Goal: Information Seeking & Learning: Learn about a topic

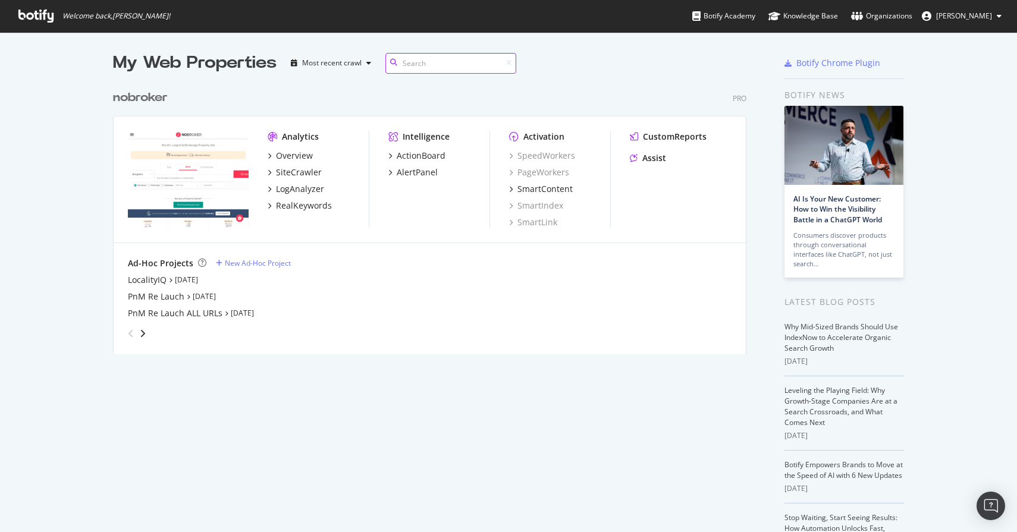
scroll to position [279, 643]
click at [293, 207] on div "RealKeywords" at bounding box center [304, 206] width 56 height 12
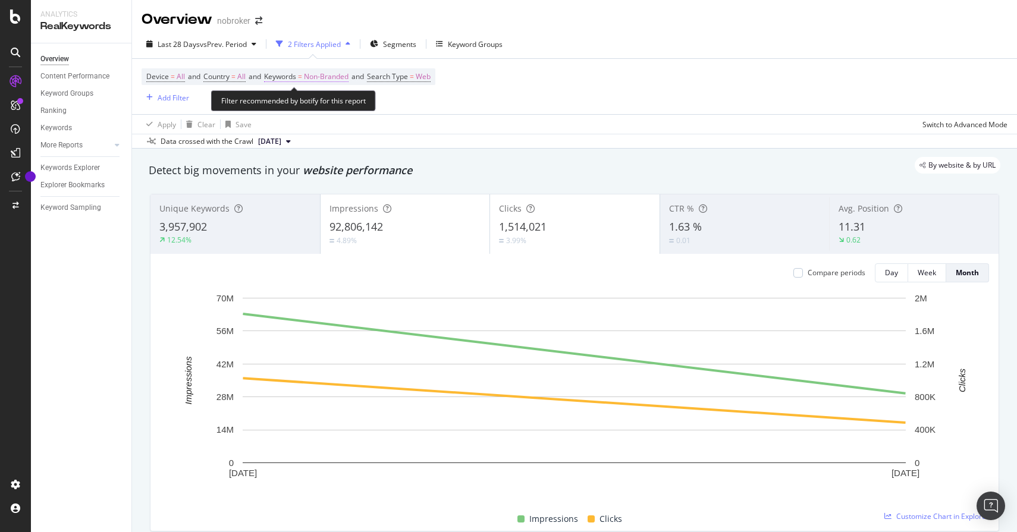
click at [321, 75] on span "Non-Branded" at bounding box center [326, 76] width 45 height 17
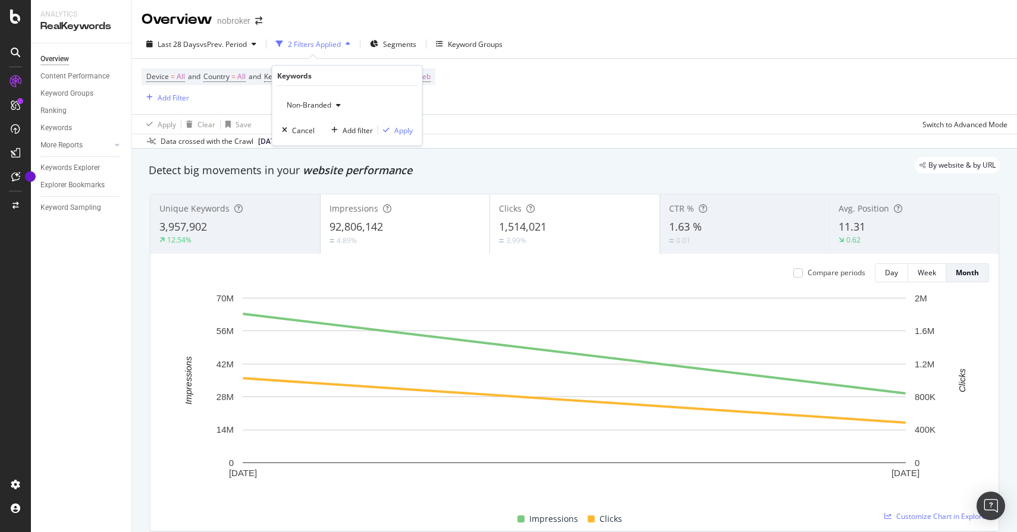
click at [312, 107] on span "Non-Branded" at bounding box center [306, 105] width 49 height 10
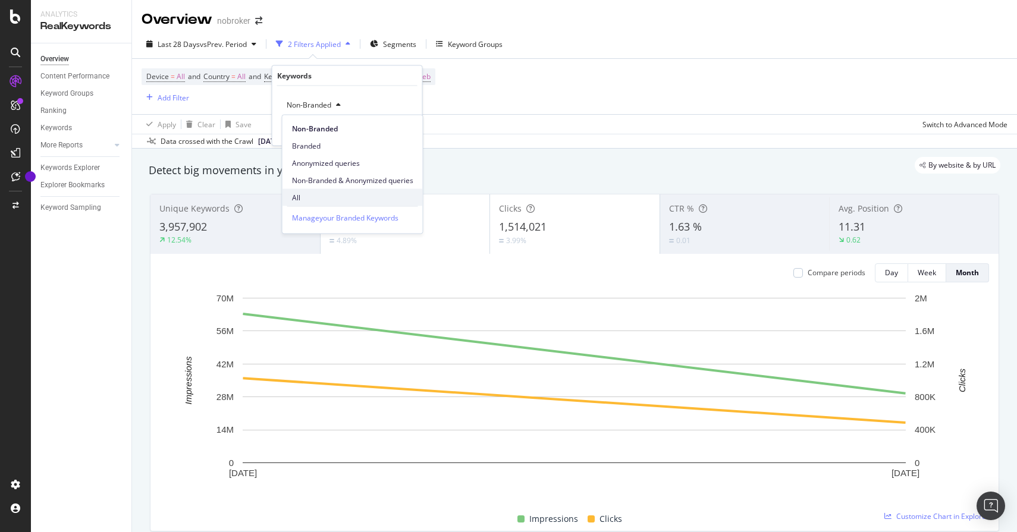
click at [305, 196] on span "All" at bounding box center [352, 197] width 121 height 11
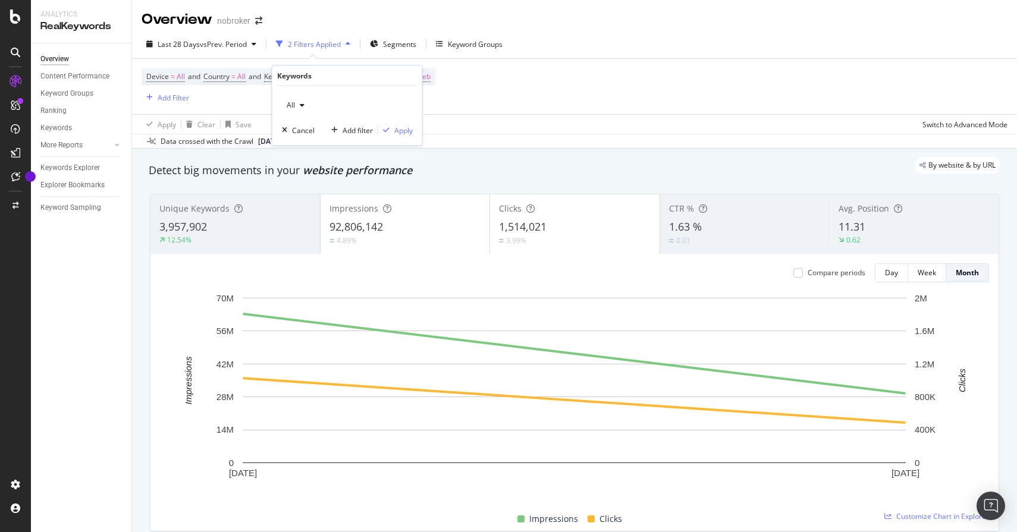
click at [403, 136] on div "Add filter Apply" at bounding box center [369, 130] width 86 height 12
click at [403, 130] on div "Apply" at bounding box center [403, 130] width 18 height 10
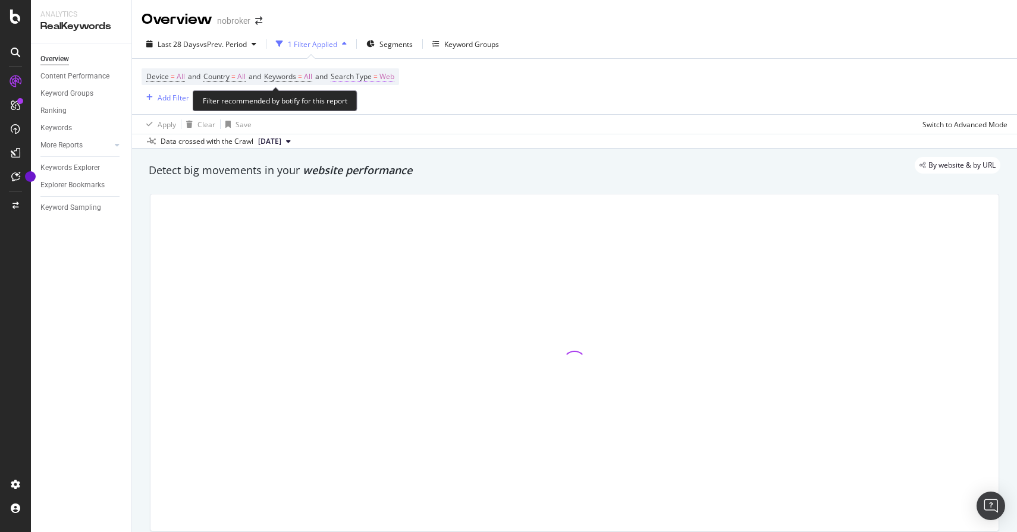
click at [394, 78] on span "Web" at bounding box center [386, 76] width 15 height 17
click at [380, 102] on div "Web" at bounding box center [418, 105] width 131 height 19
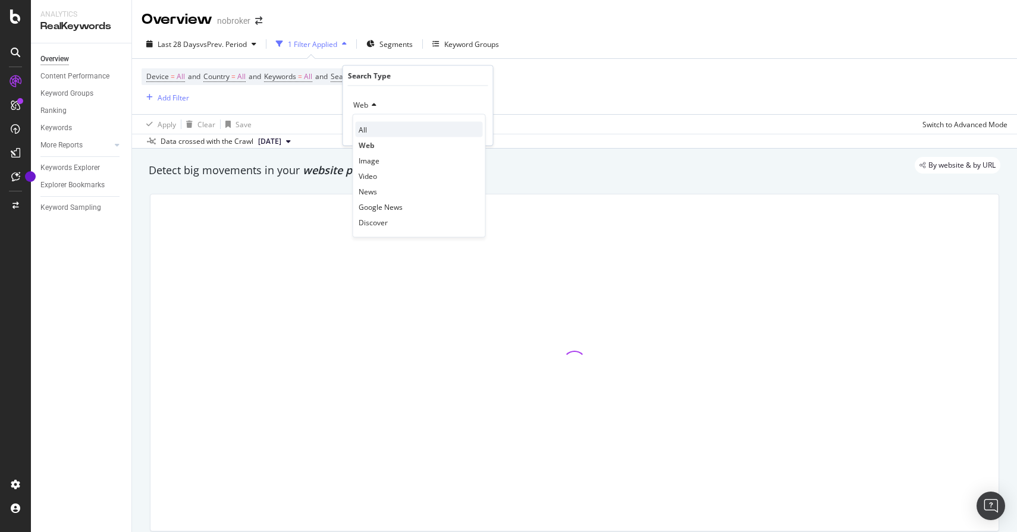
click at [370, 133] on div "All" at bounding box center [419, 129] width 127 height 15
click at [468, 131] on div "Apply" at bounding box center [474, 130] width 18 height 10
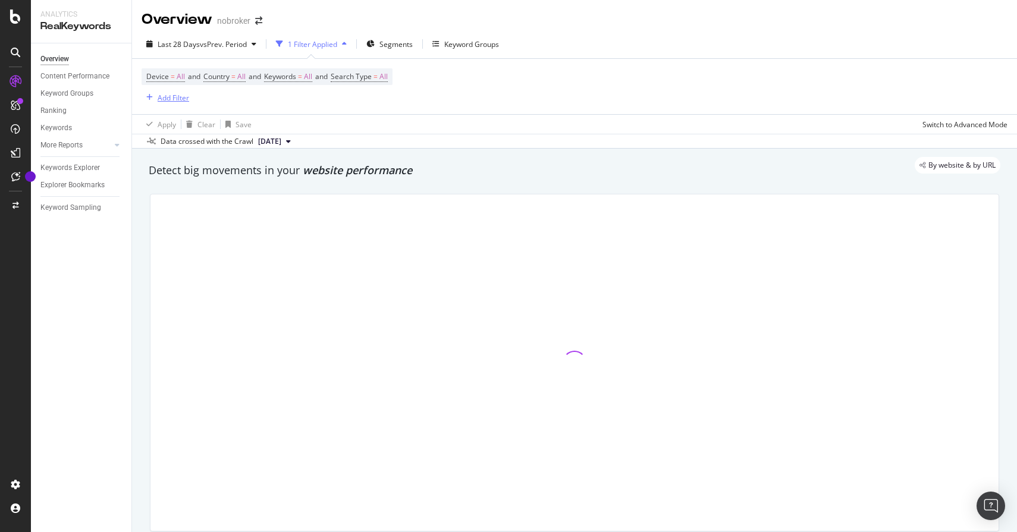
click at [173, 99] on div "Add Filter" at bounding box center [174, 98] width 32 height 10
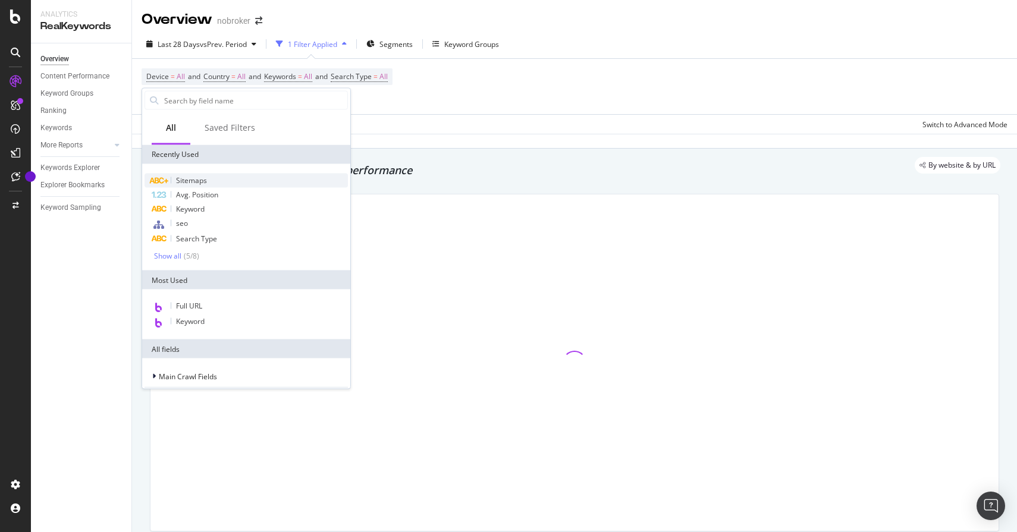
click at [199, 181] on span "Sitemaps" at bounding box center [191, 180] width 31 height 10
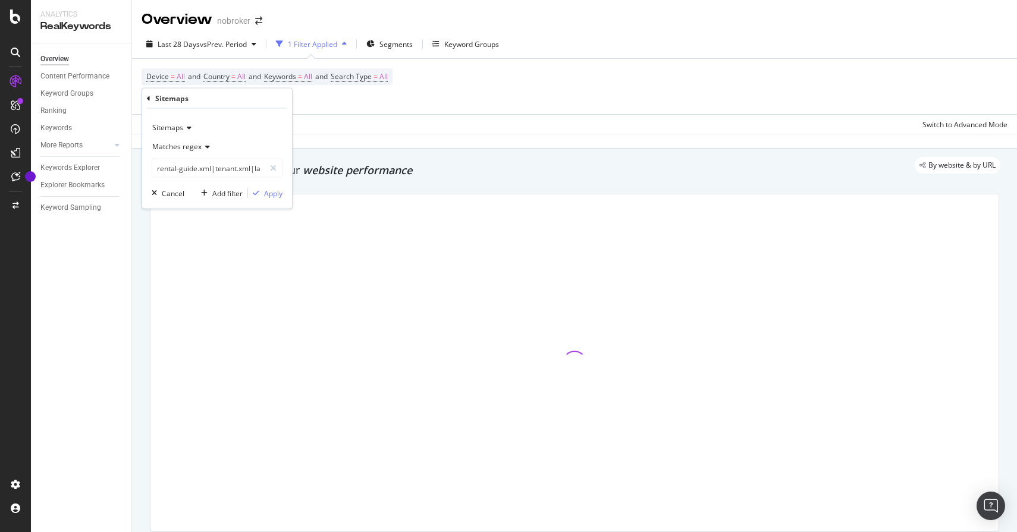
click at [189, 150] on span "Matches regex" at bounding box center [176, 147] width 49 height 10
click at [189, 171] on span "Any equal to" at bounding box center [178, 171] width 41 height 10
click at [247, 167] on input "text" at bounding box center [217, 168] width 130 height 19
paste input "[URL][DOMAIN_NAME]"
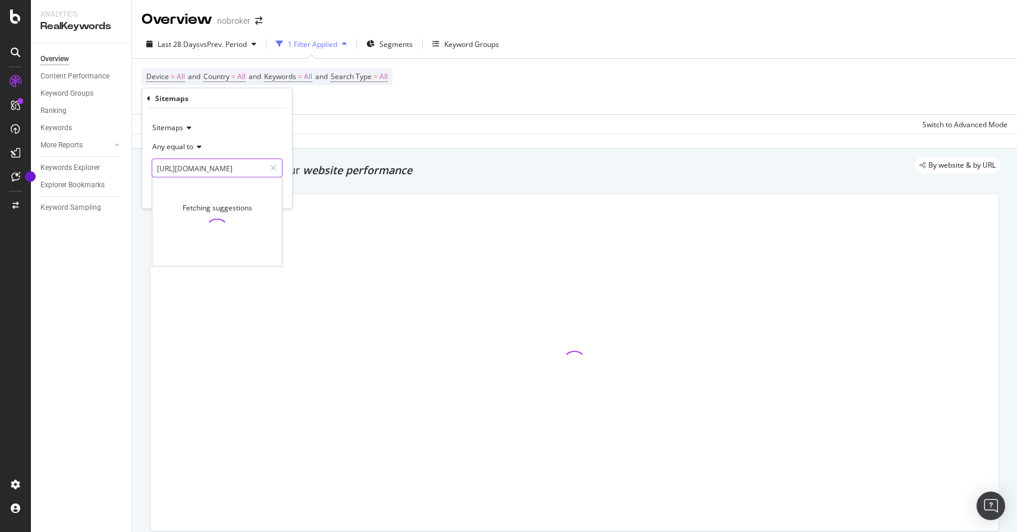
type input "[URL][DOMAIN_NAME]"
click at [290, 193] on div "Sitemaps Any equal to [URL][DOMAIN_NAME] [URL][DOMAIN_NAME] Cancel Add filter A…" at bounding box center [217, 159] width 150 height 100
click at [277, 191] on div "Apply" at bounding box center [273, 193] width 18 height 10
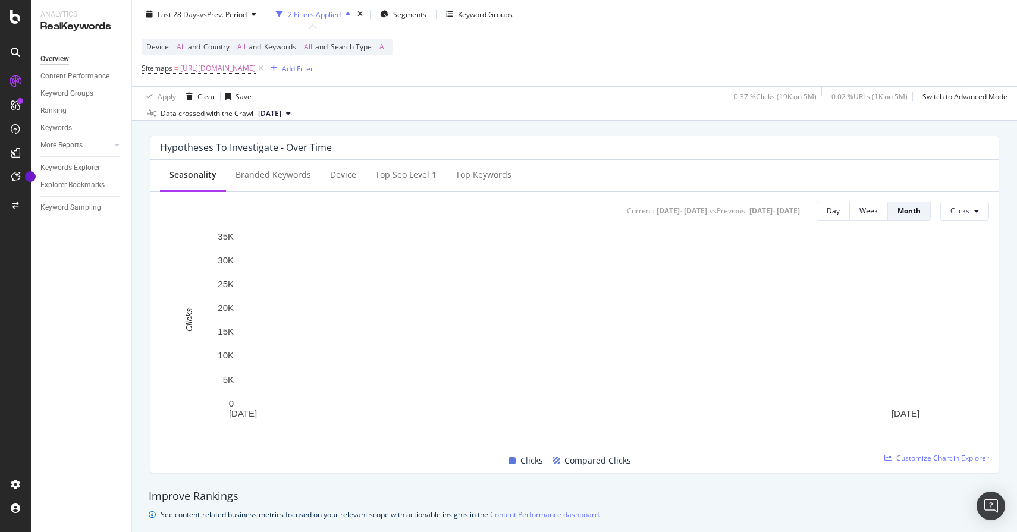
scroll to position [415, 0]
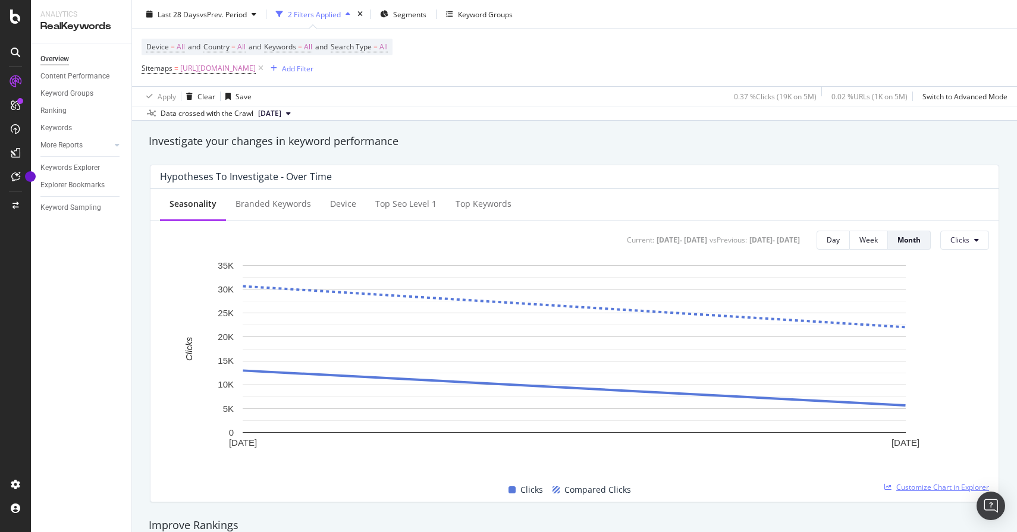
click at [903, 488] on span "Customize Chart in Explorer" at bounding box center [942, 487] width 93 height 10
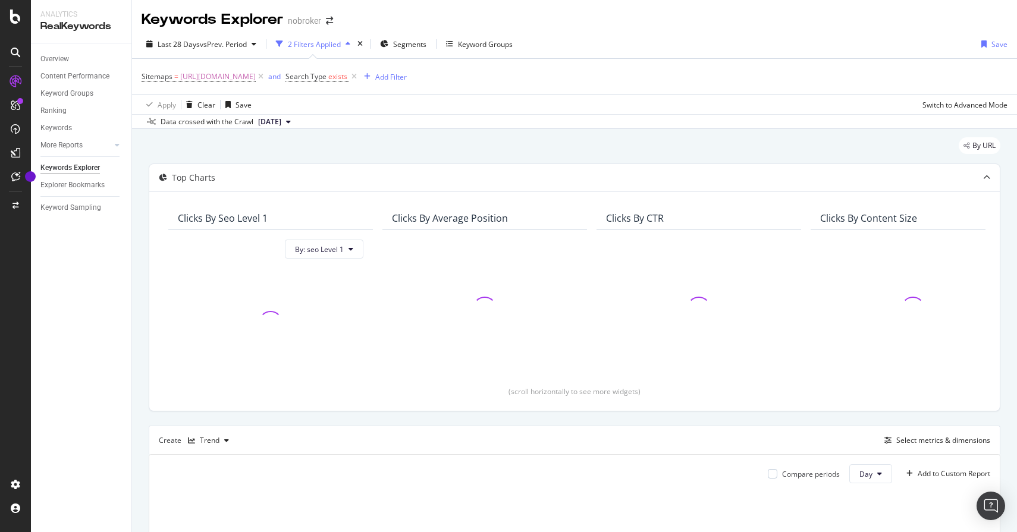
drag, startPoint x: 490, startPoint y: 78, endPoint x: 490, endPoint y: 89, distance: 10.1
click at [359, 78] on icon at bounding box center [354, 77] width 10 height 12
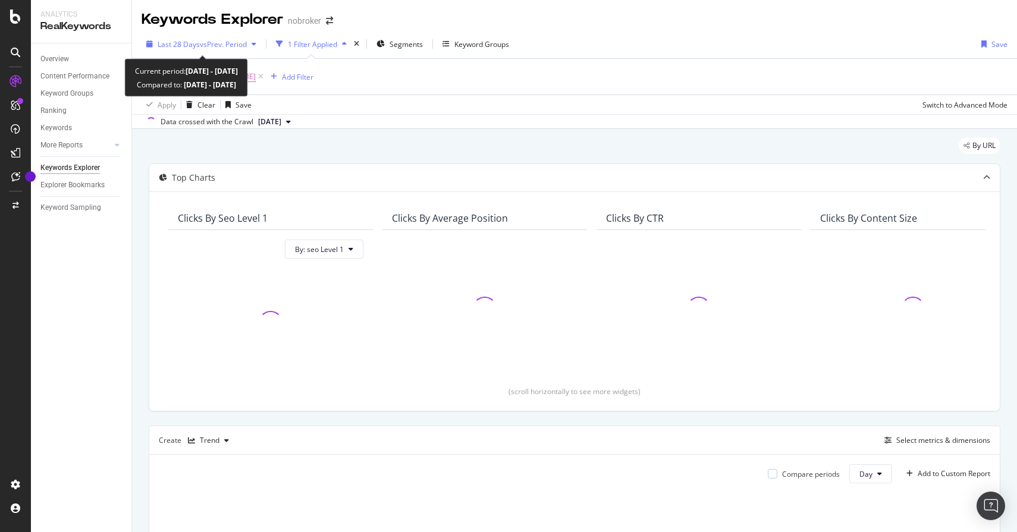
click at [211, 43] on span "vs Prev. Period" at bounding box center [223, 44] width 47 height 10
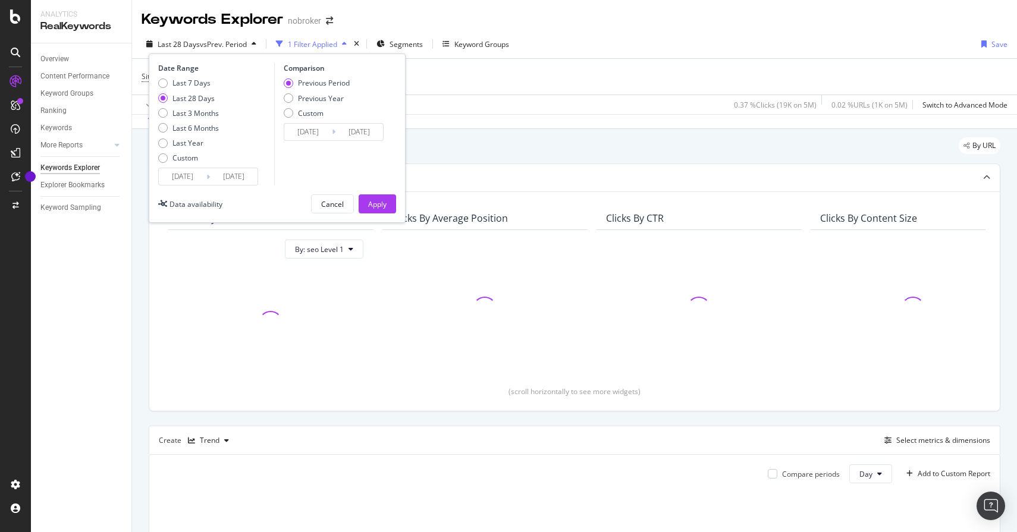
click at [187, 174] on input "[DATE]" at bounding box center [183, 176] width 48 height 17
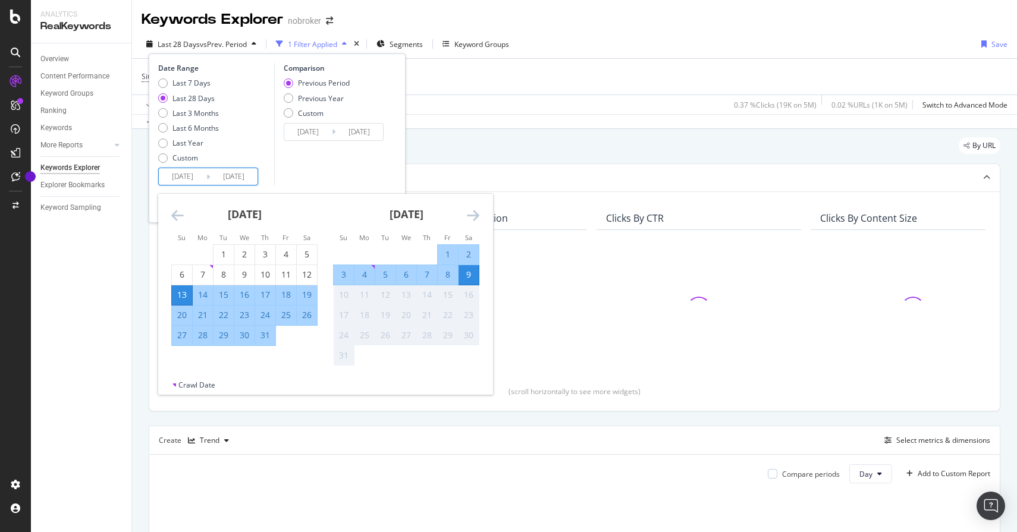
click at [182, 215] on icon "Move backward to switch to the previous month." at bounding box center [177, 215] width 12 height 14
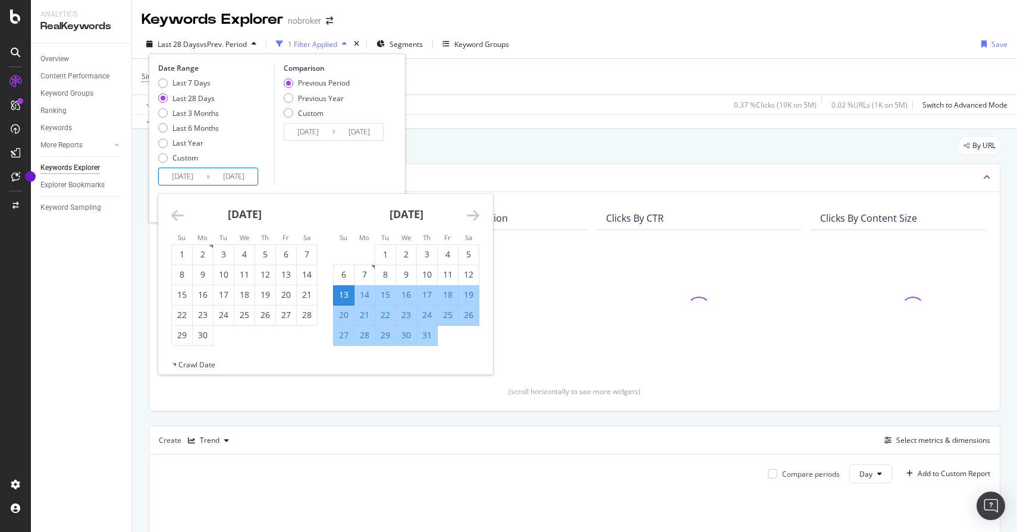
click at [182, 215] on icon "Move backward to switch to the previous month." at bounding box center [177, 215] width 12 height 14
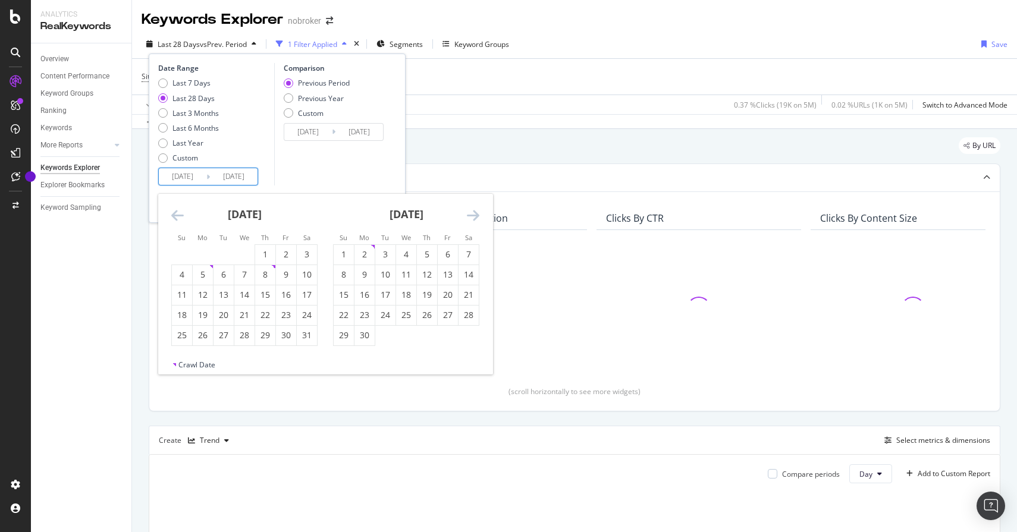
click at [182, 215] on icon "Move backward to switch to the previous month." at bounding box center [177, 215] width 12 height 14
click at [225, 247] on div "1" at bounding box center [223, 255] width 20 height 20
type input "[DATE]"
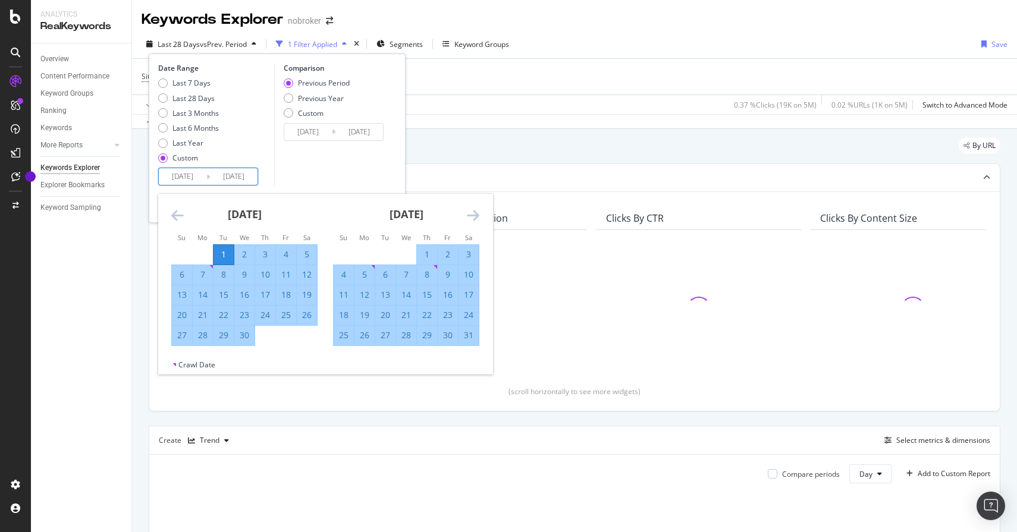
click at [470, 213] on icon "Move forward to switch to the next month." at bounding box center [473, 215] width 12 height 14
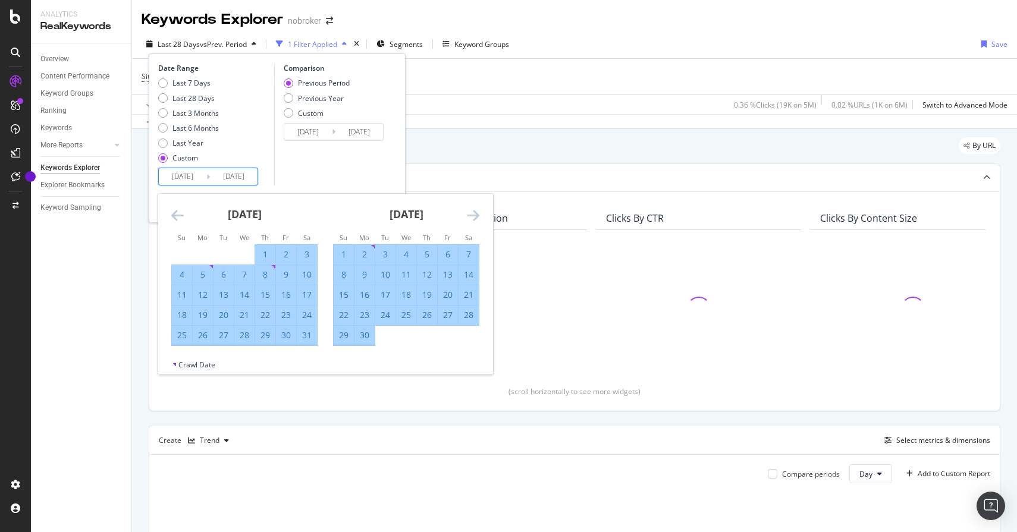
click at [470, 213] on icon "Move forward to switch to the next month." at bounding box center [473, 215] width 12 height 14
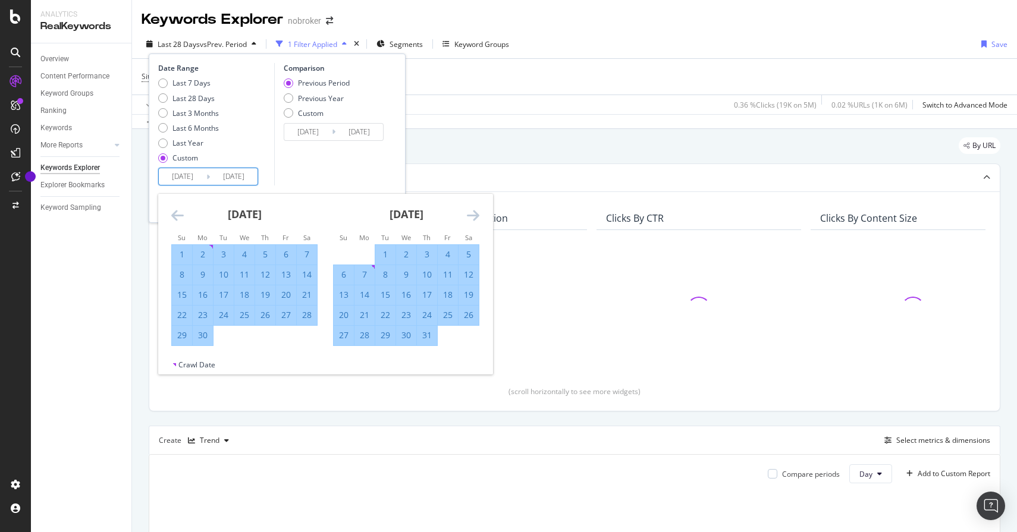
click at [470, 213] on icon "Move forward to switch to the next month." at bounding box center [473, 215] width 12 height 14
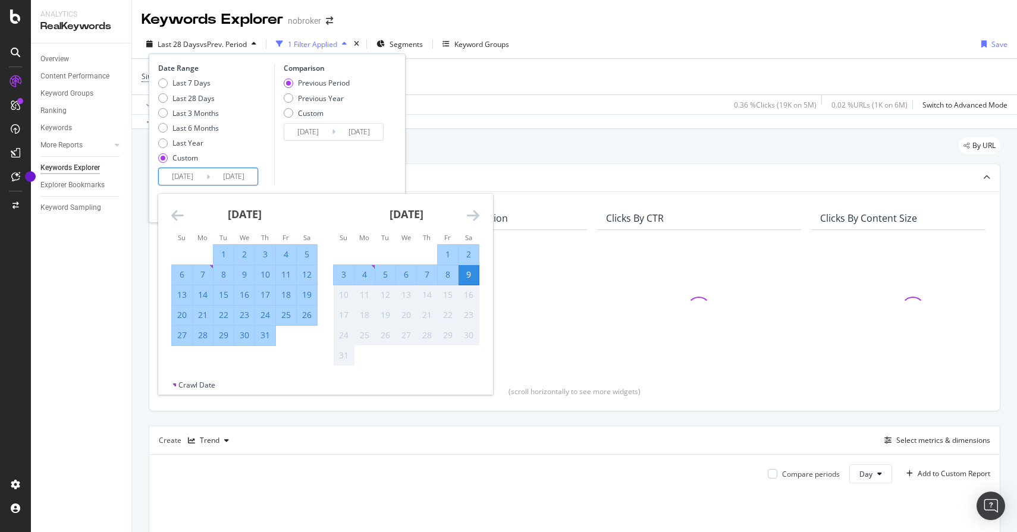
click at [464, 269] on div "9" at bounding box center [468, 275] width 20 height 12
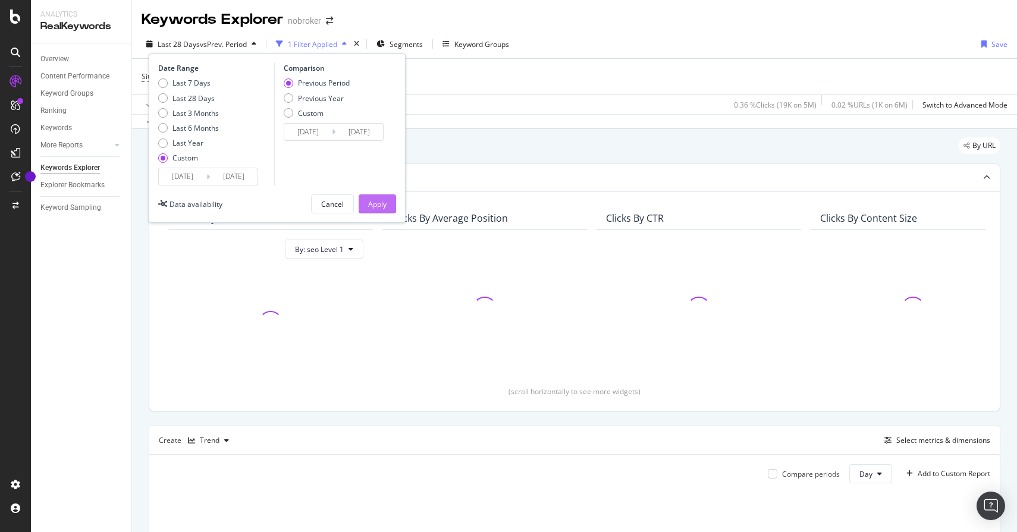
click at [372, 208] on div "Apply" at bounding box center [377, 204] width 18 height 10
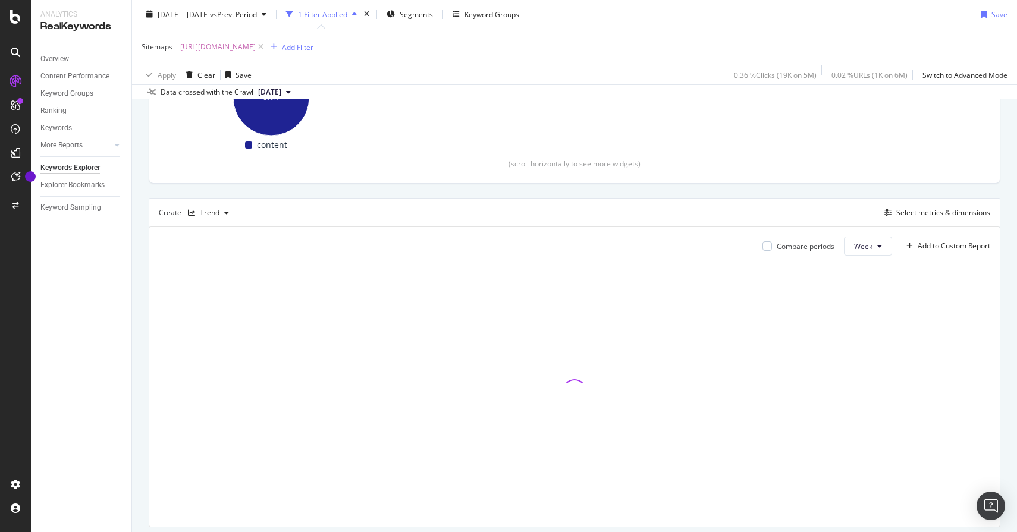
scroll to position [265, 0]
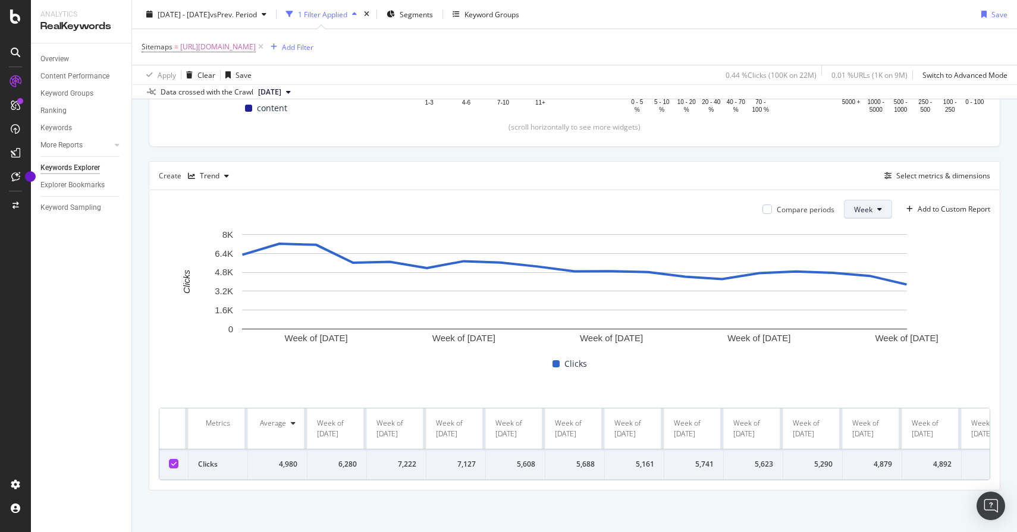
click at [865, 206] on span "Week" at bounding box center [863, 210] width 18 height 10
click at [863, 271] on div "Month" at bounding box center [864, 276] width 40 height 17
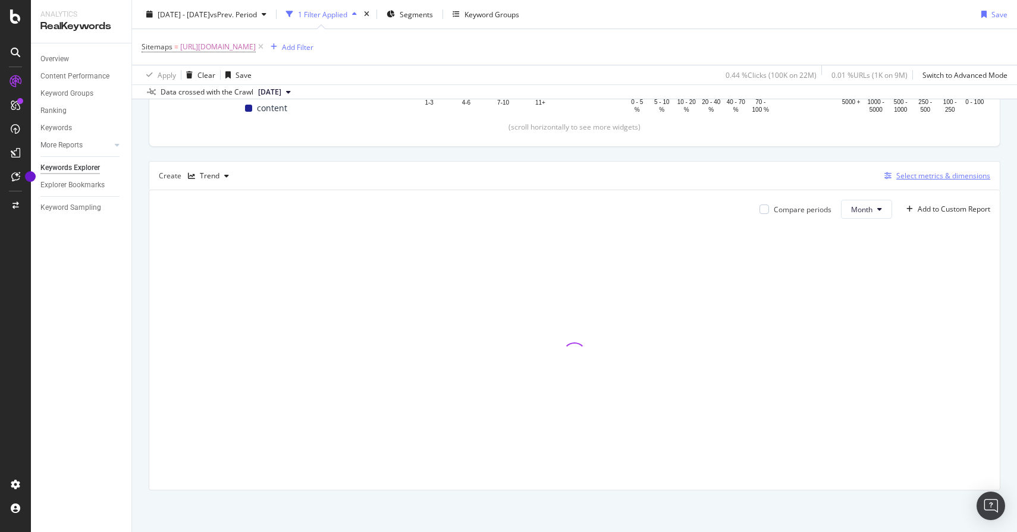
click at [928, 177] on div "Select metrics & dimensions" at bounding box center [943, 176] width 94 height 10
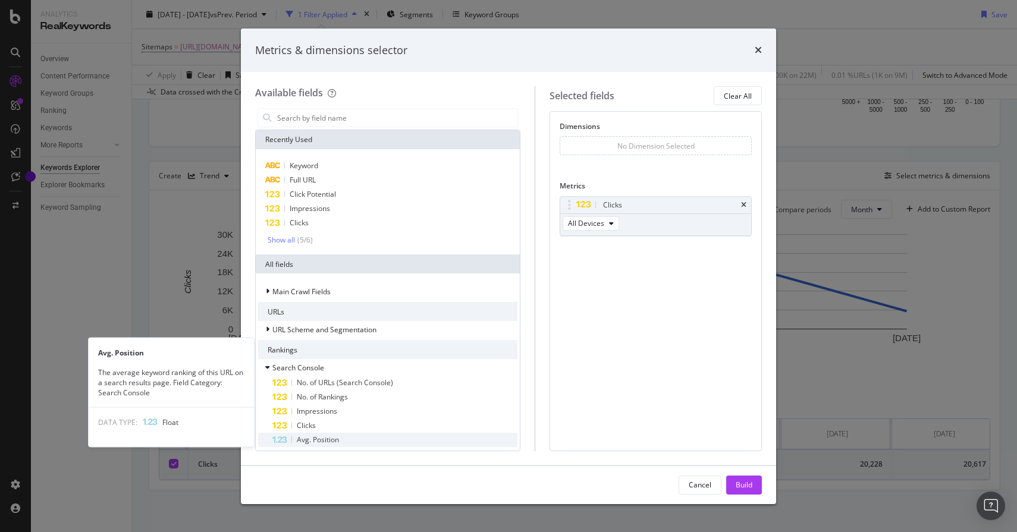
click at [308, 442] on span "Avg. Position" at bounding box center [318, 440] width 42 height 10
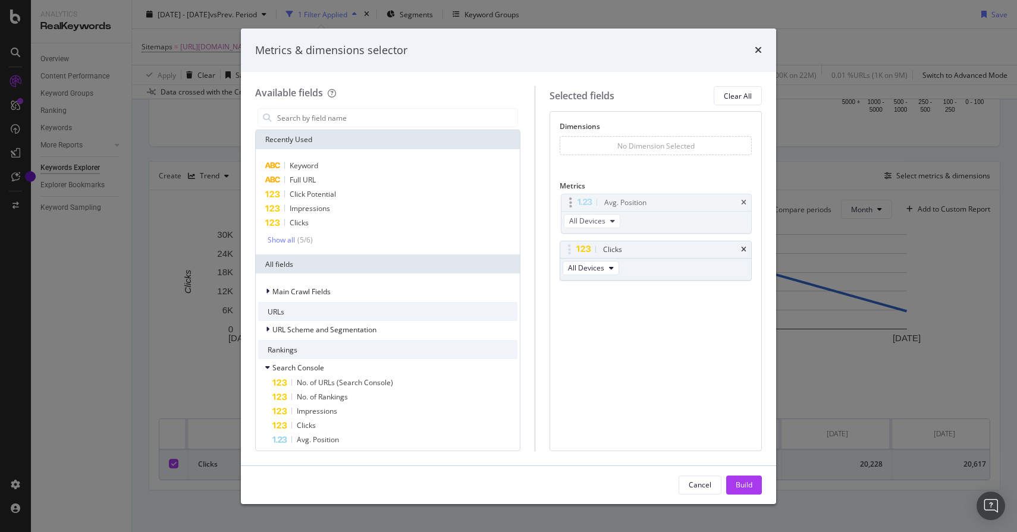
drag, startPoint x: 569, startPoint y: 248, endPoint x: 569, endPoint y: 200, distance: 47.6
click at [569, 200] on body "Analytics RealKeywords Overview Content Performance Keyword Groups Ranking Keyw…" at bounding box center [508, 266] width 1017 height 532
click at [394, 118] on input "modal" at bounding box center [396, 118] width 241 height 18
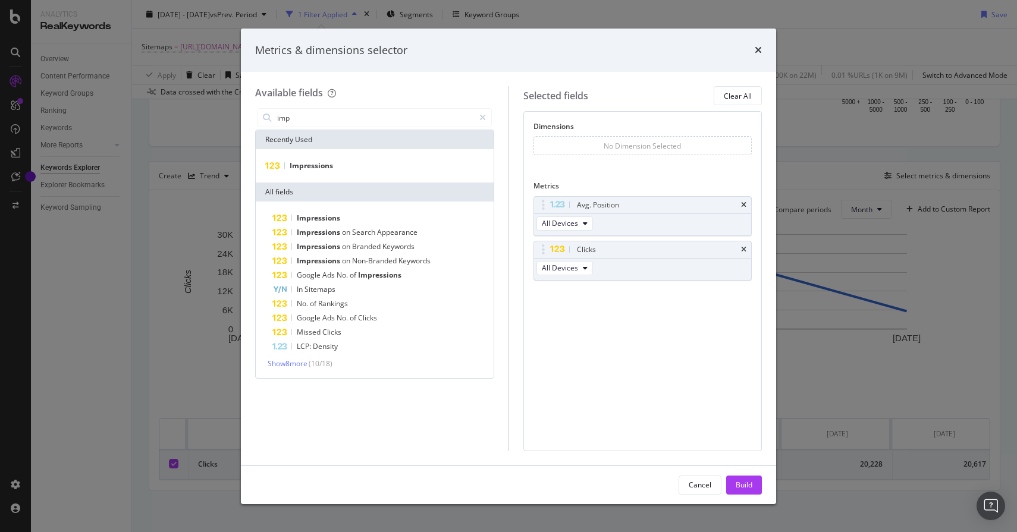
click at [379, 174] on div "Impressions" at bounding box center [375, 165] width 238 height 33
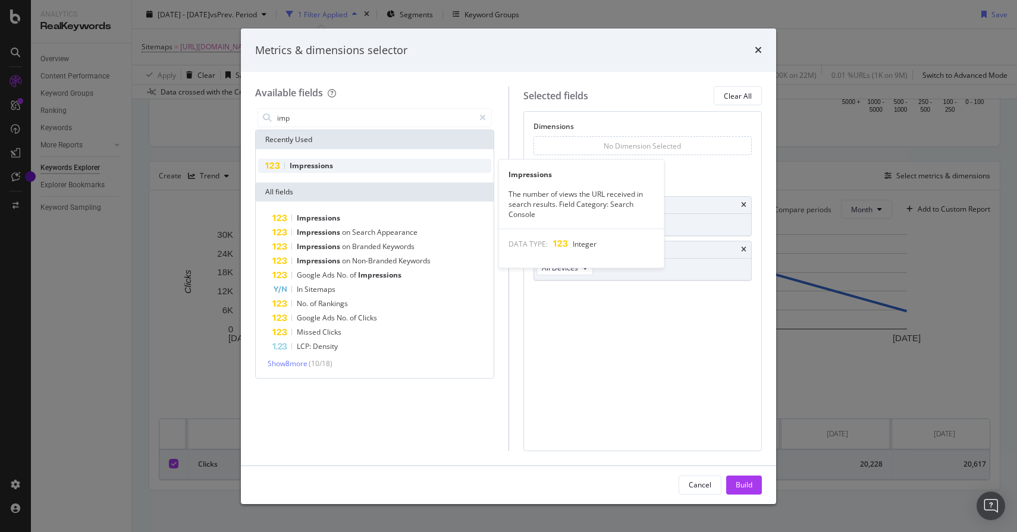
click at [379, 168] on div "Impressions" at bounding box center [374, 166] width 233 height 14
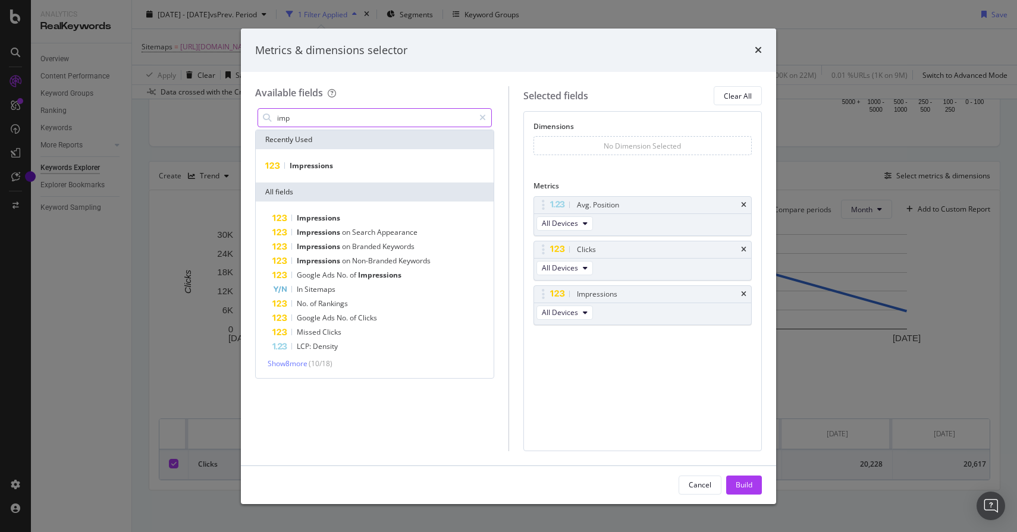
click at [374, 125] on input "imp" at bounding box center [375, 118] width 198 height 18
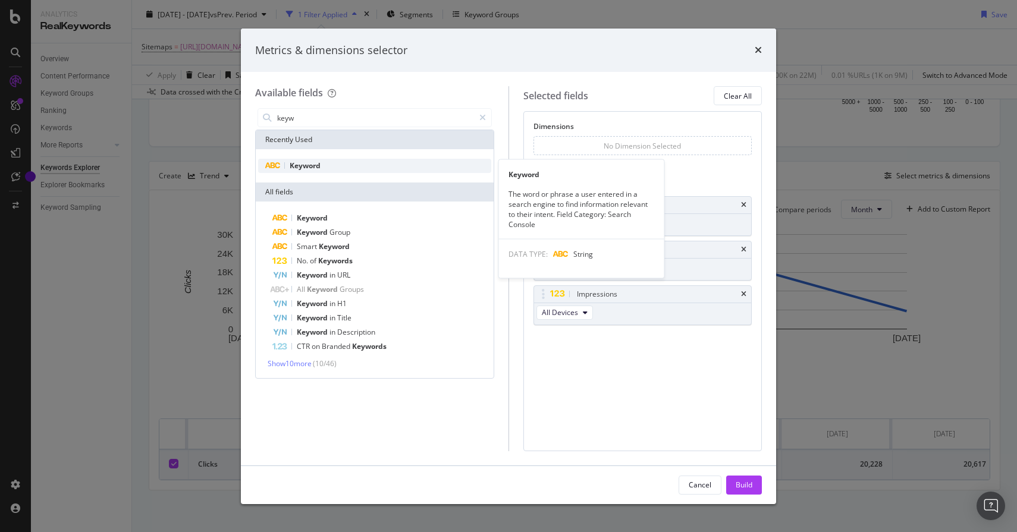
click at [374, 165] on div "Keyword" at bounding box center [374, 166] width 233 height 14
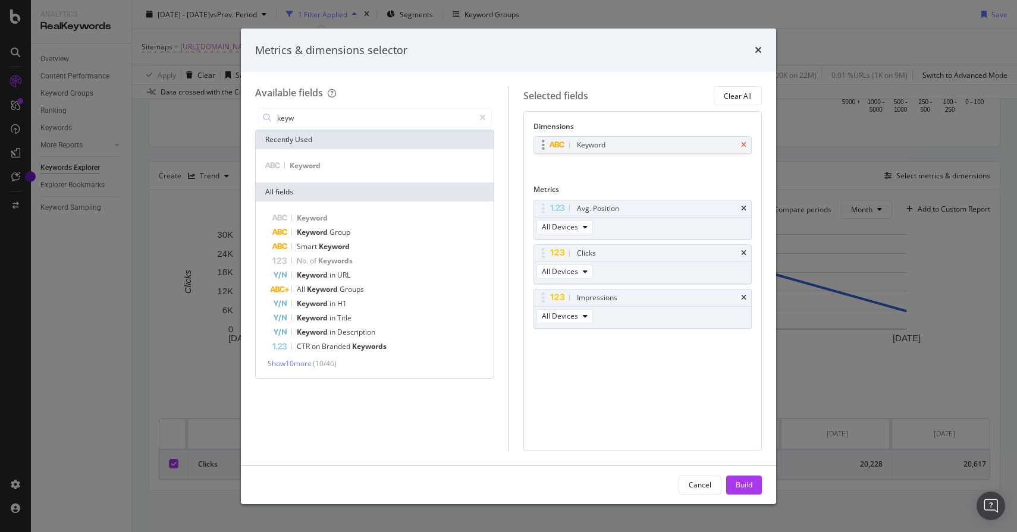
click at [745, 146] on icon "times" at bounding box center [743, 145] width 5 height 7
click at [434, 109] on input "keyw" at bounding box center [375, 118] width 198 height 18
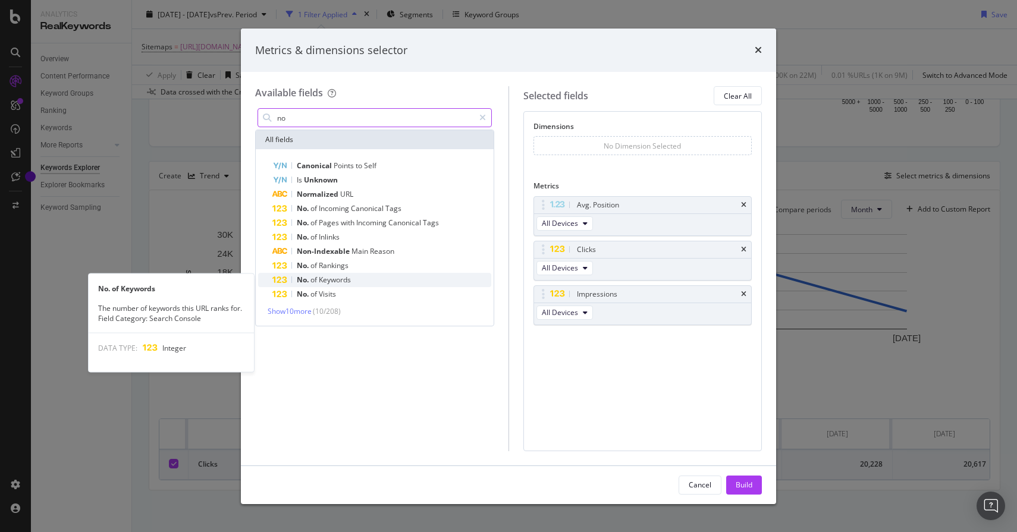
type input "no"
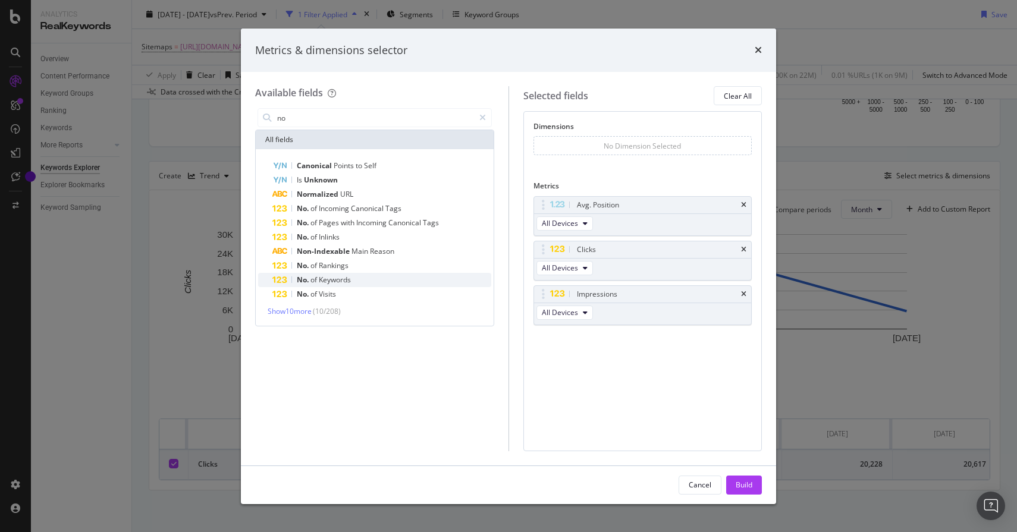
click at [386, 279] on div "No. of Keywords" at bounding box center [381, 280] width 219 height 14
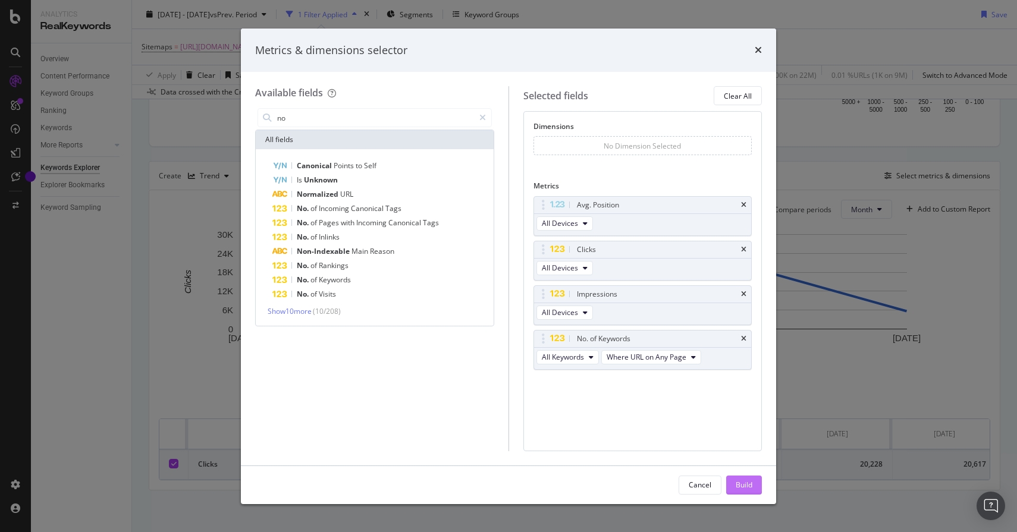
click at [740, 476] on div "Build" at bounding box center [744, 485] width 17 height 18
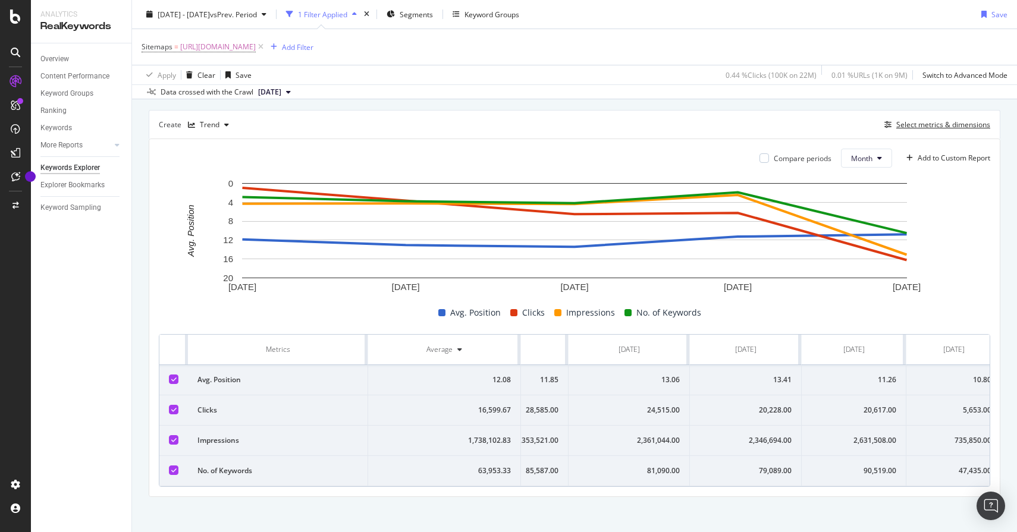
scroll to position [0, 99]
click at [768, 381] on div "13.41" at bounding box center [734, 380] width 92 height 11
copy div "13.41"
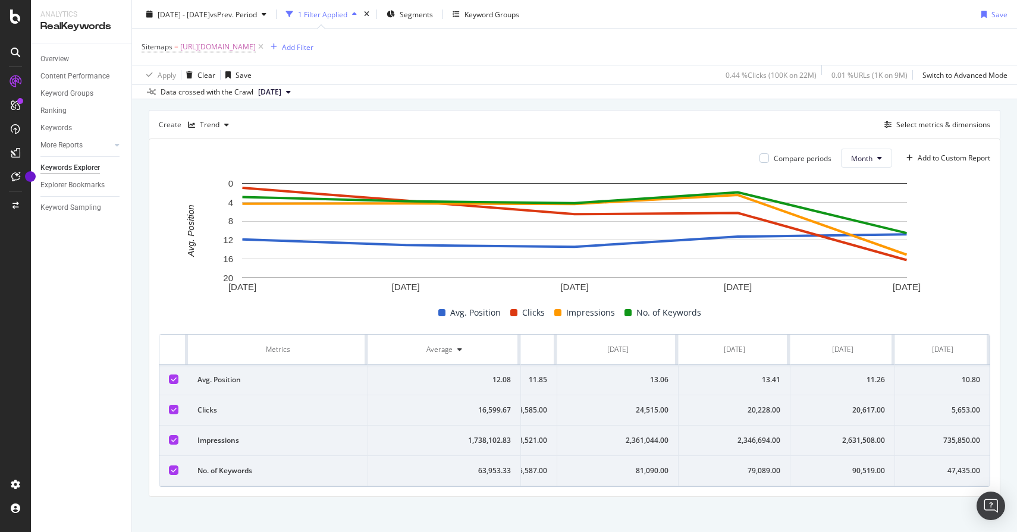
click at [877, 381] on div "11.26" at bounding box center [842, 380] width 85 height 11
copy div "11.26"
click at [968, 373] on td "10.80" at bounding box center [942, 380] width 95 height 30
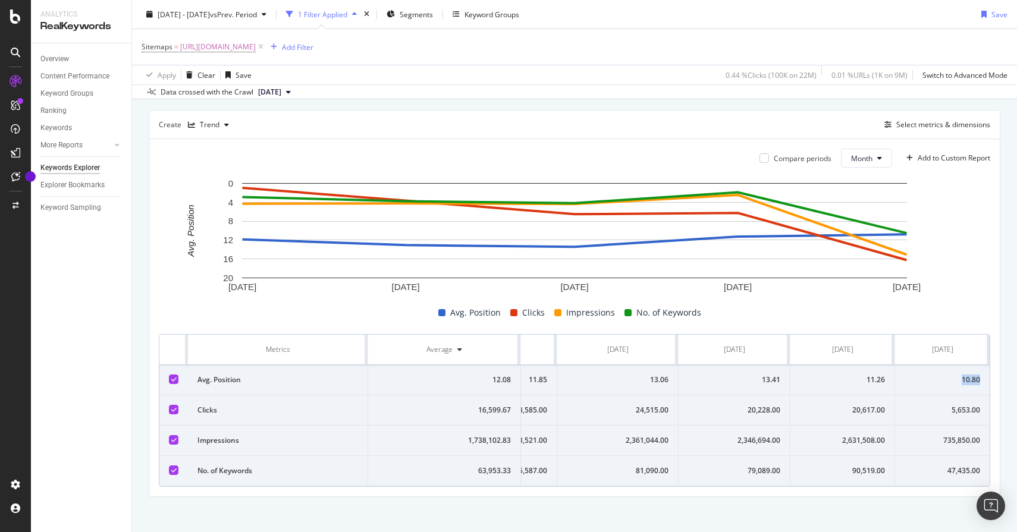
copy div "10.80"
click at [755, 442] on div "2,346,694.00" at bounding box center [734, 440] width 92 height 11
copy div "2,346,694.00"
click at [862, 448] on td "2,631,508.00" at bounding box center [842, 441] width 105 height 30
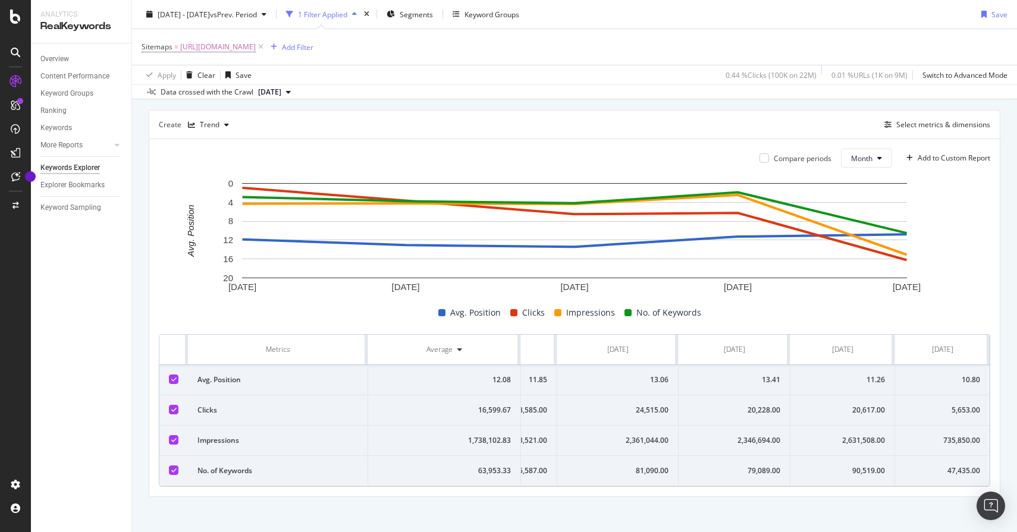
click at [862, 448] on td "2,631,508.00" at bounding box center [842, 441] width 105 height 30
copy div "2,631,508.00"
click at [950, 441] on div "735,850.00" at bounding box center [942, 440] width 76 height 11
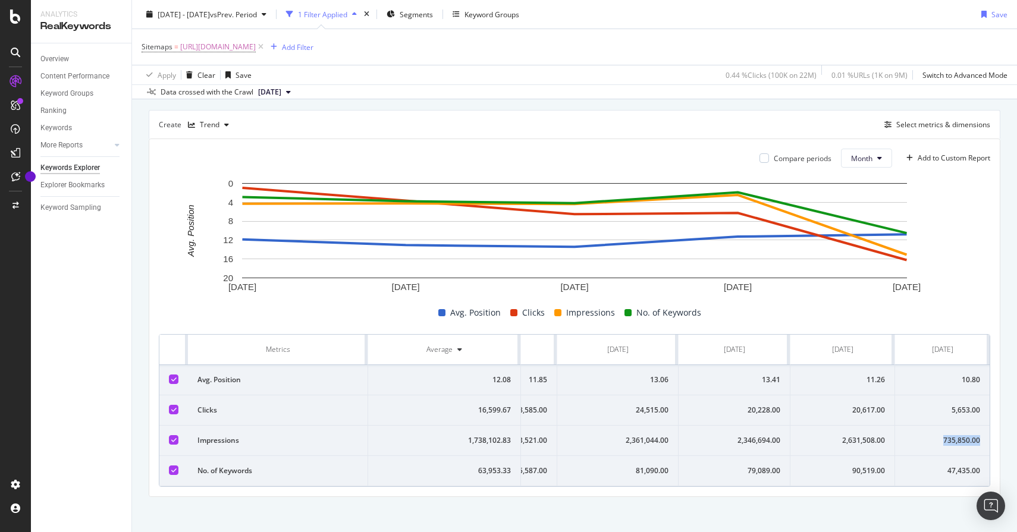
copy div "735,850.00"
click at [771, 411] on div "20,228.00" at bounding box center [734, 410] width 92 height 11
copy div "20,228.00"
click at [656, 407] on div "24,515.00" at bounding box center [618, 410] width 102 height 11
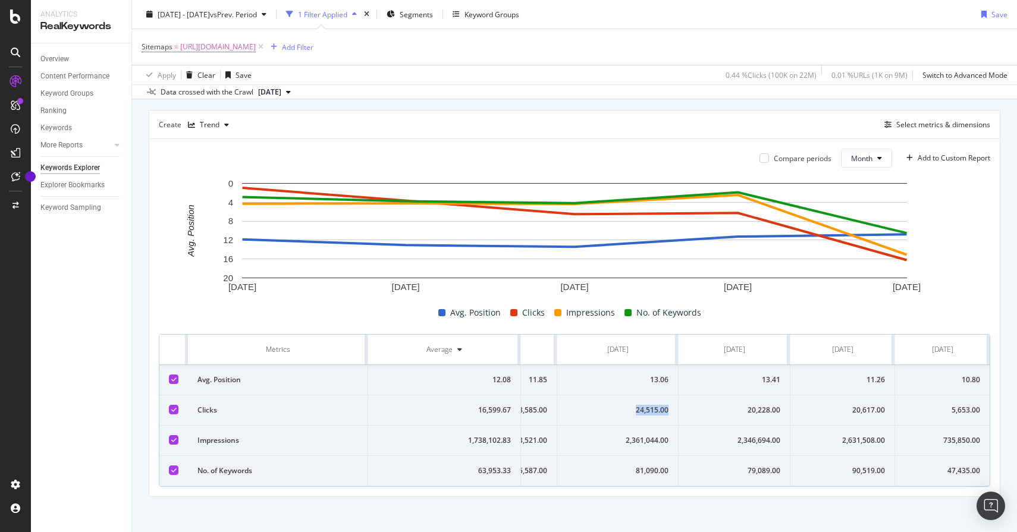
click at [656, 407] on div "24,515.00" at bounding box center [618, 410] width 102 height 11
copy div "24,515.00"
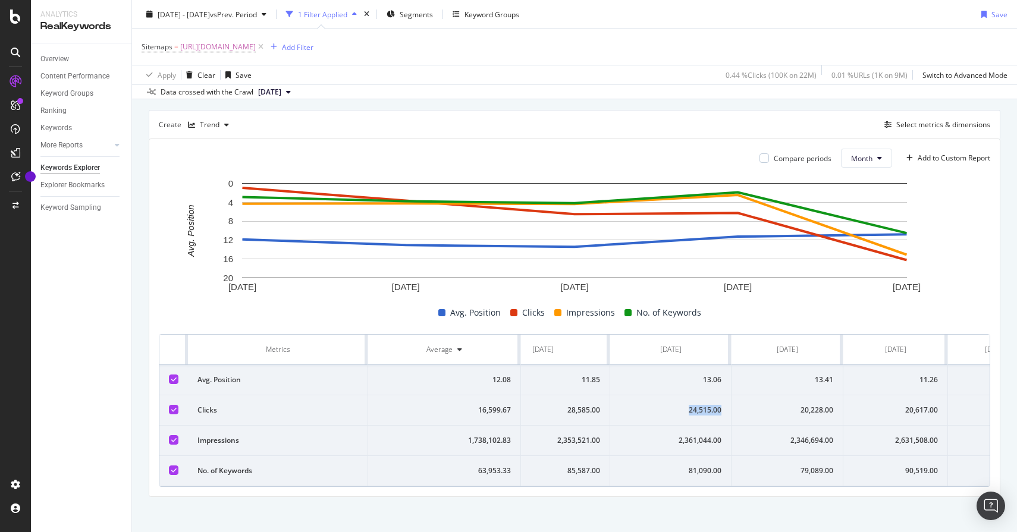
scroll to position [0, 44]
click at [281, 91] on span "[DATE]" at bounding box center [269, 92] width 23 height 11
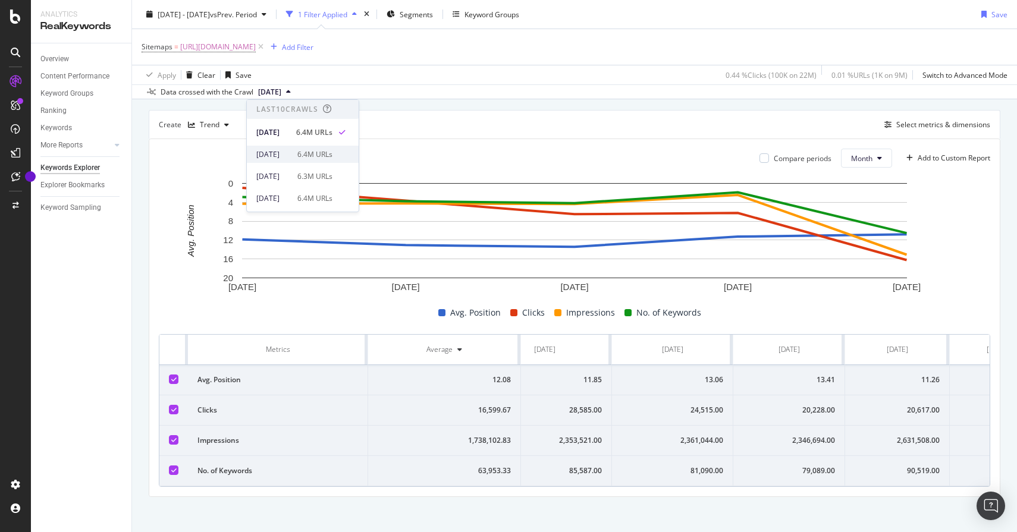
click at [285, 155] on div "[DATE]" at bounding box center [273, 154] width 34 height 11
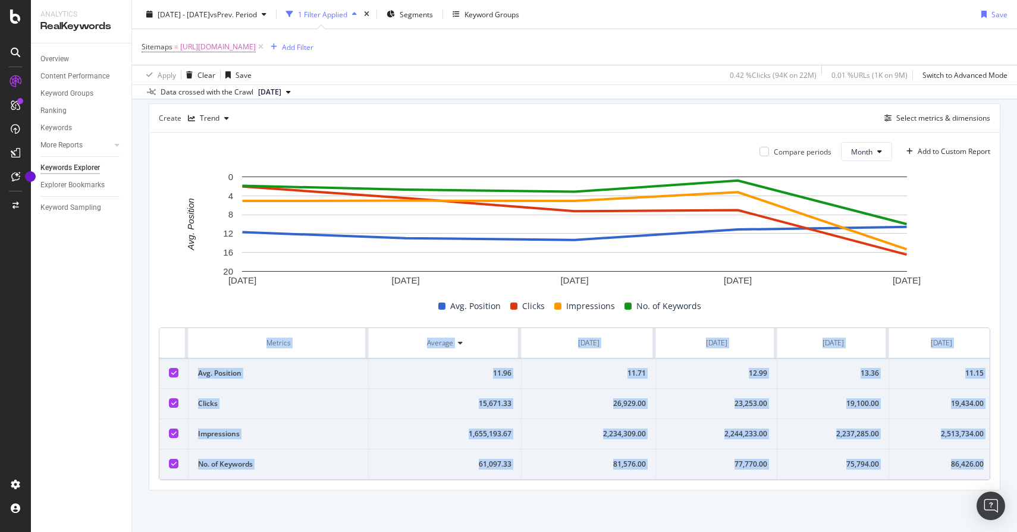
scroll to position [0, 99]
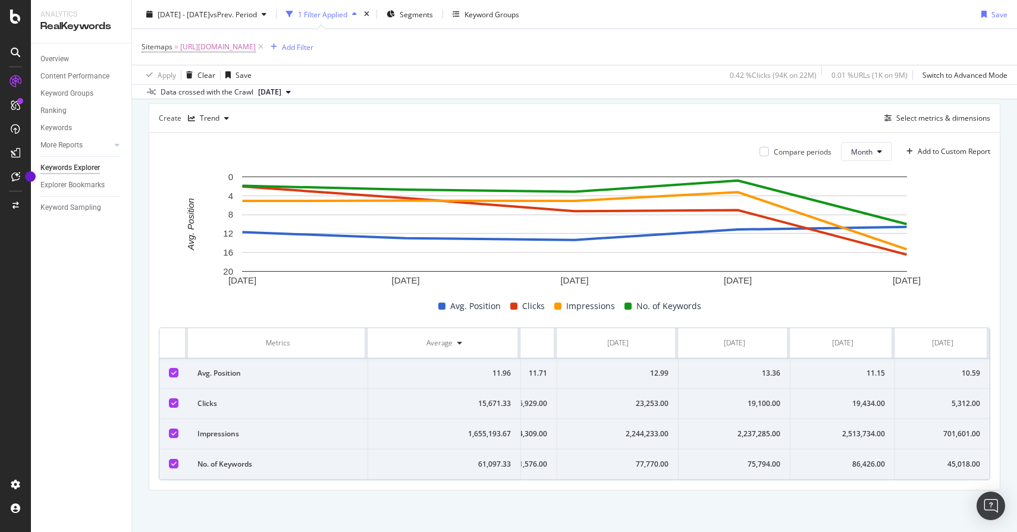
drag, startPoint x: 218, startPoint y: 347, endPoint x: 1016, endPoint y: 479, distance: 809.0
click at [1016, 479] on div "By URL Top Charts Clicks By seo Level 1 By: seo Level 1 Hold CMD (⌘) while clic…" at bounding box center [574, 170] width 885 height 726
copy thead
click at [548, 417] on td "26,929.00" at bounding box center [490, 404] width 134 height 30
click at [256, 42] on span "[URL][DOMAIN_NAME]" at bounding box center [218, 47] width 76 height 17
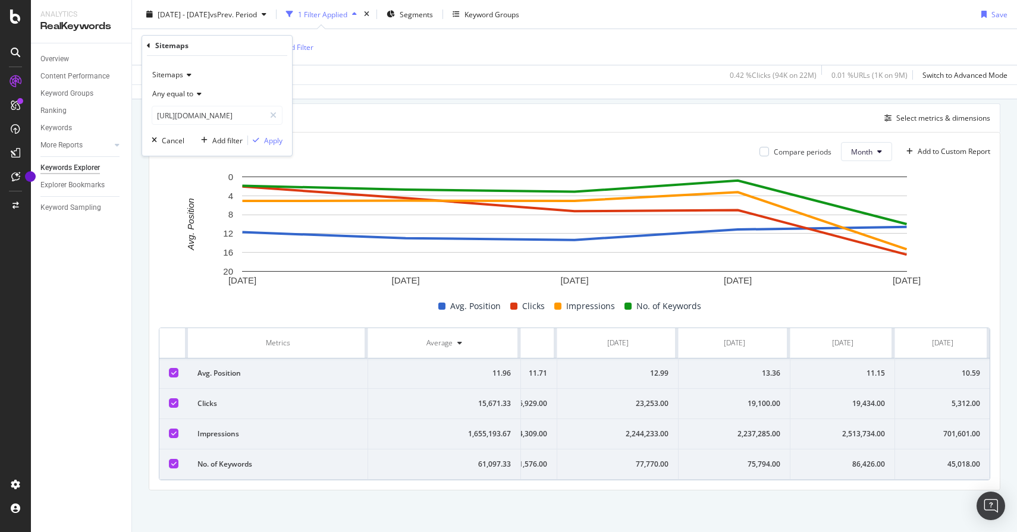
click at [183, 92] on span "Any equal to" at bounding box center [172, 94] width 41 height 10
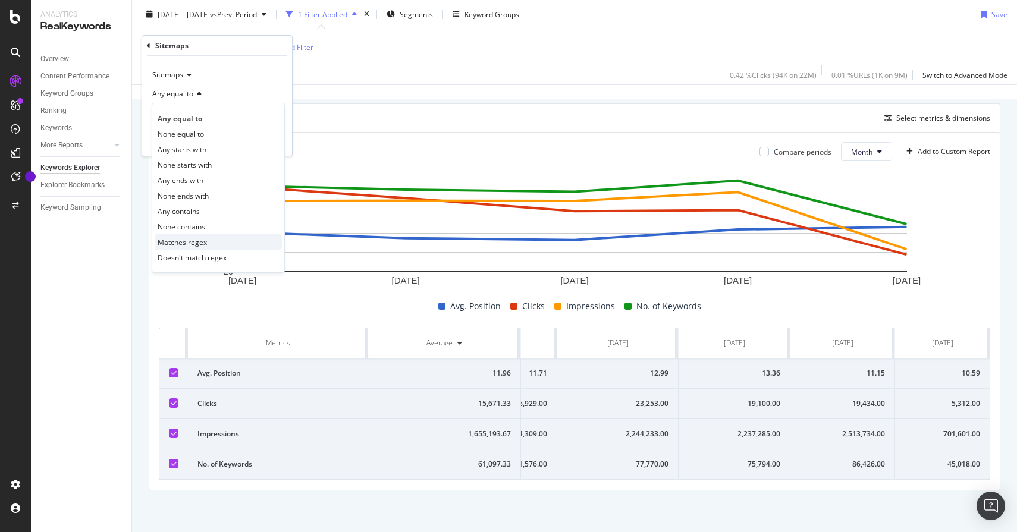
drag, startPoint x: 189, startPoint y: 244, endPoint x: 190, endPoint y: 237, distance: 7.8
click at [190, 237] on span "Matches regex" at bounding box center [182, 242] width 49 height 10
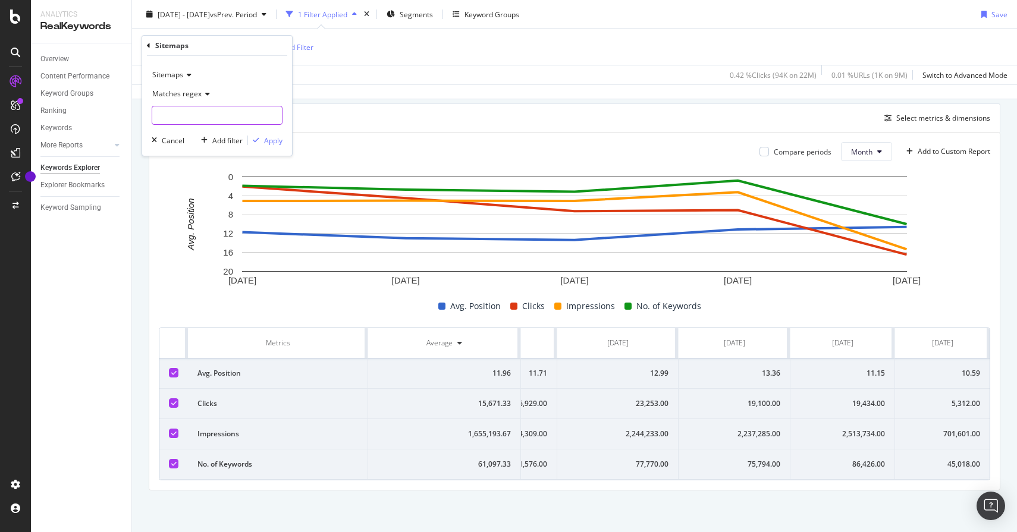
click at [190, 110] on input "text" at bounding box center [217, 115] width 130 height 19
paste input "id=painting.xml"
type input "id=painting.xml"
click at [269, 141] on div "Apply" at bounding box center [273, 141] width 18 height 10
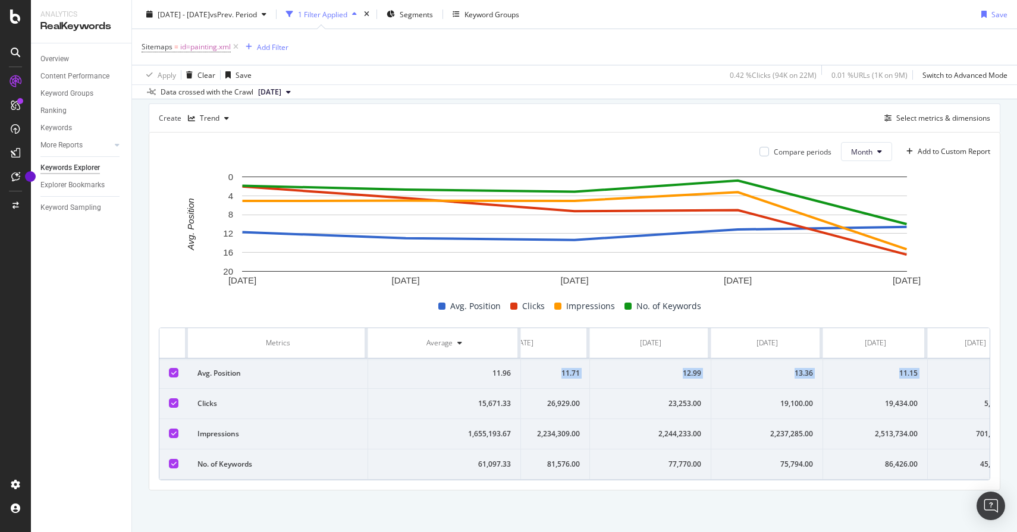
scroll to position [0, 99]
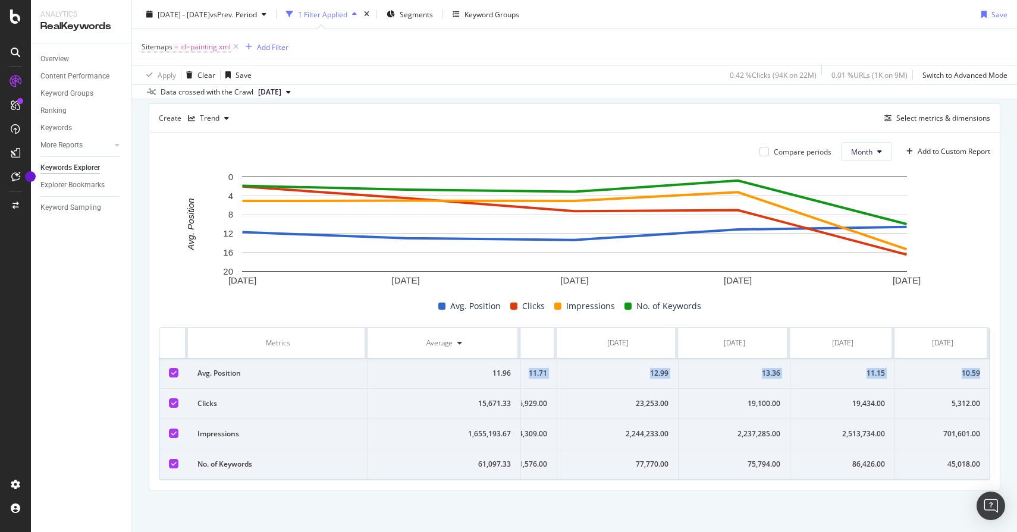
drag, startPoint x: 628, startPoint y: 373, endPoint x: 979, endPoint y: 373, distance: 350.9
click at [979, 373] on tr "Avg. Position 11.96 11.71 12.99 13.36 11.15 10.59" at bounding box center [525, 374] width 929 height 30
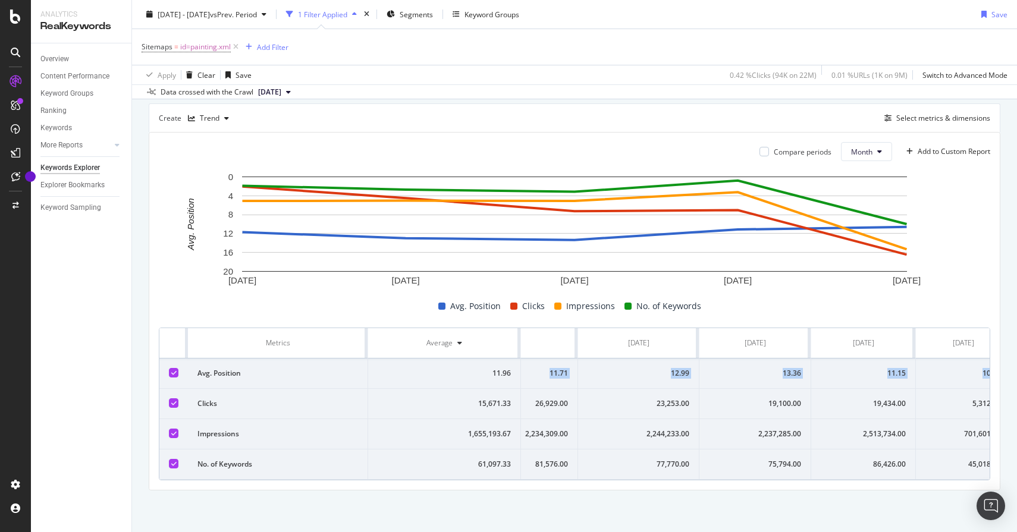
scroll to position [0, 0]
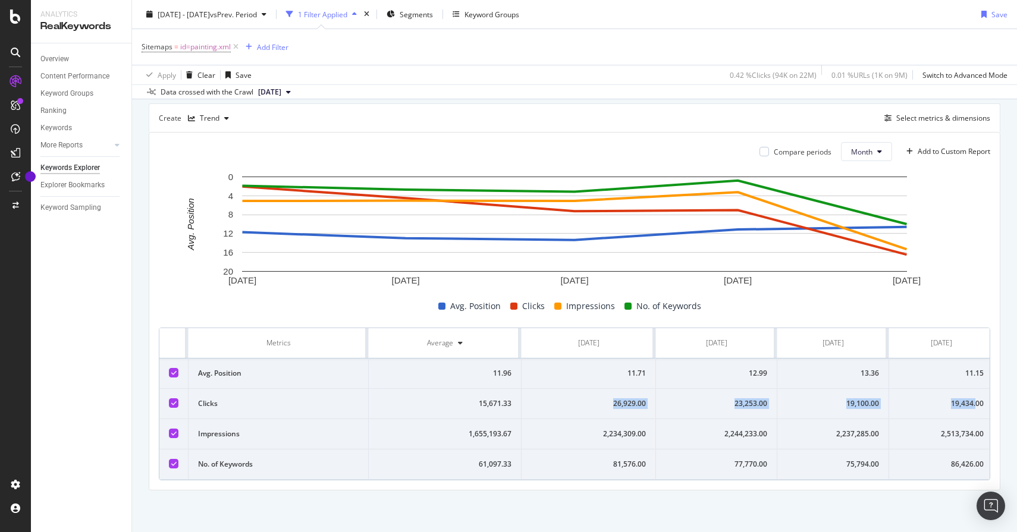
drag, startPoint x: 613, startPoint y: 404, endPoint x: 971, endPoint y: 399, distance: 358.0
click at [977, 401] on tr "Clicks 15,671.33 26,929.00 23,253.00 19,100.00 19,434.00 5,312.00" at bounding box center [623, 404] width 929 height 30
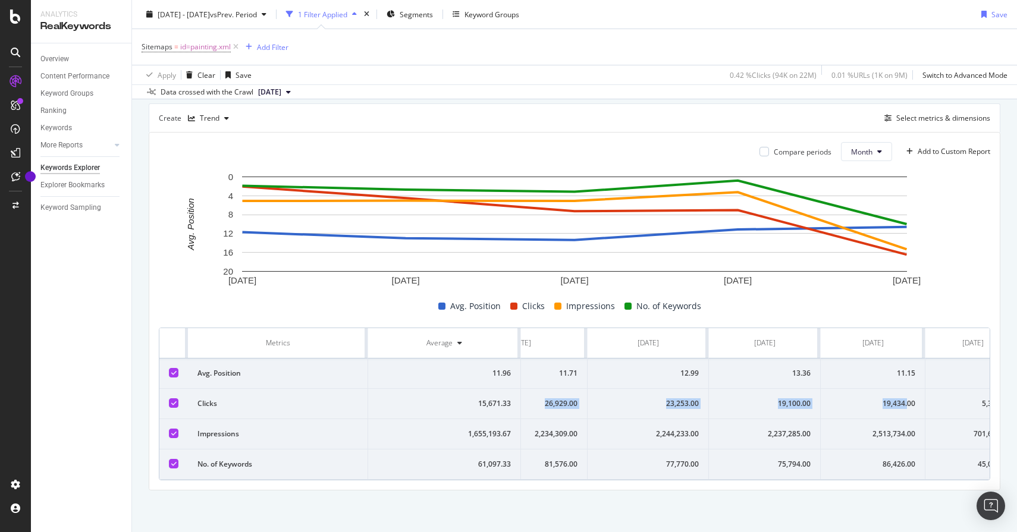
scroll to position [0, 99]
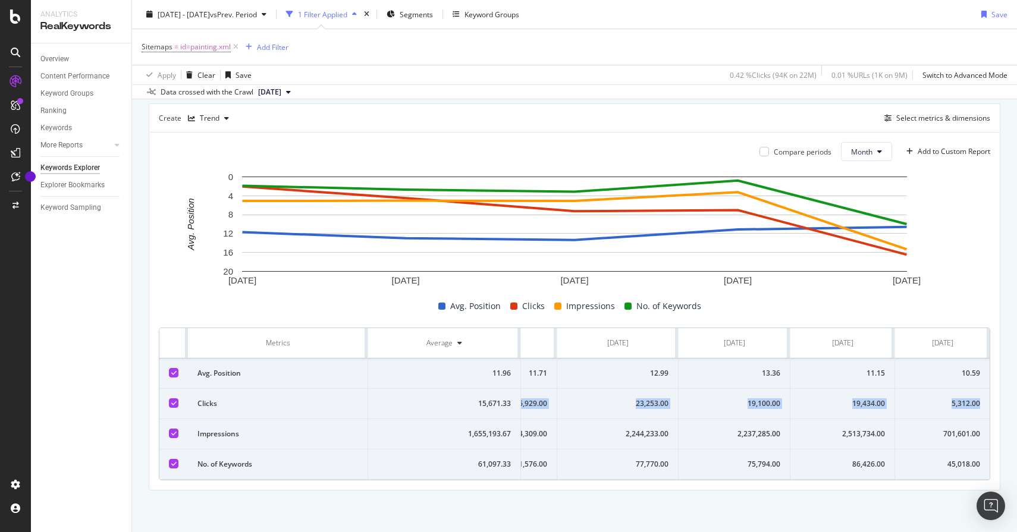
click at [981, 403] on td "5,312.00" at bounding box center [942, 404] width 95 height 30
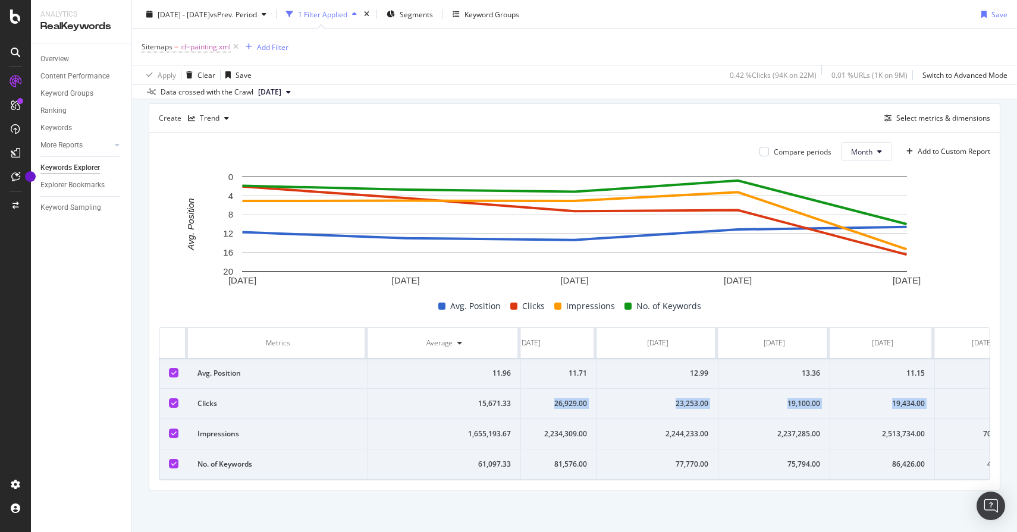
scroll to position [0, 0]
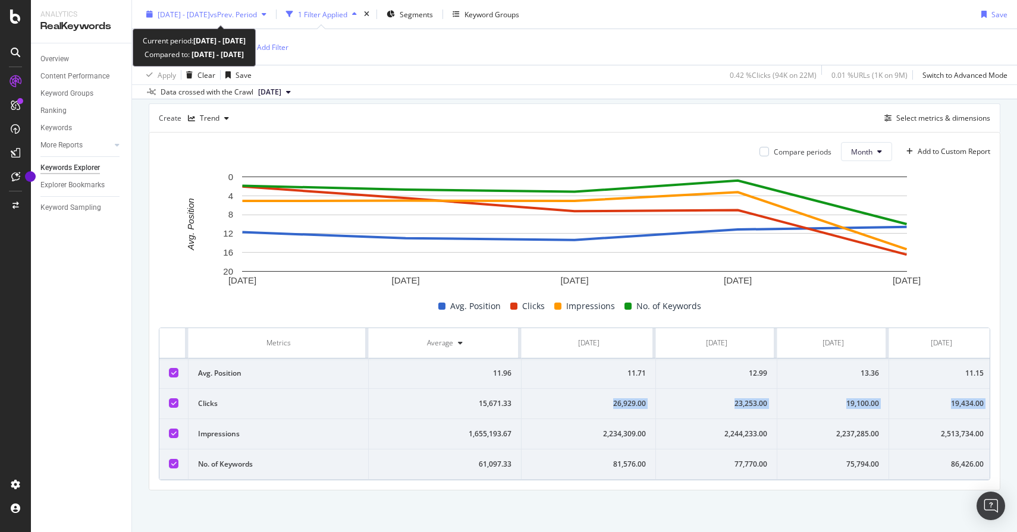
click at [261, 19] on div "[DATE] - [DATE] vs Prev. Period" at bounding box center [207, 14] width 130 height 18
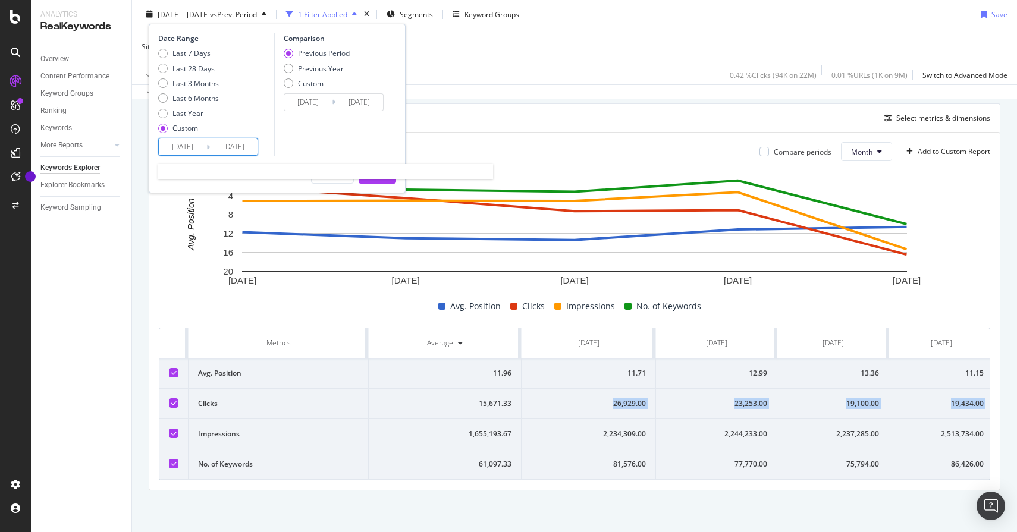
click at [191, 143] on input "[DATE]" at bounding box center [183, 147] width 48 height 17
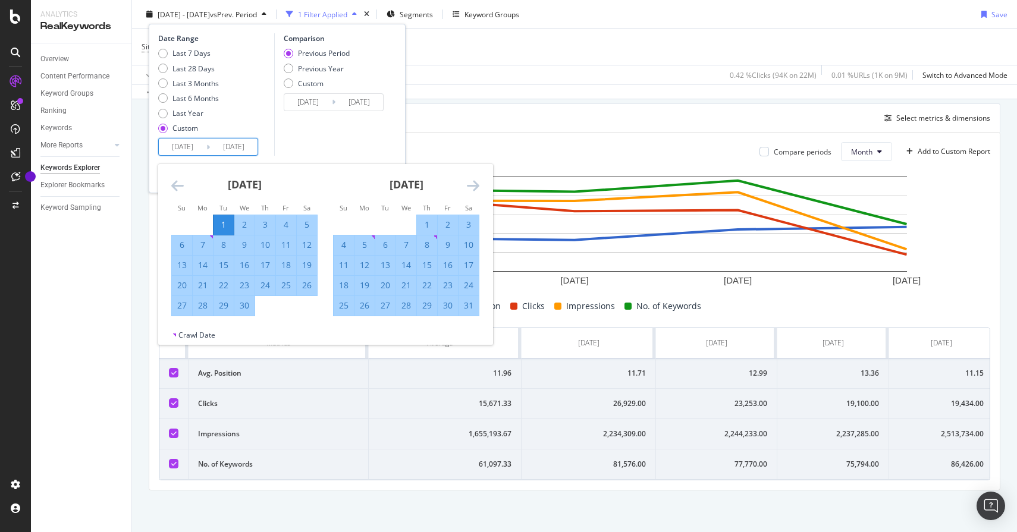
click at [170, 186] on div "[DATE] 1 2 3 4 5 6 7 8 9 10 11 12 13 14 15 16 17 18 19 20 21 22 23 24 25 26 27 …" at bounding box center [245, 240] width 162 height 152
click at [171, 181] on icon "Move backward to switch to the previous month." at bounding box center [177, 185] width 12 height 14
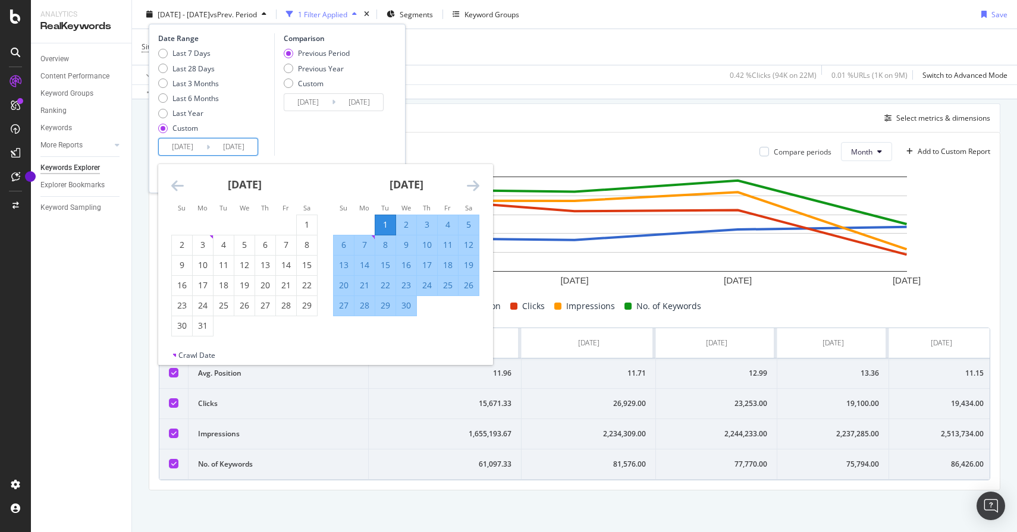
click at [171, 181] on icon "Move backward to switch to the previous month." at bounding box center [177, 185] width 12 height 14
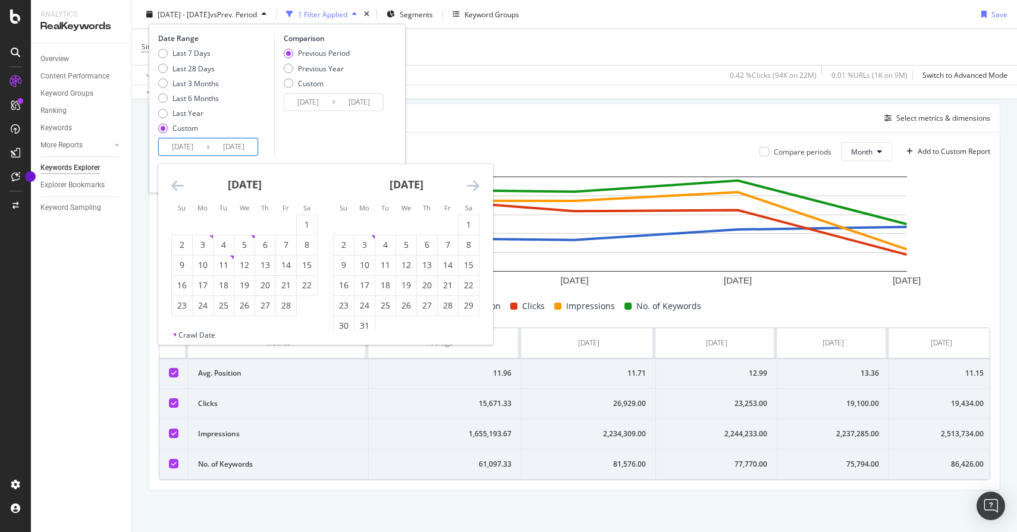
click at [172, 183] on icon "Move backward to switch to the previous month." at bounding box center [177, 185] width 12 height 14
click at [240, 219] on div "1" at bounding box center [244, 225] width 20 height 12
type input "[DATE]"
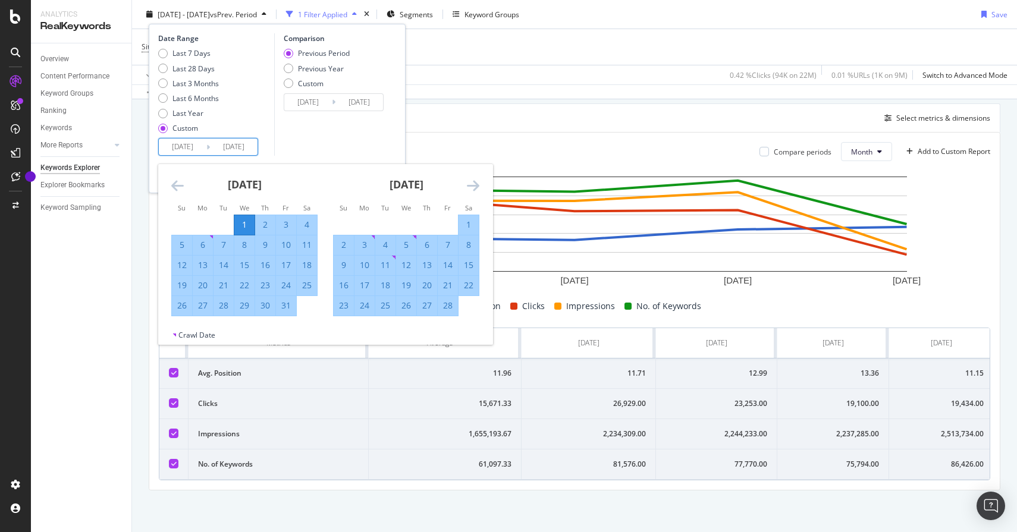
click at [297, 137] on div "Comparison Previous Period Previous Year Custom [DATE] Navigate forward to inte…" at bounding box center [330, 94] width 113 height 123
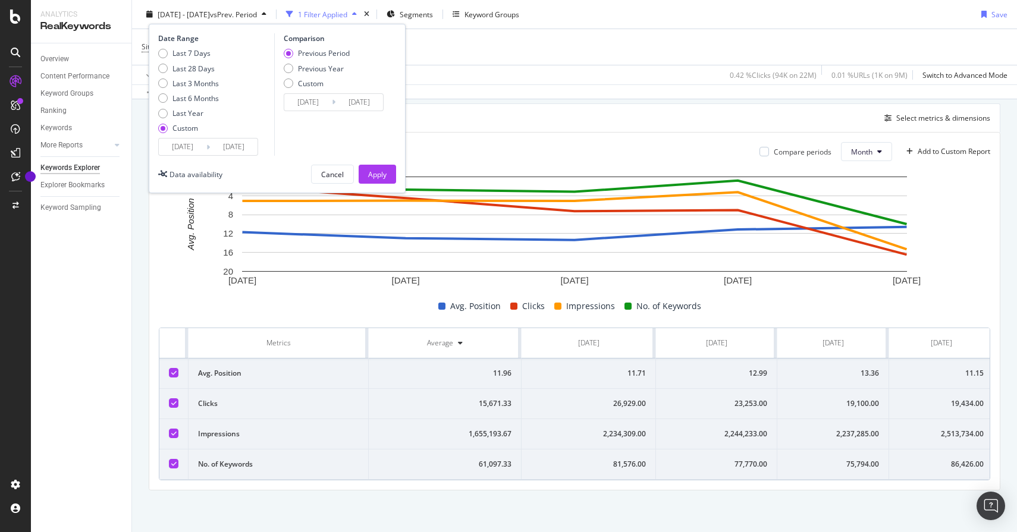
click at [365, 164] on div "Date Range Last 7 Days Last 28 Days Last 3 Months Last 6 Months Last Year Custo…" at bounding box center [277, 108] width 257 height 169
click at [370, 177] on div "Apply" at bounding box center [377, 174] width 18 height 10
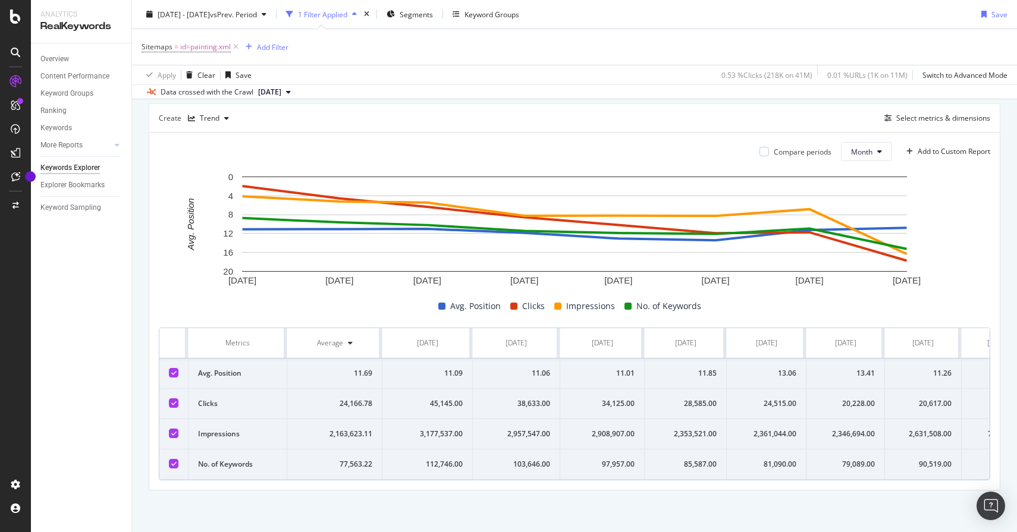
scroll to position [0, 45]
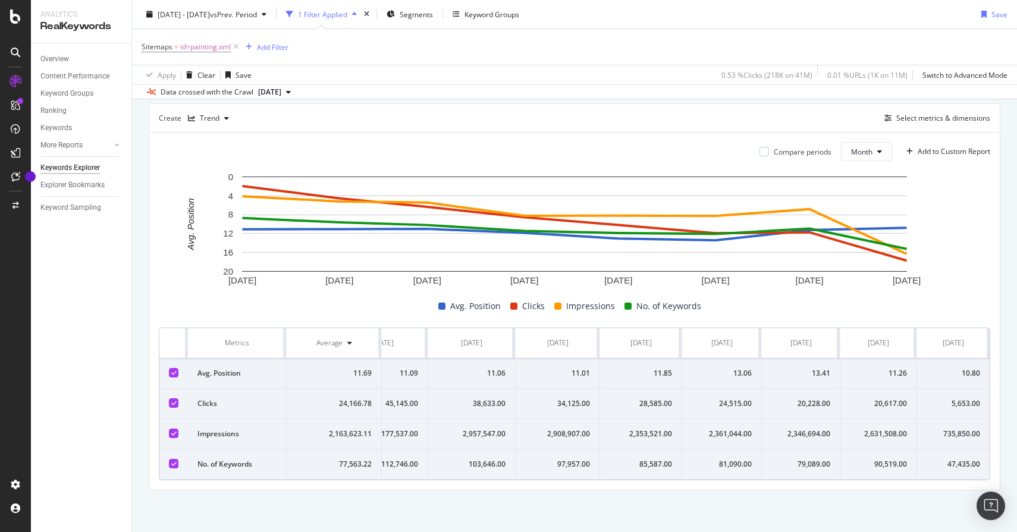
click at [281, 97] on span "[DATE]" at bounding box center [269, 92] width 23 height 11
click at [290, 171] on div "[DATE]" at bounding box center [273, 176] width 34 height 11
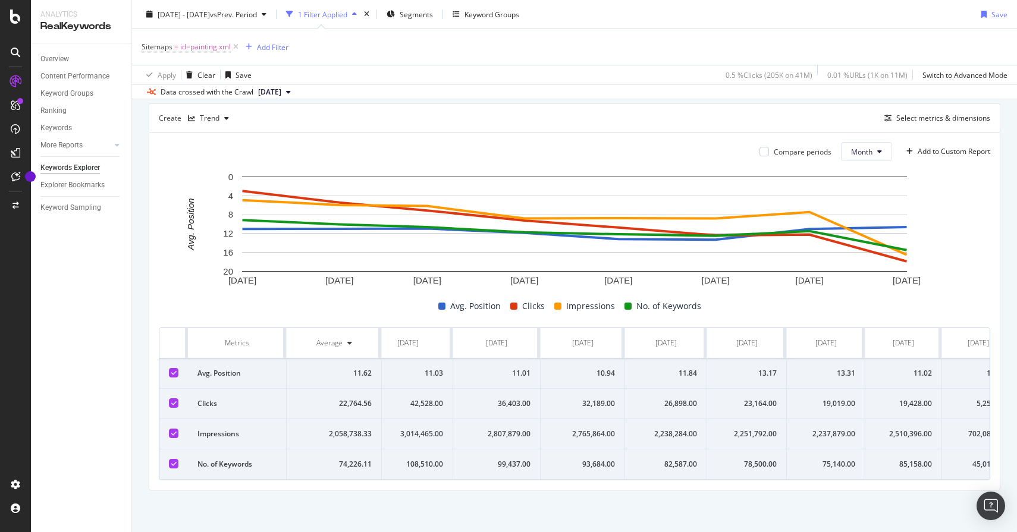
scroll to position [0, 45]
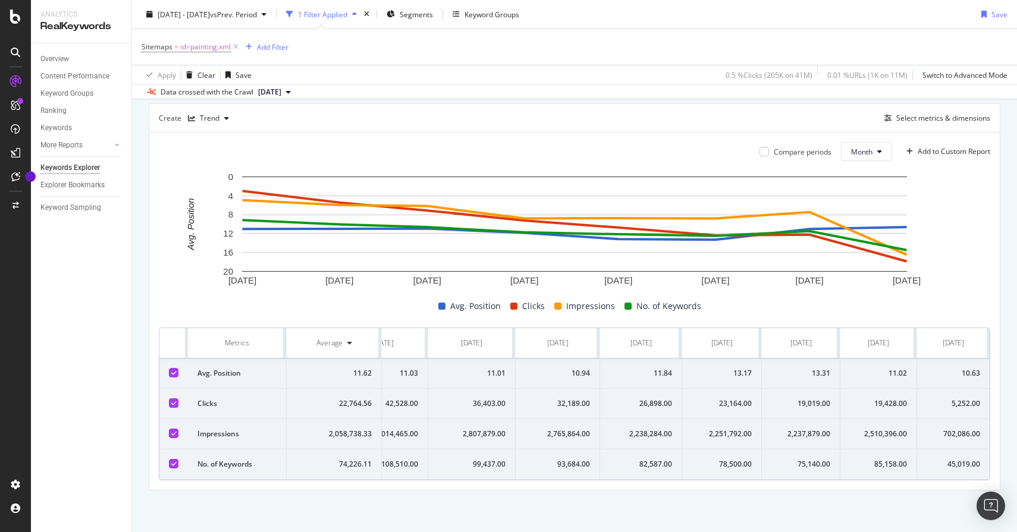
click at [576, 407] on div "32,189.00" at bounding box center [557, 403] width 65 height 11
click at [263, 93] on span "[DATE]" at bounding box center [269, 92] width 23 height 11
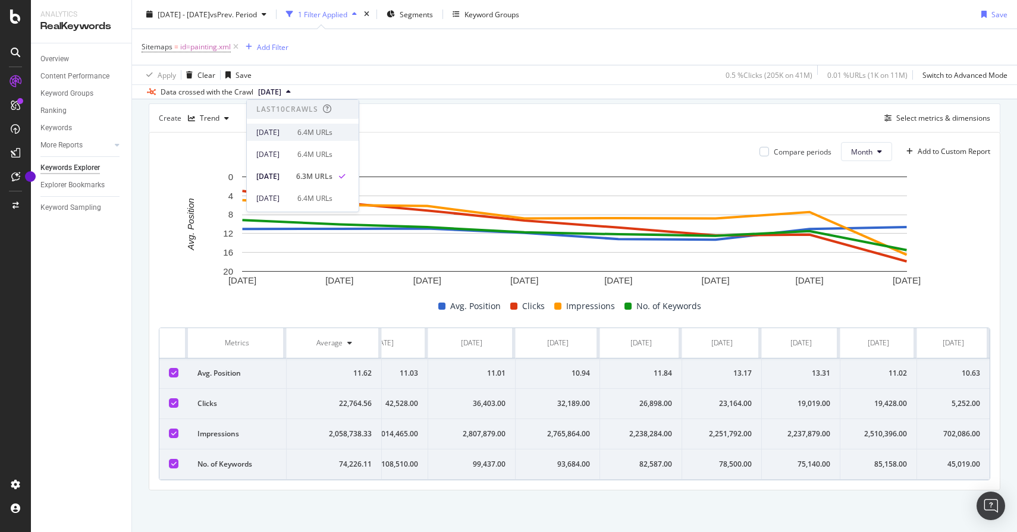
click at [280, 129] on div "[DATE]" at bounding box center [273, 132] width 34 height 11
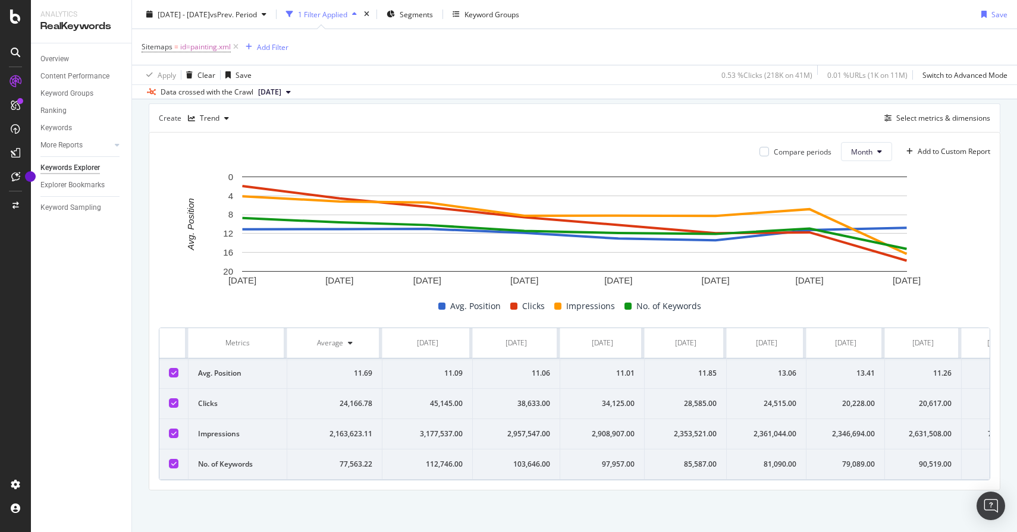
scroll to position [0, 45]
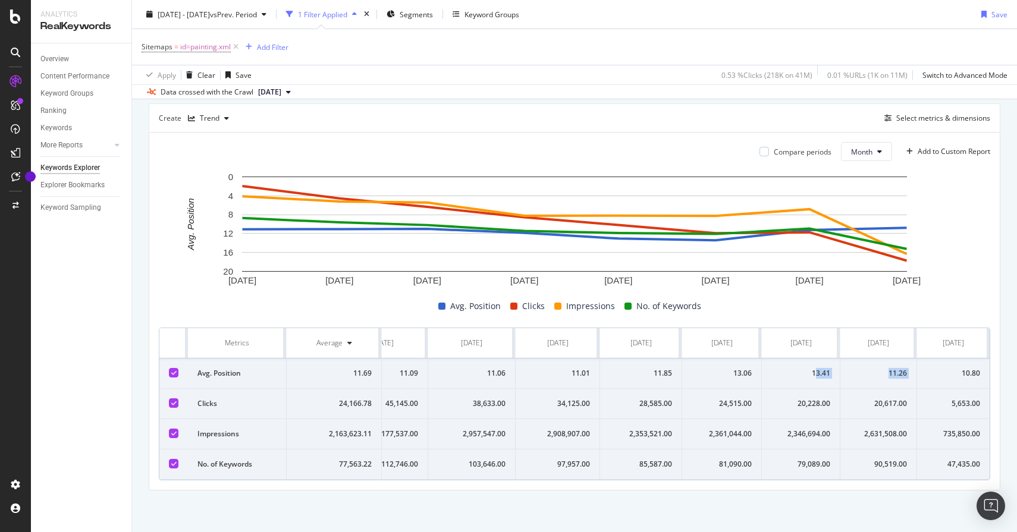
drag, startPoint x: 814, startPoint y: 372, endPoint x: 960, endPoint y: 365, distance: 146.5
click at [960, 365] on tr "Avg. Position 11.69 11.09 11.06 11.01 11.85 13.06 13.41 11.26 10.80" at bounding box center [552, 374] width 875 height 30
click at [824, 394] on td "20,228.00" at bounding box center [801, 404] width 78 height 30
drag, startPoint x: 811, startPoint y: 372, endPoint x: 987, endPoint y: 375, distance: 176.0
click at [987, 375] on tr "Avg. Position 11.69 11.09 11.06 11.01 11.85 13.06 13.41 11.26 10.80" at bounding box center [552, 374] width 875 height 30
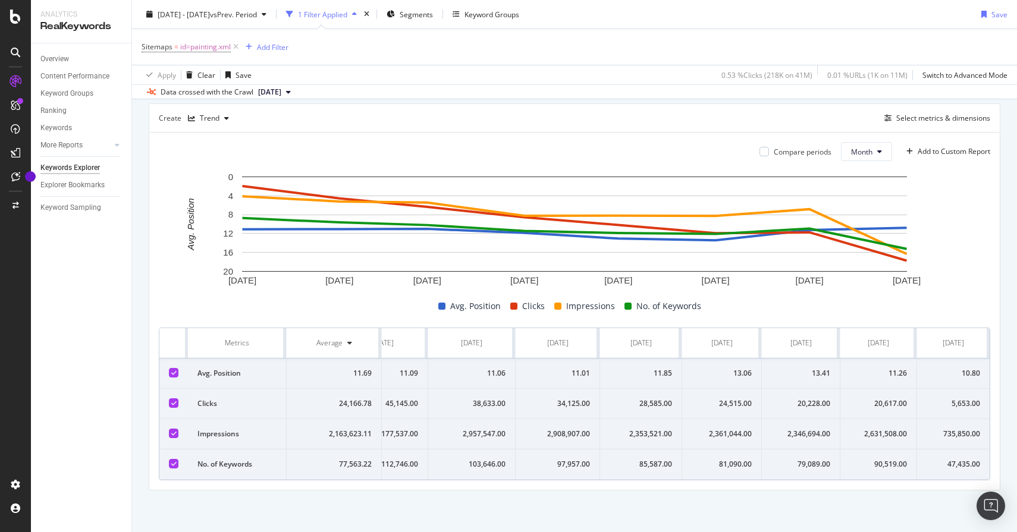
click at [727, 413] on td "24,515.00" at bounding box center [722, 404] width 80 height 30
drag, startPoint x: 734, startPoint y: 373, endPoint x: 980, endPoint y: 369, distance: 245.6
click at [983, 369] on tr "Avg. Position 11.69 11.09 11.06 11.01 11.85 13.06 13.41 11.26 10.80" at bounding box center [552, 374] width 875 height 30
drag, startPoint x: 656, startPoint y: 372, endPoint x: 898, endPoint y: 374, distance: 242.0
click at [898, 374] on tr "Avg. Position 11.69 11.09 11.06 11.01 11.85 13.06 13.41 11.26 10.80" at bounding box center [552, 374] width 875 height 30
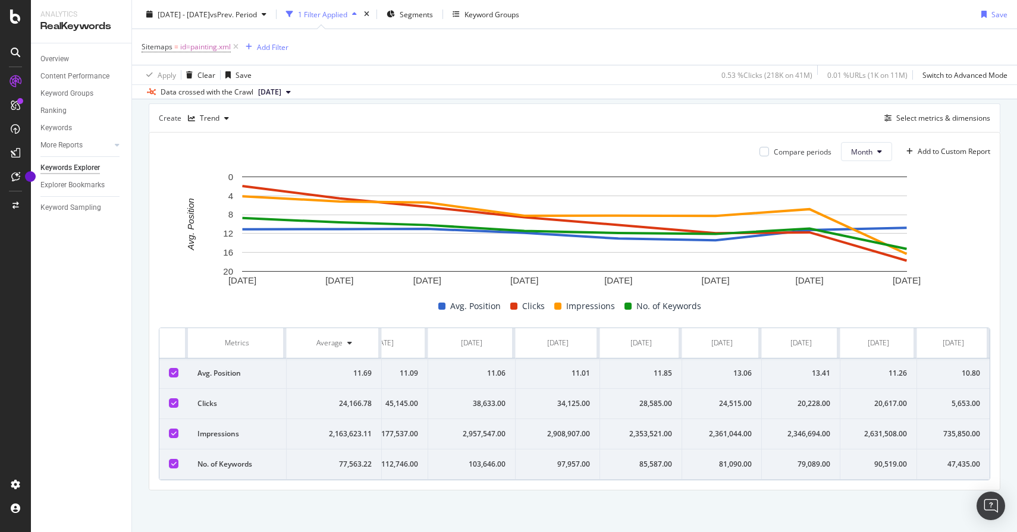
click at [727, 391] on td "24,515.00" at bounding box center [722, 404] width 80 height 30
drag, startPoint x: 652, startPoint y: 371, endPoint x: 985, endPoint y: 377, distance: 333.1
click at [985, 377] on tr "Avg. Position 11.69 11.09 11.06 11.01 11.85 13.06 13.41 11.26 10.80" at bounding box center [552, 374] width 875 height 30
drag, startPoint x: 640, startPoint y: 401, endPoint x: 984, endPoint y: 401, distance: 343.1
click at [984, 401] on tr "Clicks 24,166.78 45,145.00 38,633.00 34,125.00 28,585.00 24,515.00 20,228.00 20…" at bounding box center [552, 404] width 875 height 30
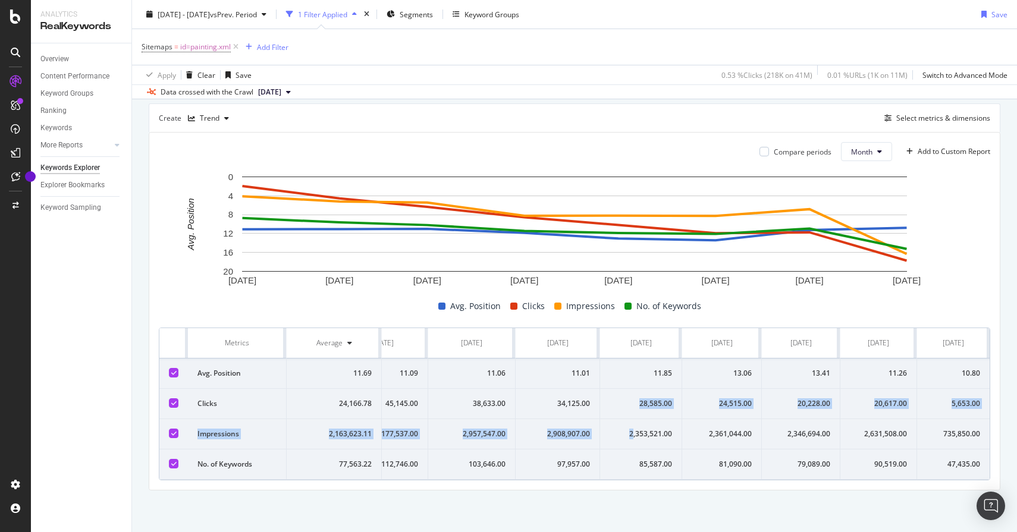
click at [632, 433] on div "2,353,521.00" at bounding box center [641, 434] width 62 height 11
click at [648, 422] on td "2,353,521.00" at bounding box center [641, 434] width 82 height 30
drag, startPoint x: 638, startPoint y: 403, endPoint x: 983, endPoint y: 401, distance: 344.9
click at [983, 401] on tr "Clicks 24,166.78 45,145.00 38,633.00 34,125.00 28,585.00 24,515.00 20,228.00 20…" at bounding box center [552, 404] width 875 height 30
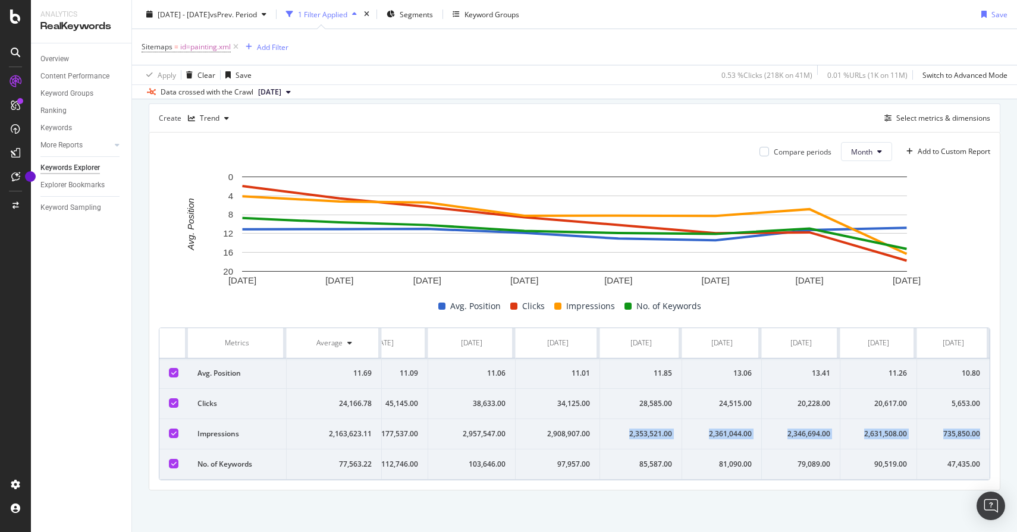
drag, startPoint x: 629, startPoint y: 435, endPoint x: 988, endPoint y: 433, distance: 359.2
click at [988, 433] on tr "Impressions 2,163,623.11 3,177,537.00 2,957,547.00 2,908,907.00 2,353,521.00 2,…" at bounding box center [552, 434] width 875 height 30
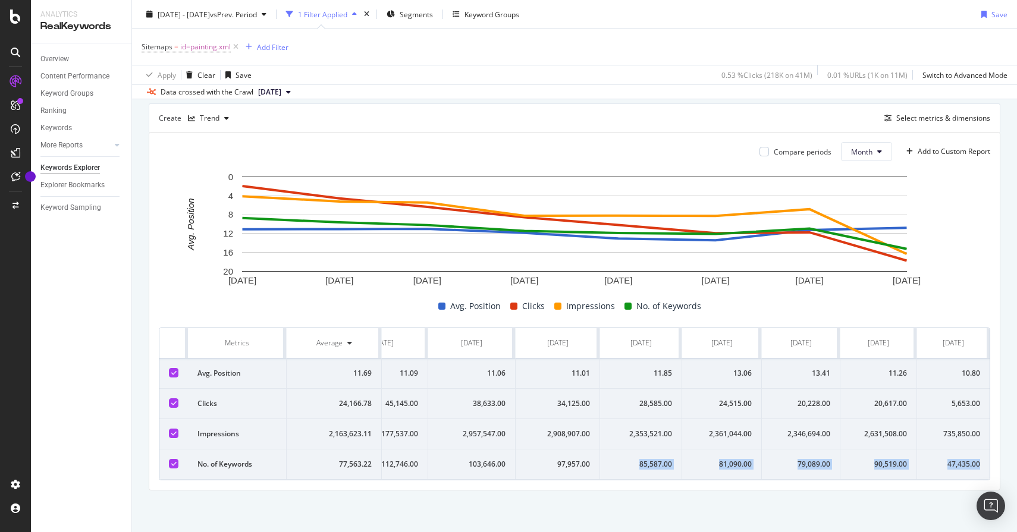
drag, startPoint x: 640, startPoint y: 465, endPoint x: 988, endPoint y: 467, distance: 348.5
click at [988, 467] on tr "No. of Keywords 77,563.22 112,746.00 103,646.00 97,957.00 85,587.00 81,090.00 7…" at bounding box center [552, 465] width 875 height 30
click at [182, 50] on span "id=painting.xml" at bounding box center [205, 47] width 51 height 17
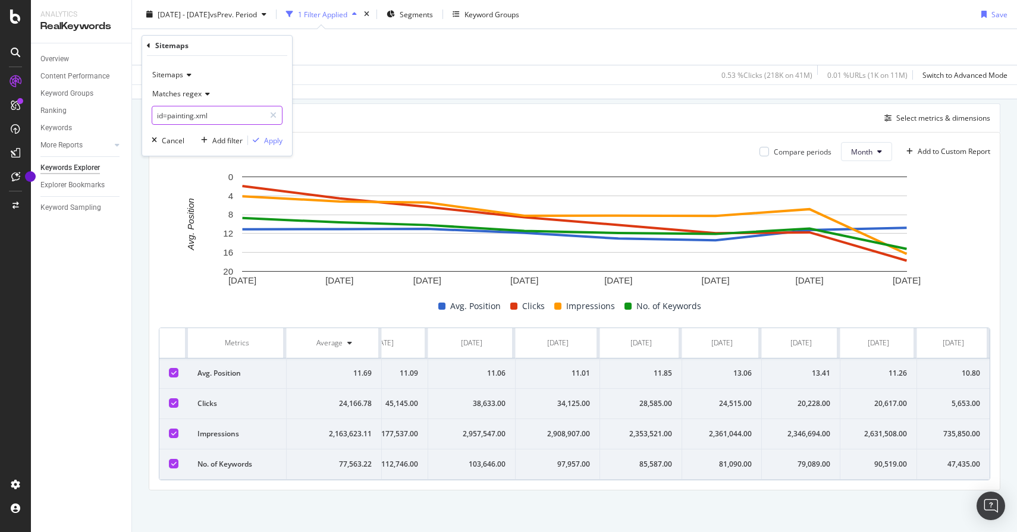
click at [208, 115] on input "id=painting.xml" at bounding box center [208, 115] width 112 height 19
paste input "ckers-movers-queries"
type input "id=packers-movers-queries.xml"
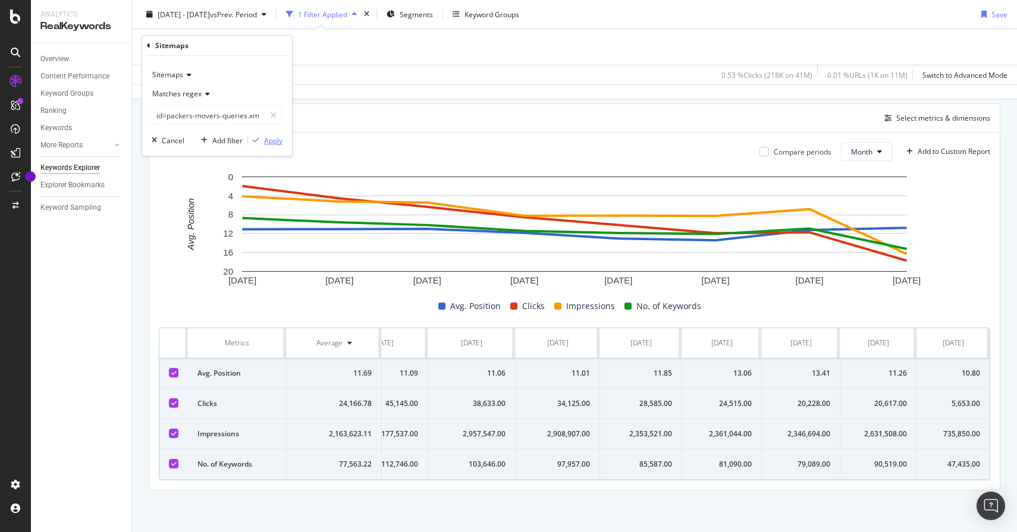
click at [258, 140] on icon "button" at bounding box center [256, 140] width 7 height 7
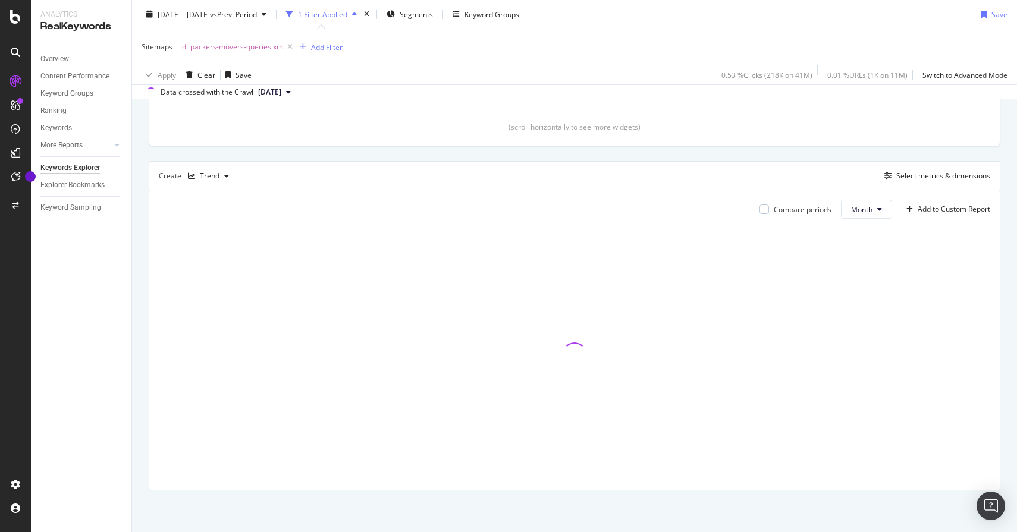
scroll to position [265, 0]
click at [239, 52] on span "id=packers-movers-queries.xml" at bounding box center [232, 47] width 105 height 17
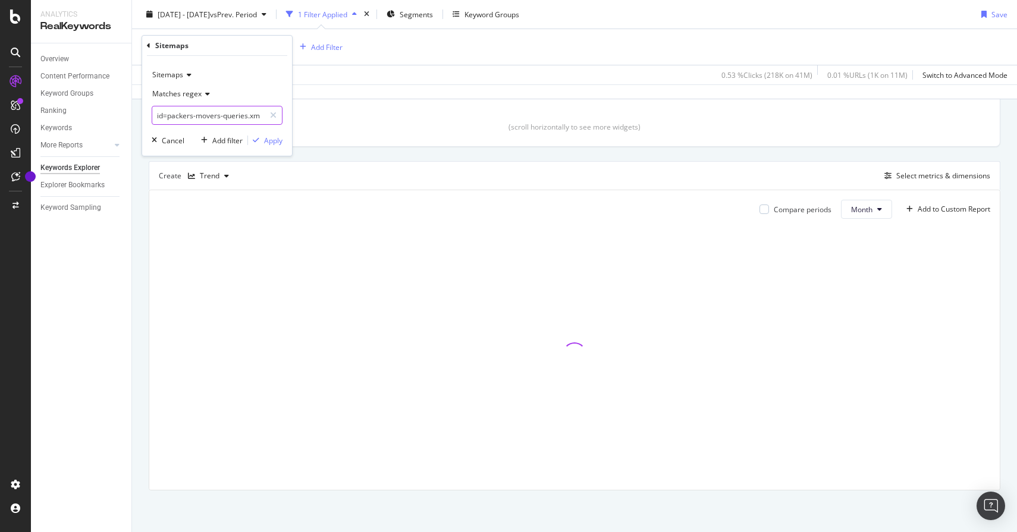
click at [169, 118] on input "id=packers-movers-queries.xml" at bounding box center [208, 115] width 112 height 19
type input "packers-movers-queries.xml"
click at [271, 143] on div "Apply" at bounding box center [273, 141] width 18 height 10
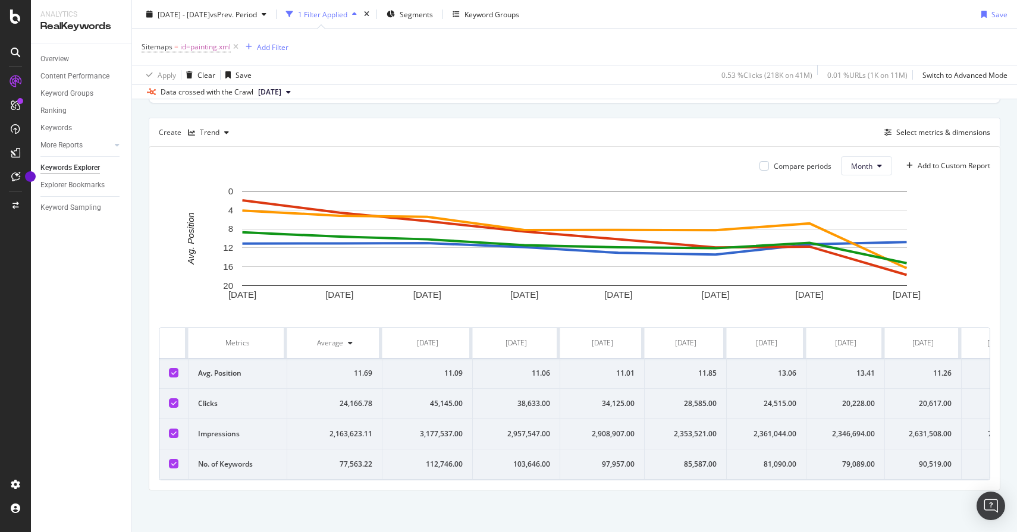
scroll to position [323, 0]
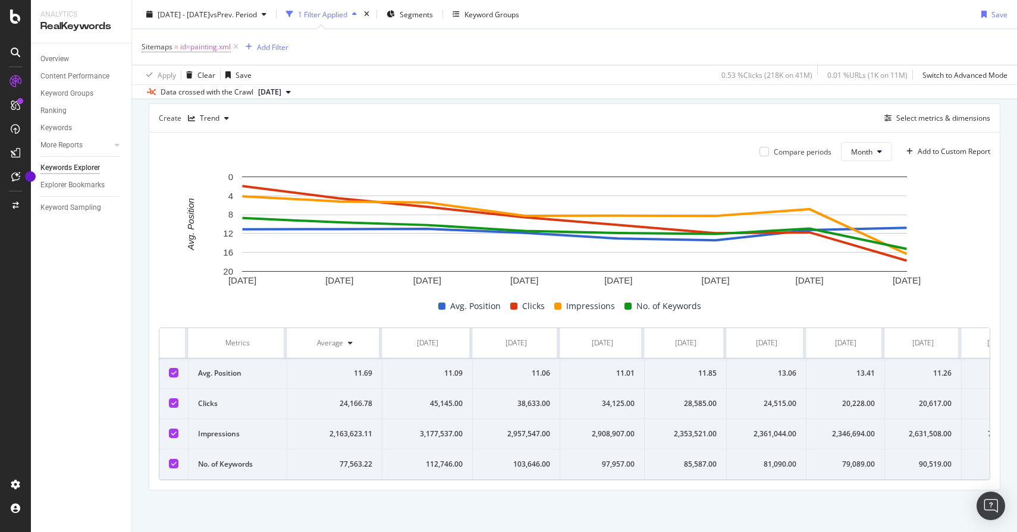
click at [177, 48] on span "=" at bounding box center [176, 47] width 4 height 10
click at [221, 46] on span "id=painting.xml" at bounding box center [205, 47] width 51 height 17
click at [167, 115] on input "id=painting.xml" at bounding box center [208, 115] width 112 height 19
type input "painting.xml"
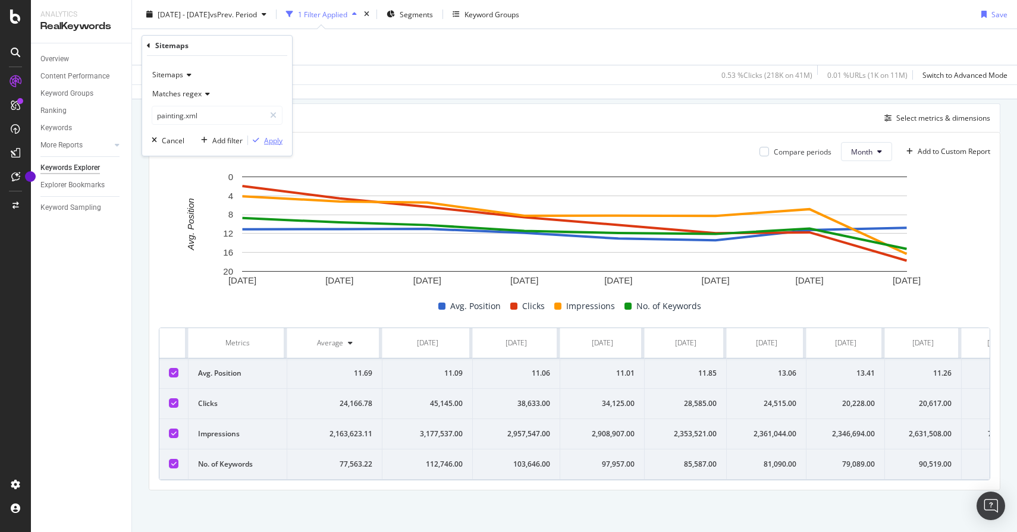
click at [273, 142] on div "Apply" at bounding box center [273, 141] width 18 height 10
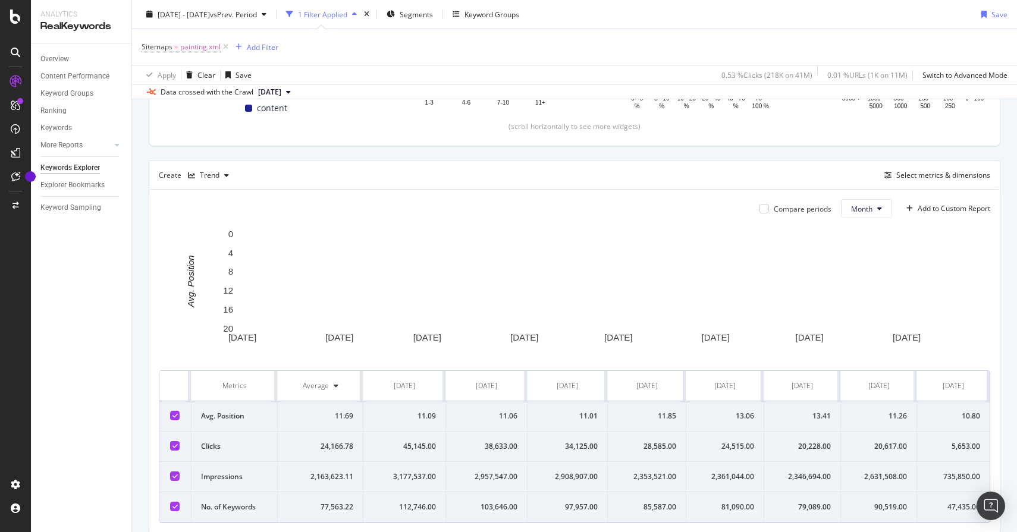
scroll to position [323, 0]
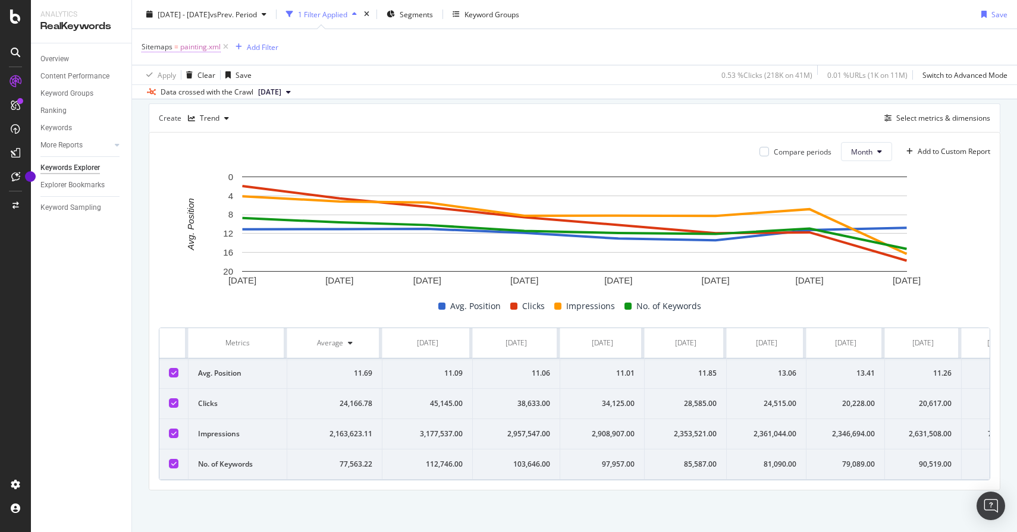
click at [191, 48] on span "painting.xml" at bounding box center [200, 47] width 40 height 17
click at [205, 113] on input "painting.xml" at bounding box center [208, 115] width 112 height 19
paste input "id=packers-movers-queries"
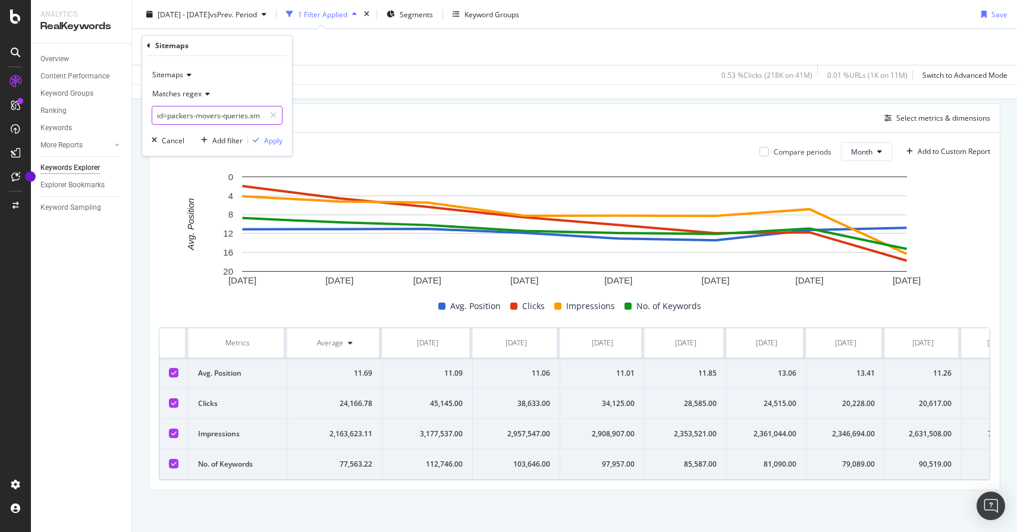
drag, startPoint x: 165, startPoint y: 117, endPoint x: 150, endPoint y: 117, distance: 14.9
click at [150, 117] on div "Sitemaps Matches regex id=packers-movers-queries.xml Cancel Add filter Apply" at bounding box center [217, 106] width 150 height 100
type input "packers-movers-queries.xml"
click at [276, 136] on div "Apply" at bounding box center [273, 141] width 18 height 10
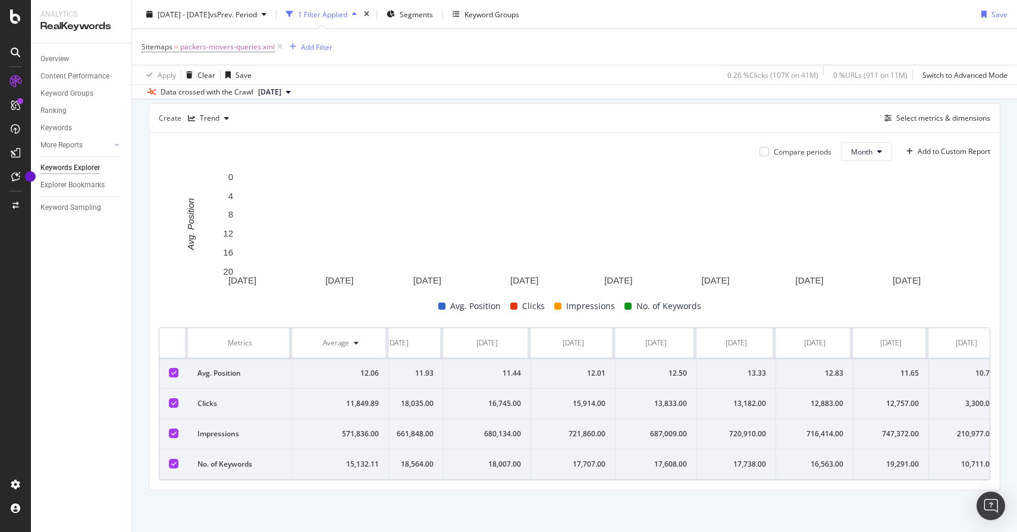
scroll to position [0, 51]
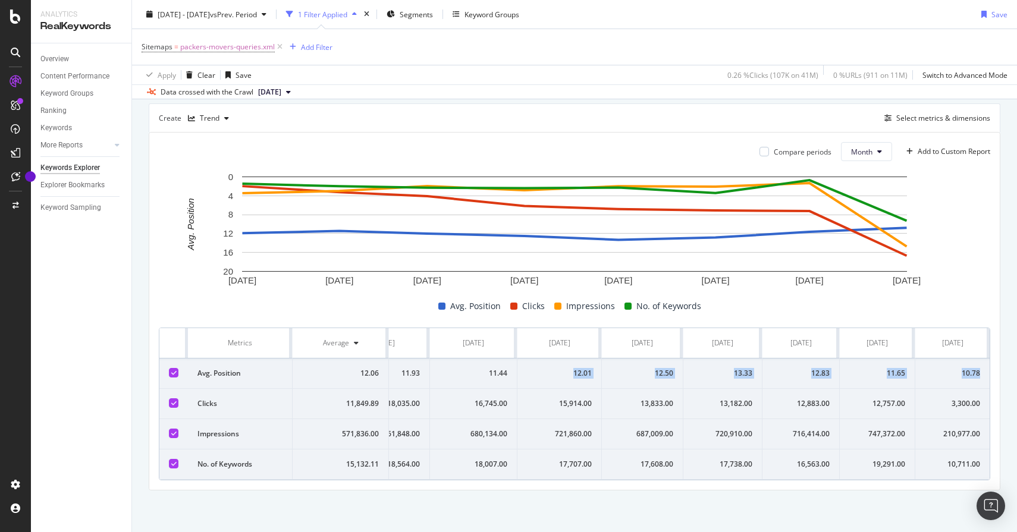
drag, startPoint x: 573, startPoint y: 374, endPoint x: 987, endPoint y: 371, distance: 413.9
click at [987, 371] on tr "Avg. Position 12.06 11.93 11.44 12.01 12.50 13.33 12.83 11.65 10.78" at bounding box center [549, 374] width 881 height 30
click at [648, 387] on td "12.50" at bounding box center [642, 374] width 81 height 30
drag, startPoint x: 657, startPoint y: 374, endPoint x: 981, endPoint y: 373, distance: 324.1
click at [981, 373] on tr "Avg. Position 12.06 11.93 11.44 12.01 12.50 13.33 12.83 11.65 10.78" at bounding box center [549, 374] width 881 height 30
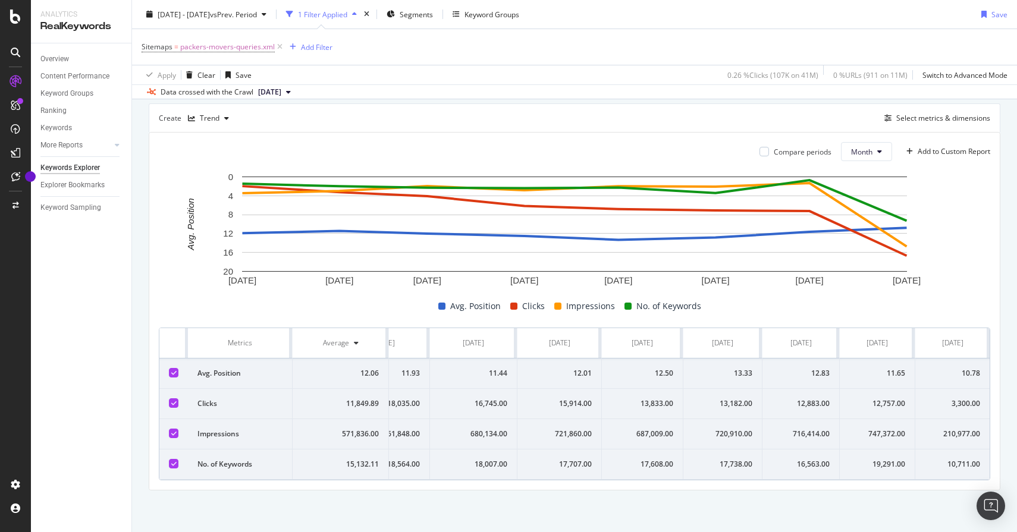
click at [654, 369] on div "12.50" at bounding box center [642, 373] width 62 height 11
drag, startPoint x: 653, startPoint y: 370, endPoint x: 987, endPoint y: 380, distance: 334.4
click at [987, 380] on tr "Avg. Position 12.06 11.93 11.44 12.01 12.50 13.33 12.83 11.65 10.78" at bounding box center [549, 374] width 881 height 30
drag, startPoint x: 640, startPoint y: 403, endPoint x: 980, endPoint y: 405, distance: 339.6
click at [980, 405] on tr "Clicks 11,849.89 18,035.00 16,745.00 15,914.00 13,833.00 13,182.00 12,883.00 12…" at bounding box center [549, 404] width 881 height 30
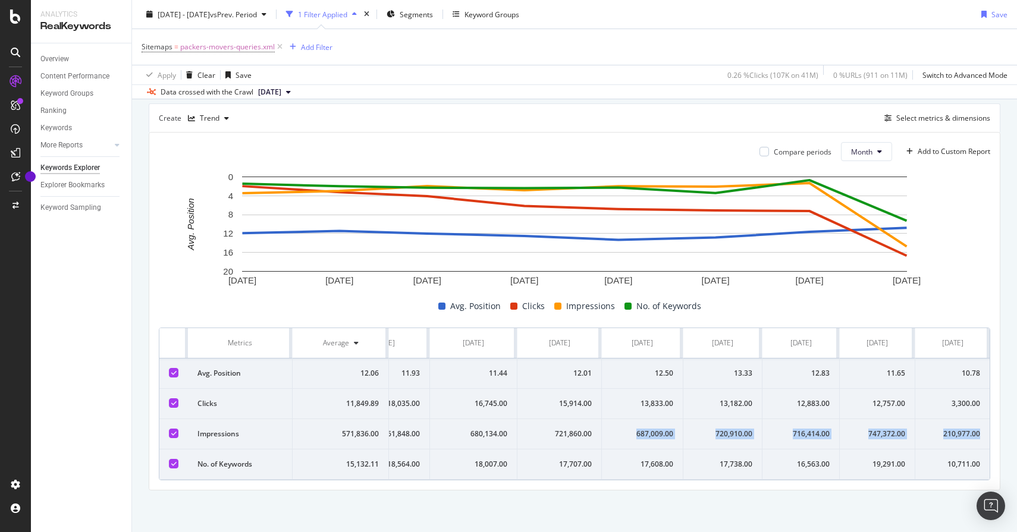
drag, startPoint x: 636, startPoint y: 434, endPoint x: 983, endPoint y: 431, distance: 347.3
click at [983, 431] on tr "Impressions 571,836.00 661,848.00 680,134.00 721,860.00 687,009.00 720,910.00 7…" at bounding box center [549, 434] width 881 height 30
drag, startPoint x: 639, startPoint y: 465, endPoint x: 984, endPoint y: 462, distance: 344.9
click at [984, 462] on tr "No. of Keywords 15,132.11 18,564.00 18,007.00 17,707.00 17,608.00 17,738.00 16,…" at bounding box center [549, 465] width 881 height 30
click at [258, 43] on span "packers-movers-queries.xml" at bounding box center [227, 47] width 95 height 17
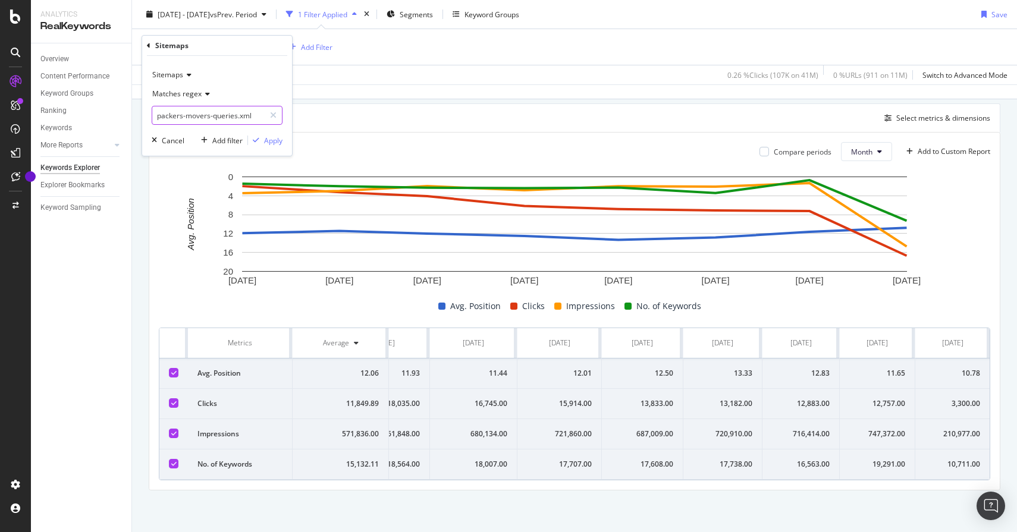
click at [215, 117] on input "packers-movers-queries.xml" at bounding box center [208, 115] width 112 height 19
paste input "cleaning"
type input "cleaning.xml"
click at [278, 143] on div "Apply" at bounding box center [273, 141] width 18 height 10
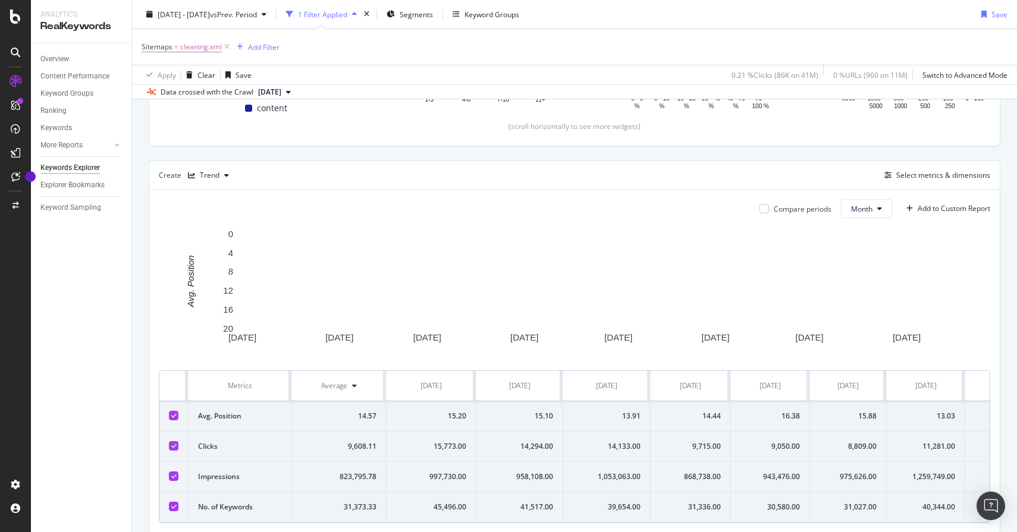
scroll to position [323, 0]
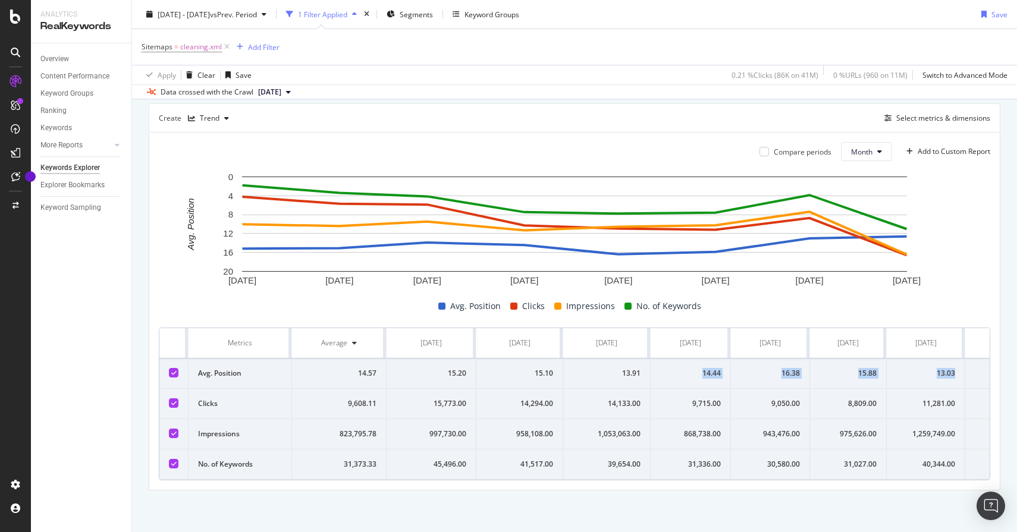
drag, startPoint x: 697, startPoint y: 373, endPoint x: 962, endPoint y: 379, distance: 265.3
click at [962, 379] on tr "Avg. Position 14.57 15.20 15.10 13.91 14.44 16.38 15.88 13.03 12.60" at bounding box center [599, 374] width 880 height 30
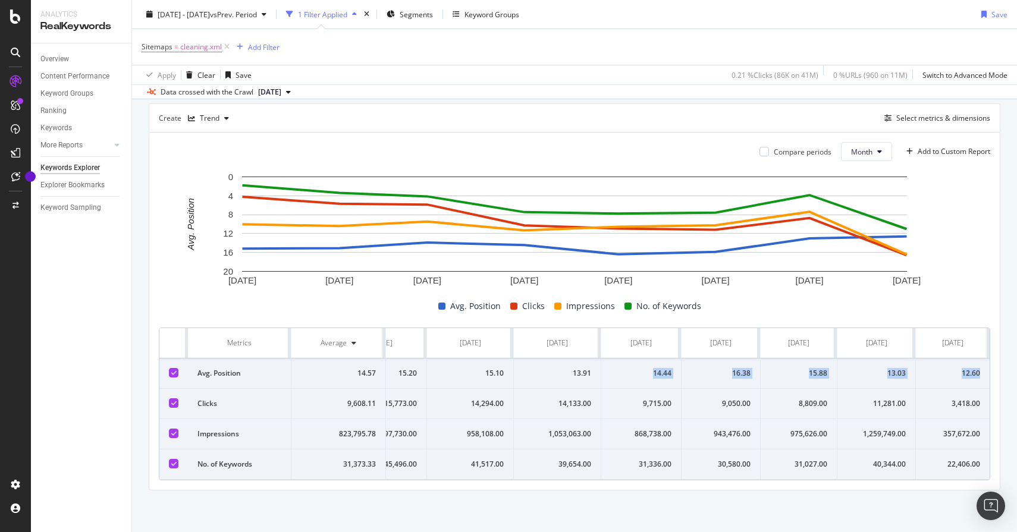
click at [980, 375] on td "12.60" at bounding box center [953, 374] width 74 height 30
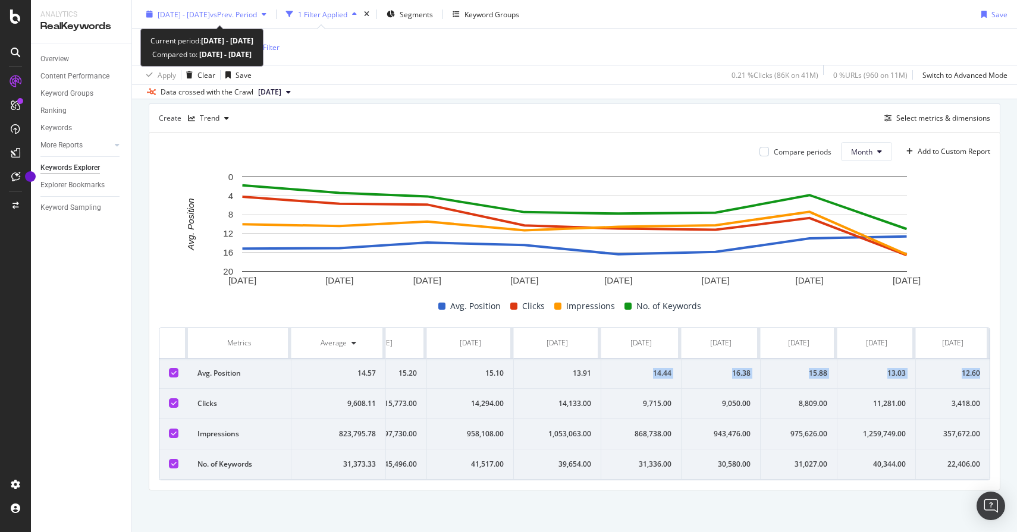
click at [240, 21] on div "[DATE] - [DATE] vs Prev. Period" at bounding box center [207, 14] width 130 height 18
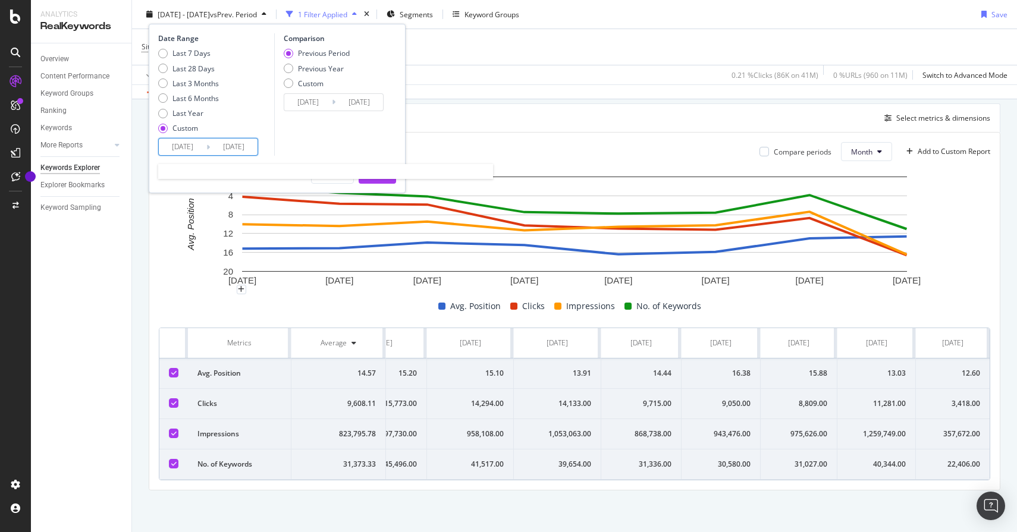
click at [187, 146] on input "[DATE]" at bounding box center [183, 147] width 48 height 17
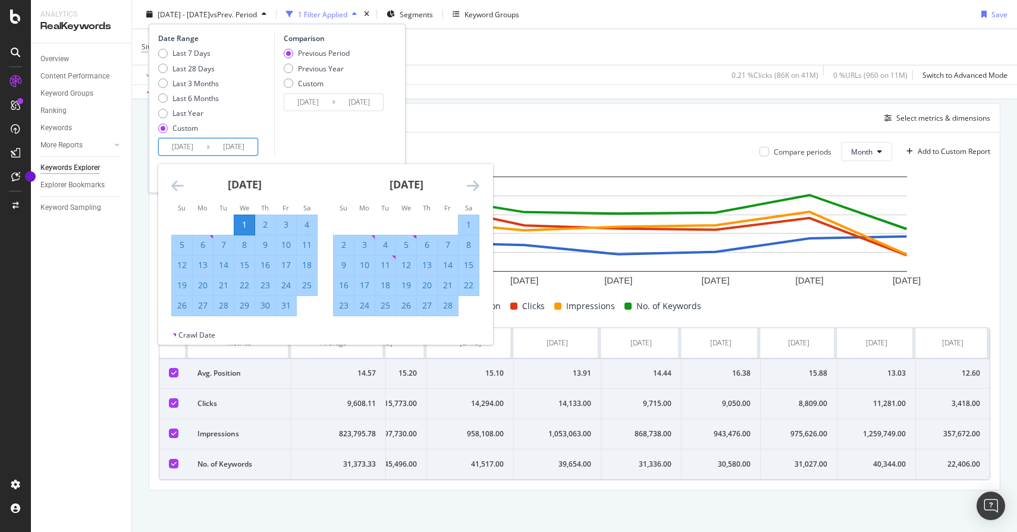
click at [175, 186] on icon "Move backward to switch to the previous month." at bounding box center [177, 185] width 12 height 14
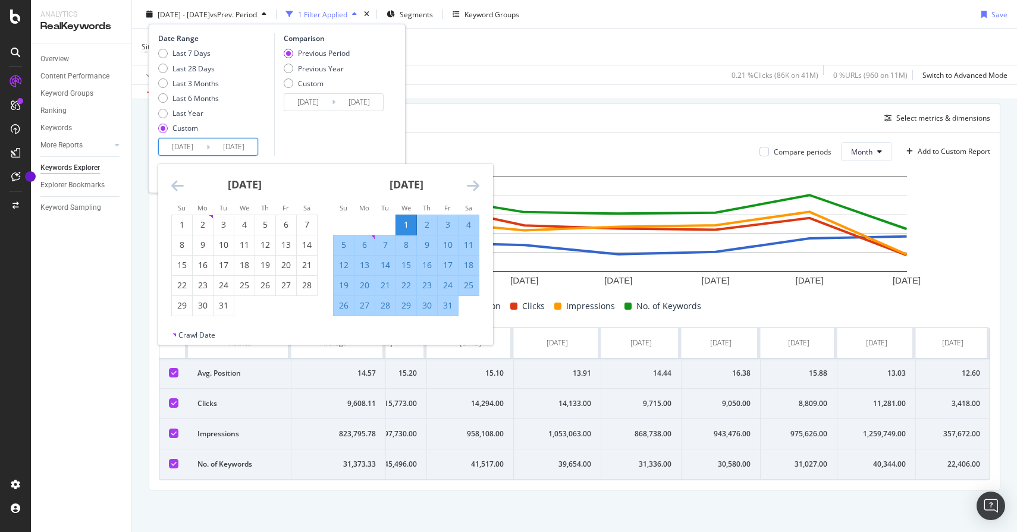
click at [470, 189] on icon "Move forward to switch to the next month." at bounding box center [473, 185] width 12 height 14
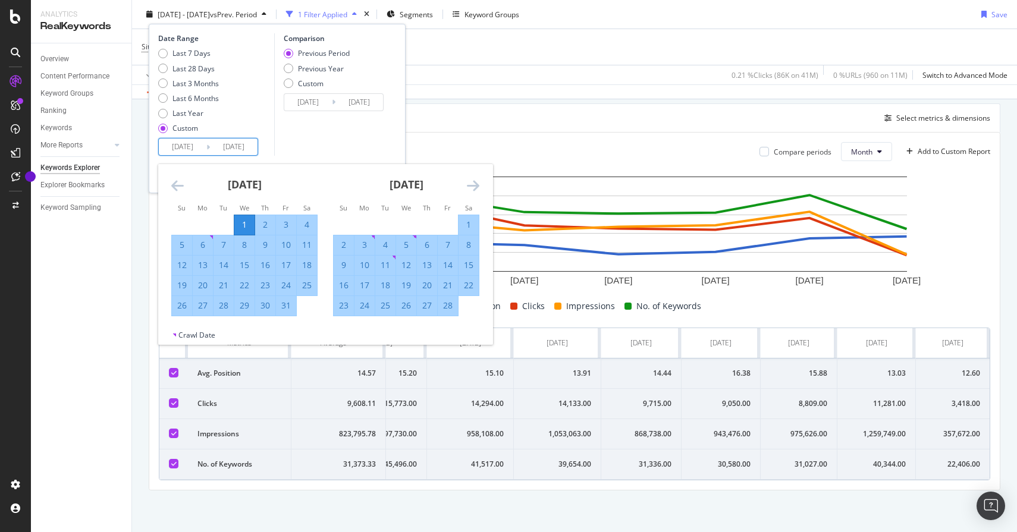
click at [470, 189] on icon "Move forward to switch to the next month." at bounding box center [473, 185] width 12 height 14
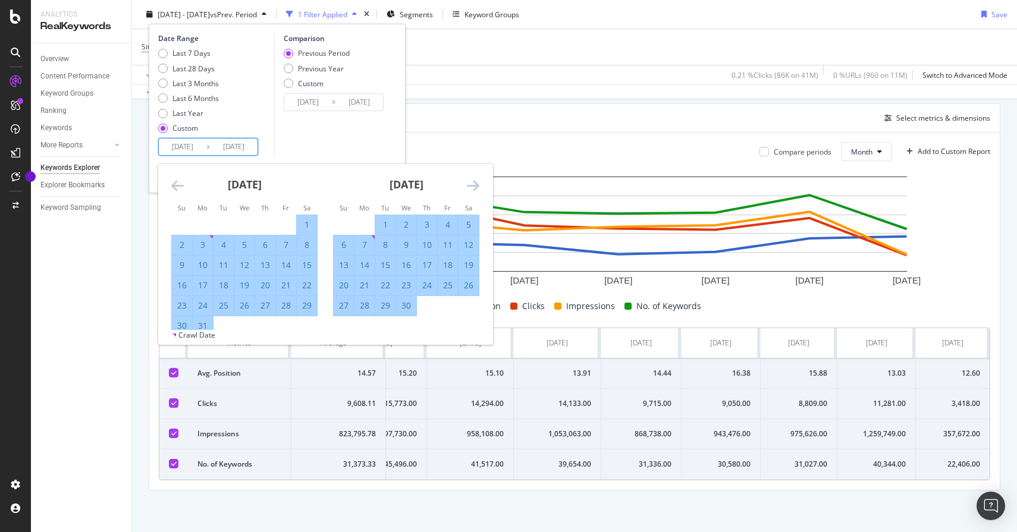
click at [382, 219] on div "1" at bounding box center [385, 225] width 20 height 12
type input "[DATE]"
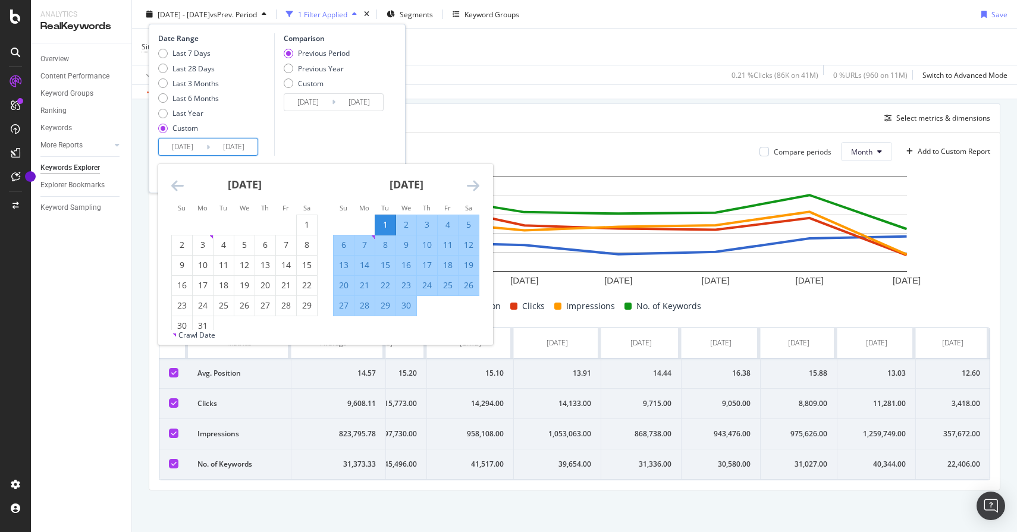
click at [287, 149] on div "Comparison Previous Period Previous Year Custom [DATE] Navigate forward to inte…" at bounding box center [330, 94] width 113 height 123
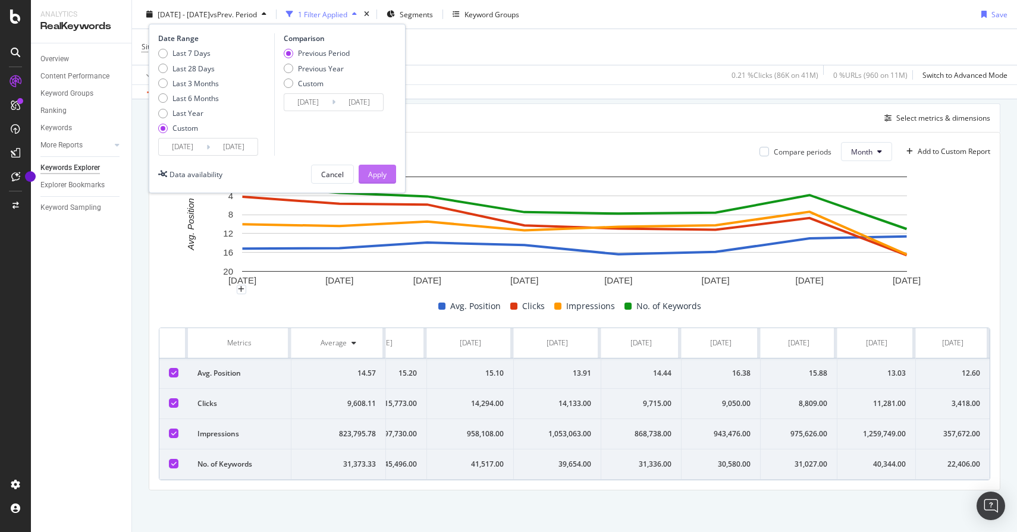
click at [378, 175] on div "Apply" at bounding box center [377, 174] width 18 height 10
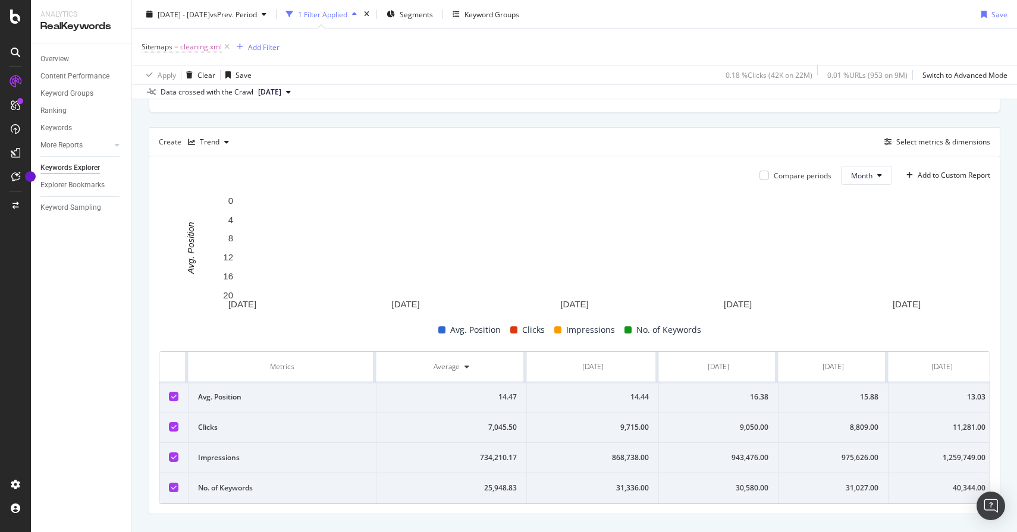
scroll to position [323, 0]
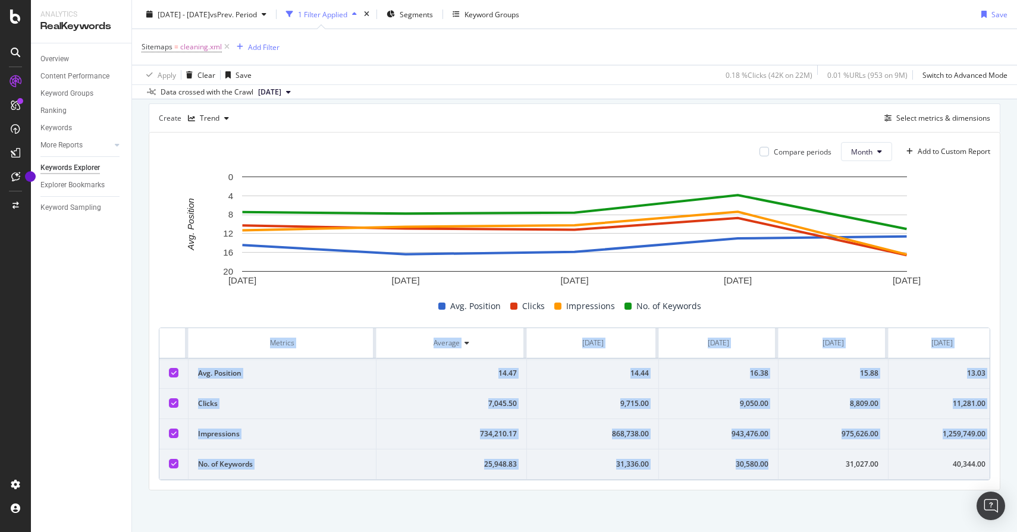
drag, startPoint x: 208, startPoint y: 340, endPoint x: 667, endPoint y: 475, distance: 478.9
click at [667, 475] on table "Metrics Average [DATE] [DATE] [DATE] [DATE] [DATE] Avg. Position 14.47 14.44 16…" at bounding box center [625, 404] width 932 height 152
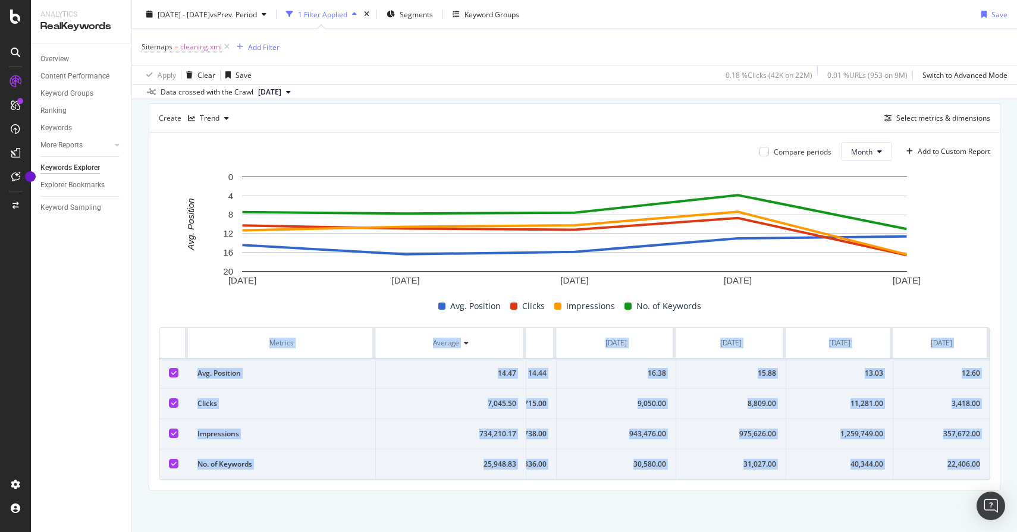
click at [985, 467] on td "22,406.00" at bounding box center [941, 465] width 96 height 30
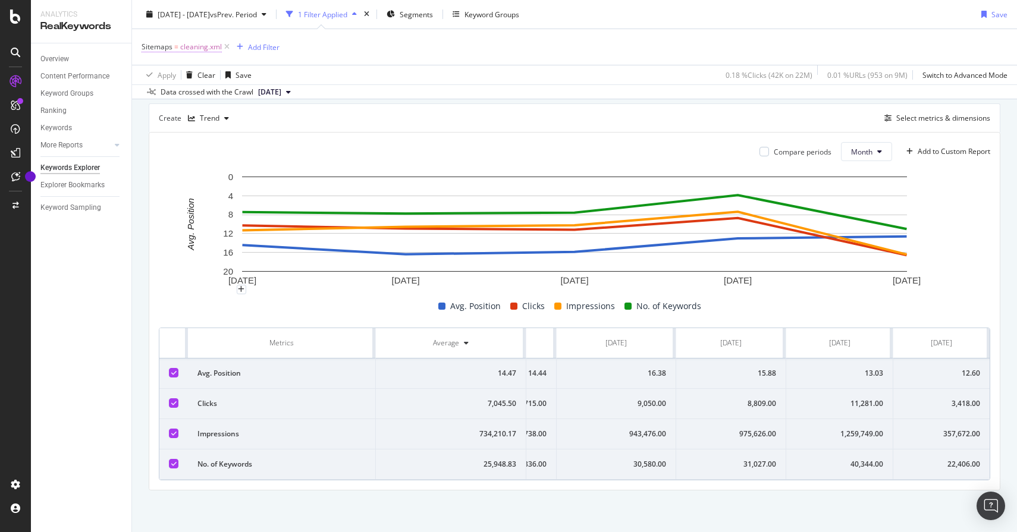
click at [197, 43] on span "cleaning.xml" at bounding box center [201, 47] width 42 height 17
click at [213, 111] on input "cleaning.xml" at bounding box center [208, 115] width 112 height 19
paste input "plumb"
type input "plumbing.xml"
click at [259, 142] on div "button" at bounding box center [256, 140] width 16 height 7
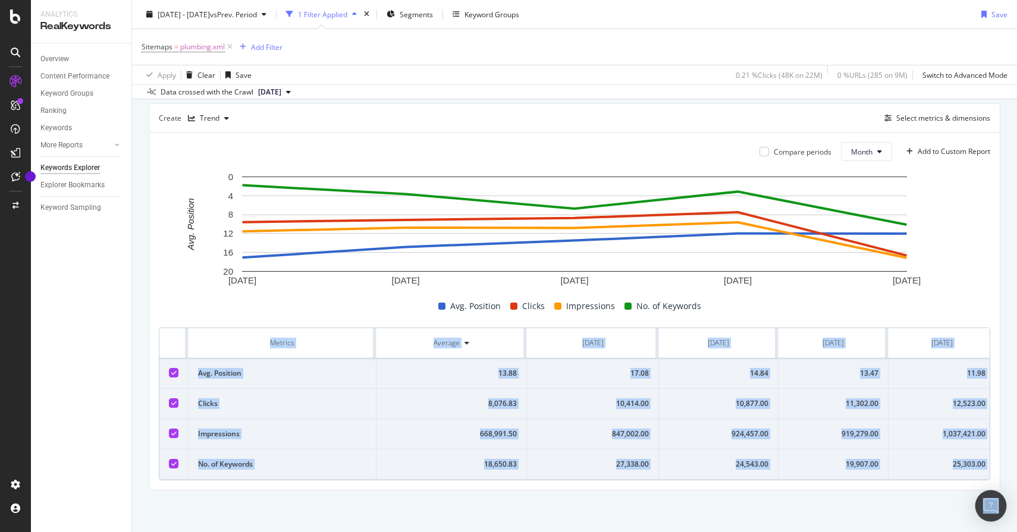
scroll to position [0, 102]
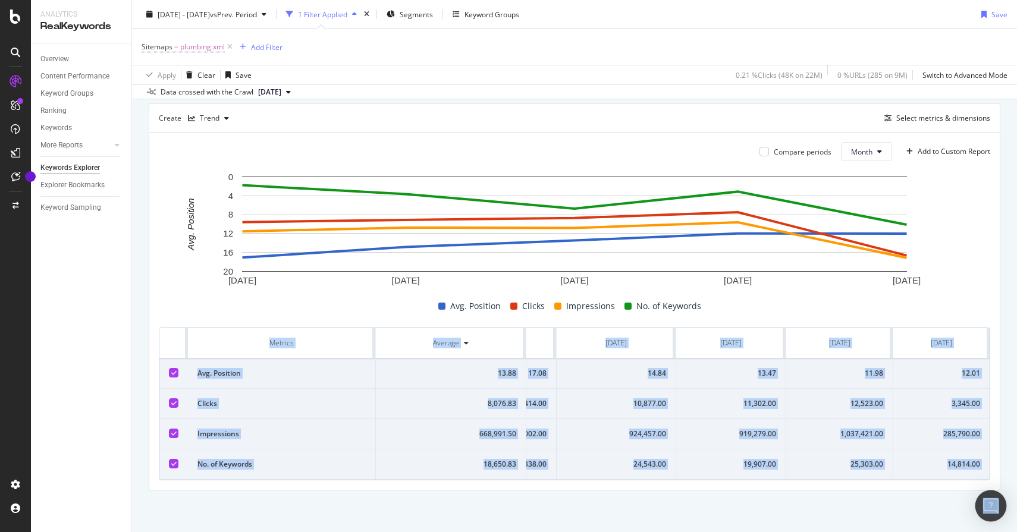
drag, startPoint x: 234, startPoint y: 343, endPoint x: 1003, endPoint y: 500, distance: 785.5
click at [1003, 501] on body "Analytics RealKeywords Overview Content Performance Keyword Groups Ranking Keyw…" at bounding box center [508, 266] width 1017 height 532
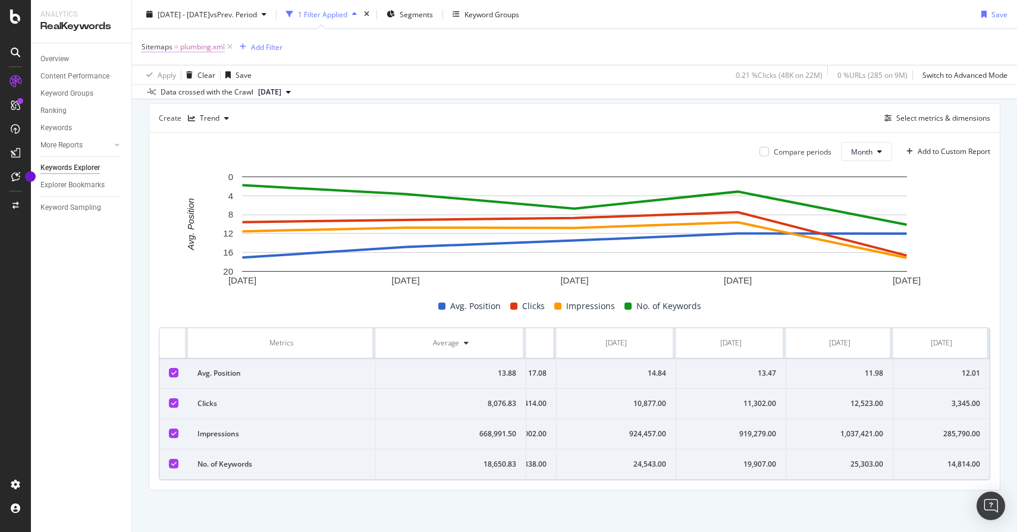
click at [206, 51] on span "plumbing.xml" at bounding box center [202, 47] width 45 height 17
click at [210, 114] on input "plumbing.xml" at bounding box center [208, 115] width 112 height 19
paste input "electrician"
type input "electrician.xml"
click at [281, 141] on div "Apply" at bounding box center [273, 141] width 18 height 10
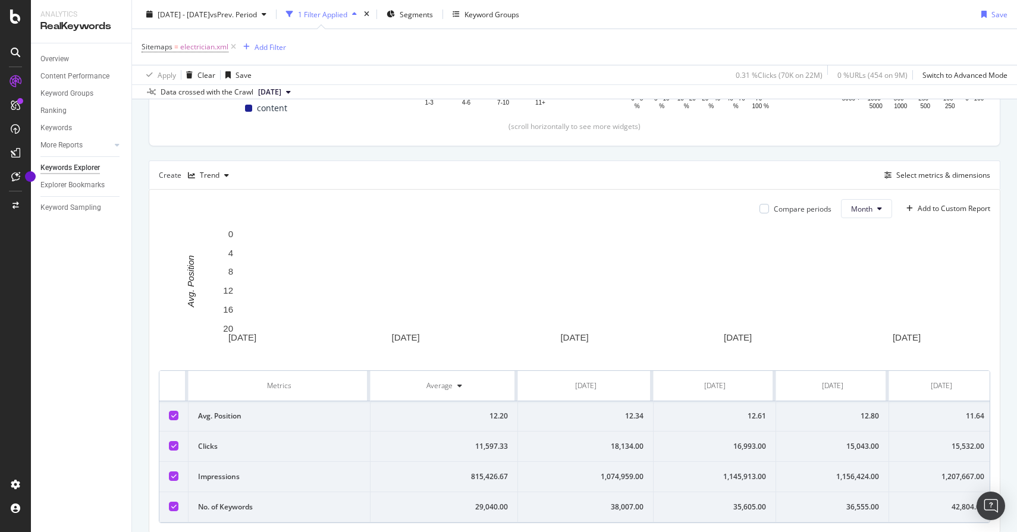
scroll to position [323, 0]
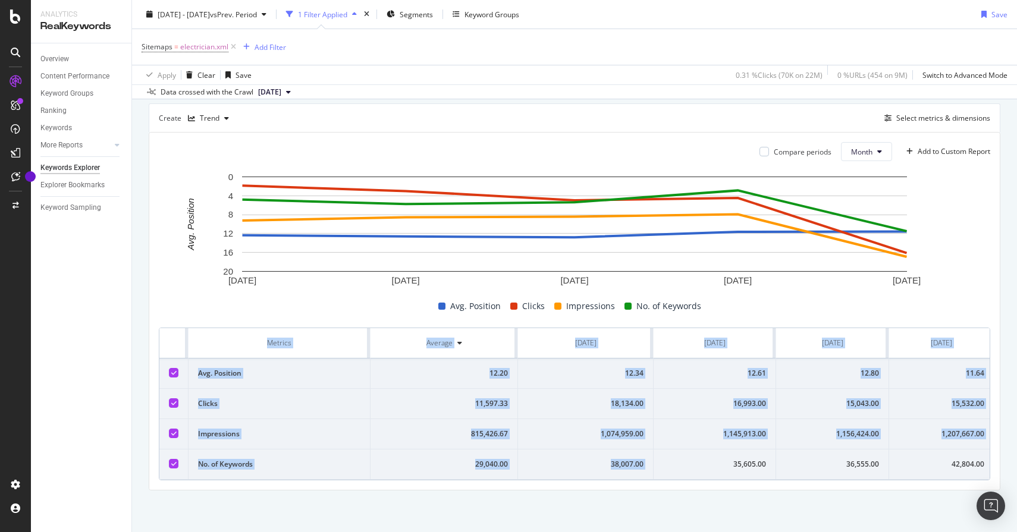
drag, startPoint x: 255, startPoint y: 342, endPoint x: 686, endPoint y: 464, distance: 447.6
click at [686, 464] on table "Metrics Average [DATE] [DATE] [DATE] [DATE] [DATE] Avg. Position 12.20 12.34 12…" at bounding box center [624, 404] width 930 height 152
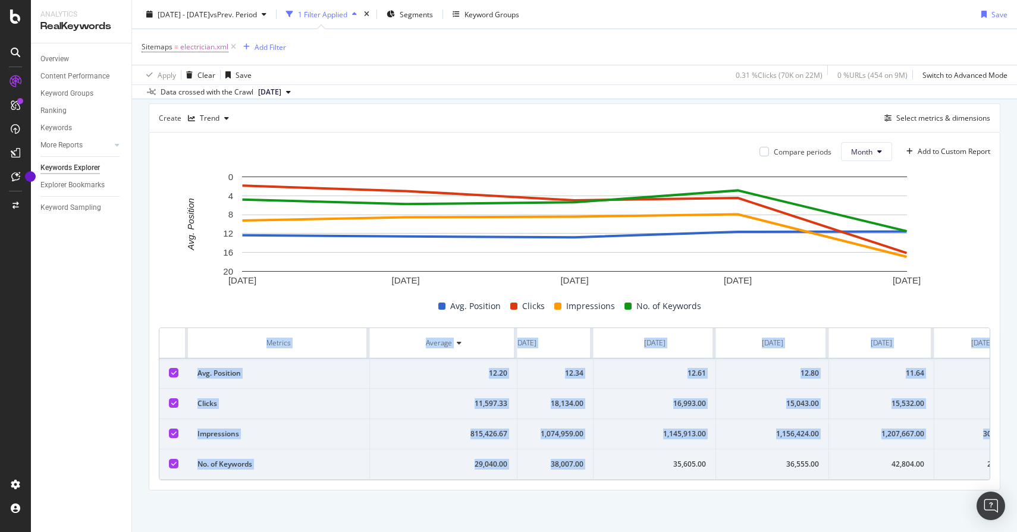
scroll to position [0, 100]
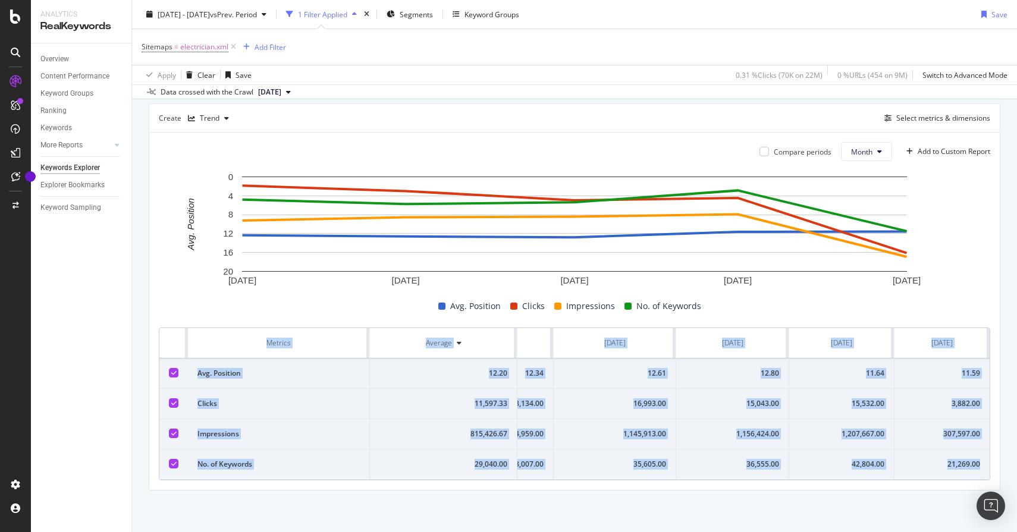
click at [984, 469] on td "21,269.00" at bounding box center [941, 465] width 95 height 30
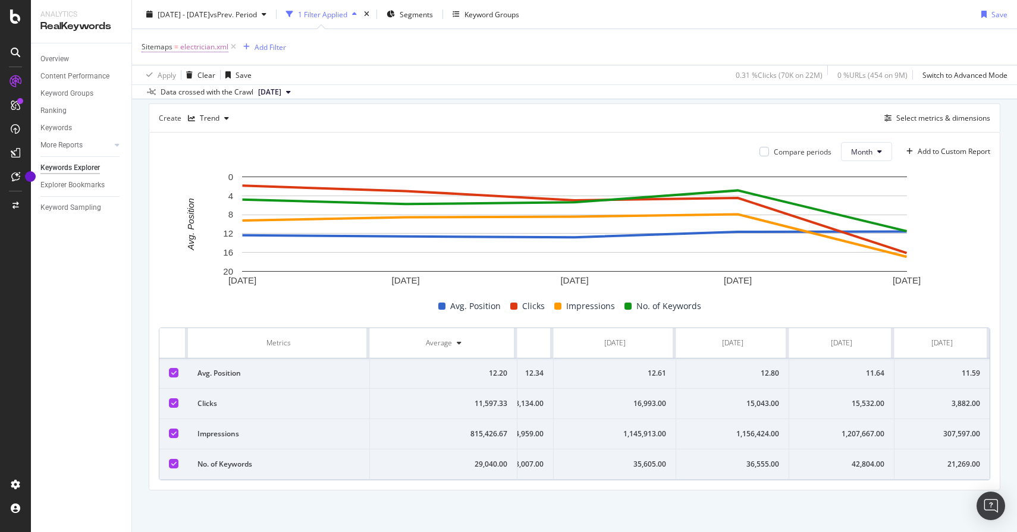
click at [201, 46] on span "electrician.xml" at bounding box center [204, 47] width 48 height 17
click at [207, 116] on input "electrician.xml" at bounding box center [208, 115] width 112 height 19
paste input "carpentry"
type input "carpentry.xml"
click at [274, 143] on div "Apply" at bounding box center [273, 141] width 18 height 10
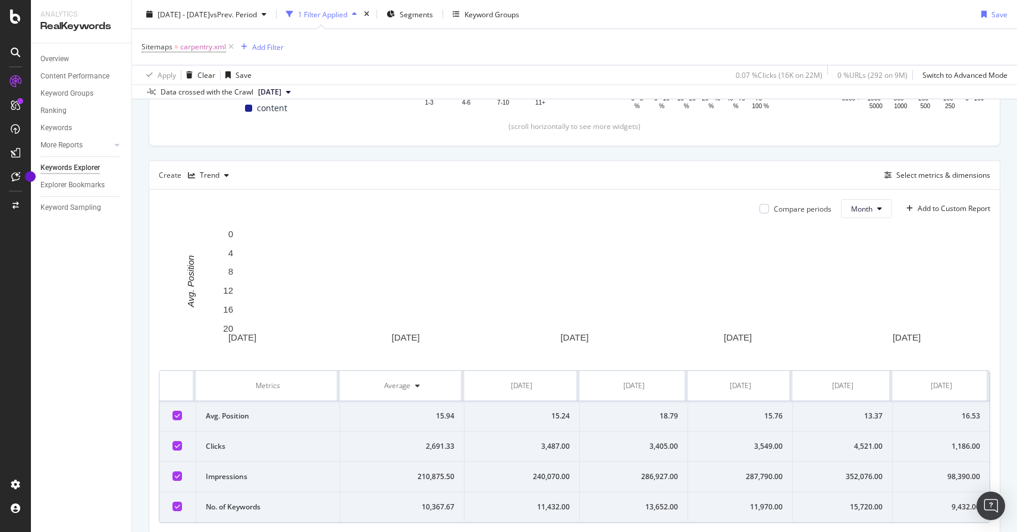
scroll to position [323, 0]
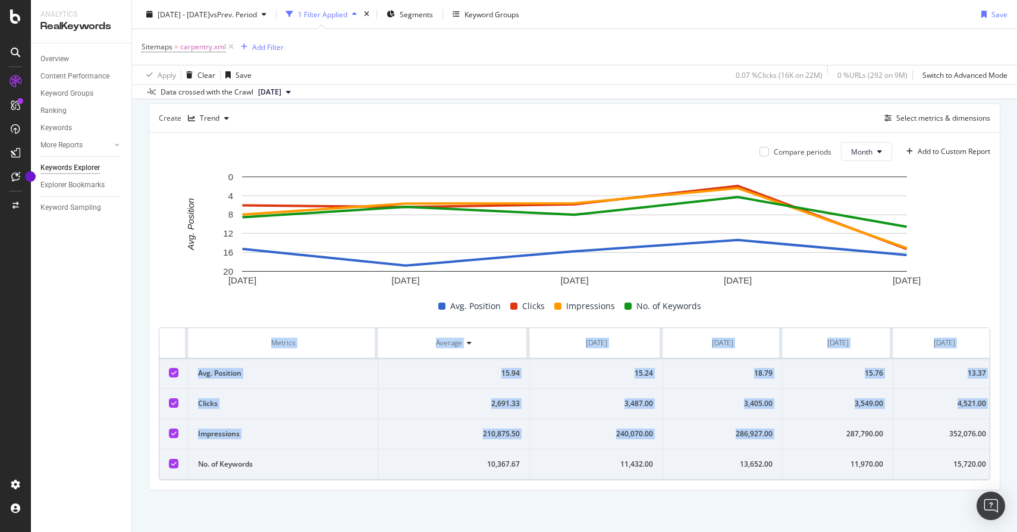
drag, startPoint x: 227, startPoint y: 341, endPoint x: 805, endPoint y: 431, distance: 585.0
click at [805, 431] on table "Metrics Average [DATE] [DATE] [DATE] [DATE] [DATE] Avg. Position 15.94 15.24 18…" at bounding box center [626, 404] width 934 height 152
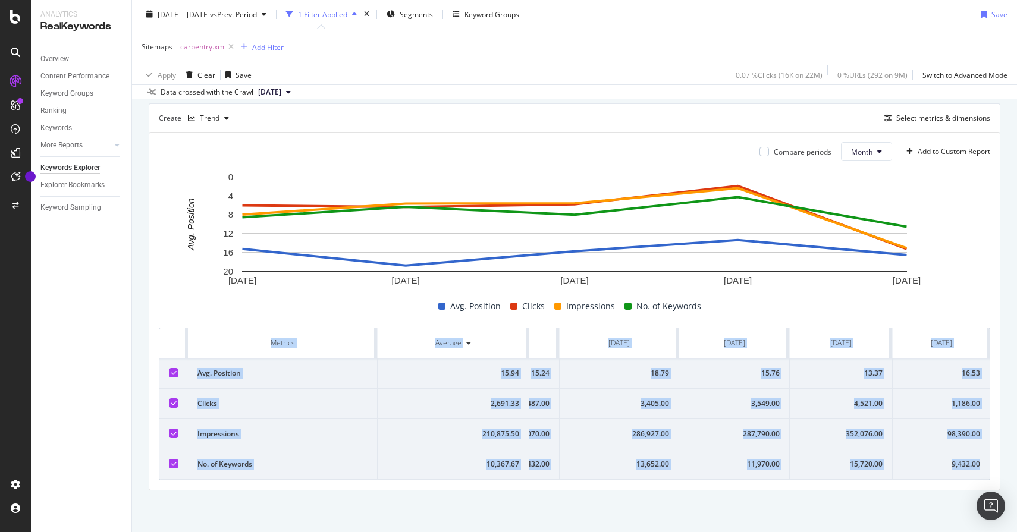
click at [979, 467] on div "9,432.00" at bounding box center [941, 464] width 78 height 11
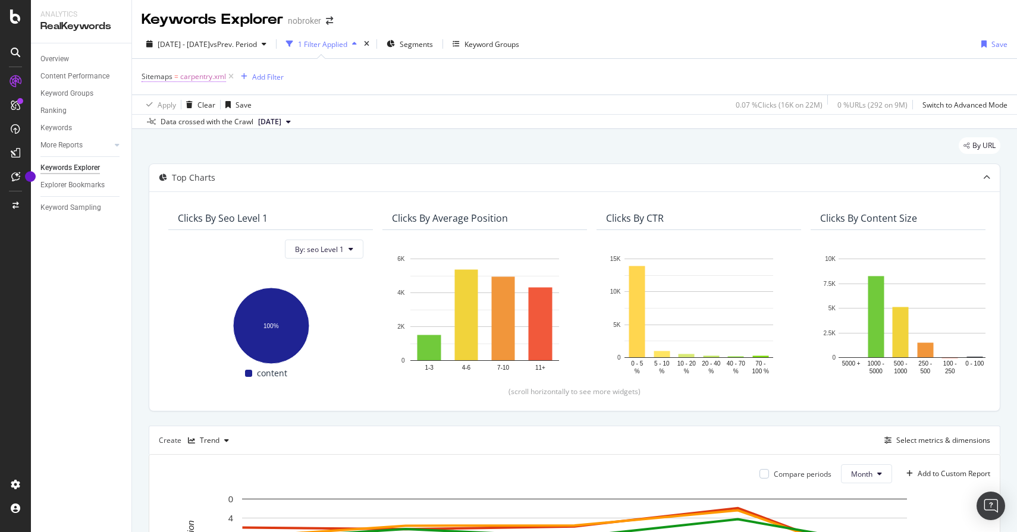
click at [180, 71] on span "carpentry.xml" at bounding box center [203, 76] width 46 height 17
click at [200, 141] on input "carpentry.xml" at bounding box center [208, 145] width 112 height 19
paste input "ac-repair-servicing"
type input "ac-repair-servicing.xml"
click at [269, 172] on div "Apply" at bounding box center [273, 170] width 18 height 10
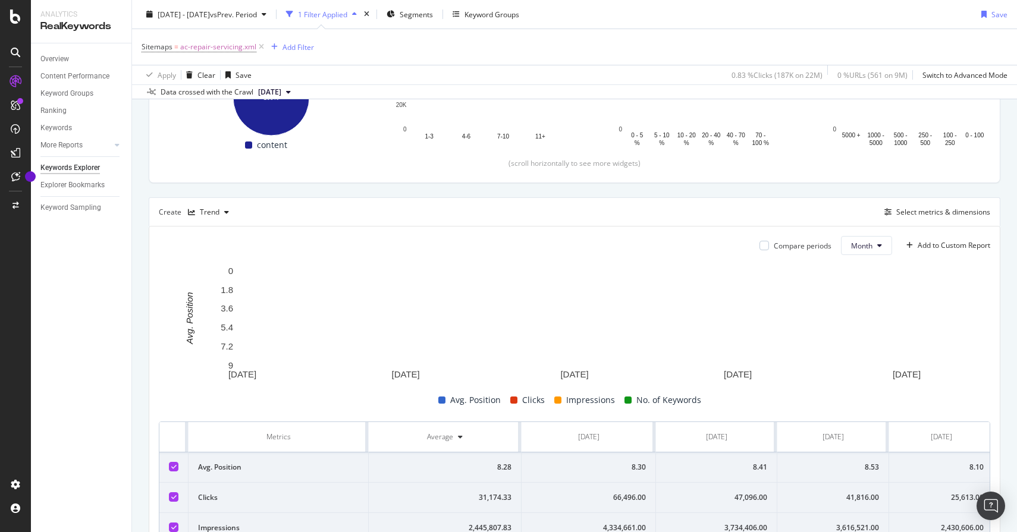
scroll to position [323, 0]
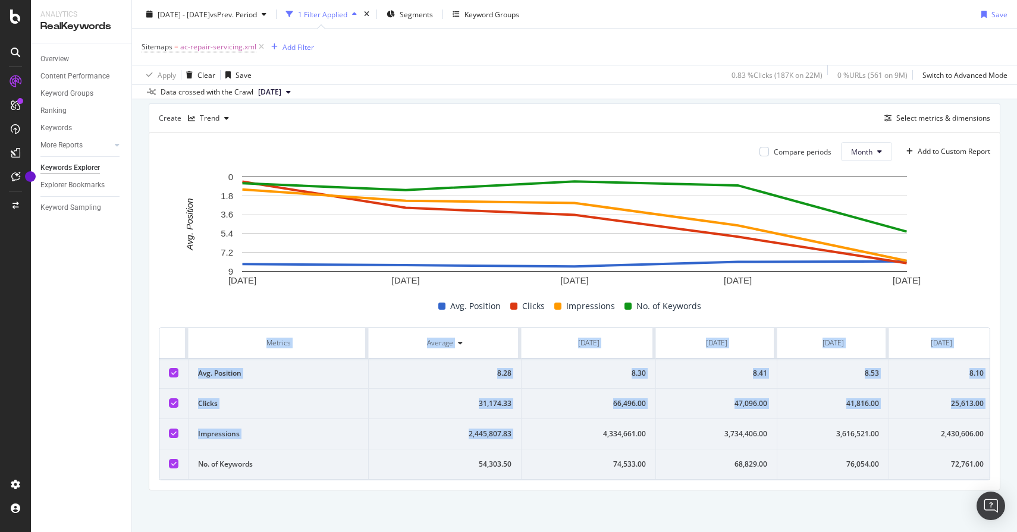
drag, startPoint x: 250, startPoint y: 337, endPoint x: 601, endPoint y: 432, distance: 363.5
click at [601, 432] on table "Metrics Average [DATE] [DATE] [DATE] [DATE] [DATE] Avg. Position 8.28 8.30 8.41…" at bounding box center [623, 404] width 929 height 152
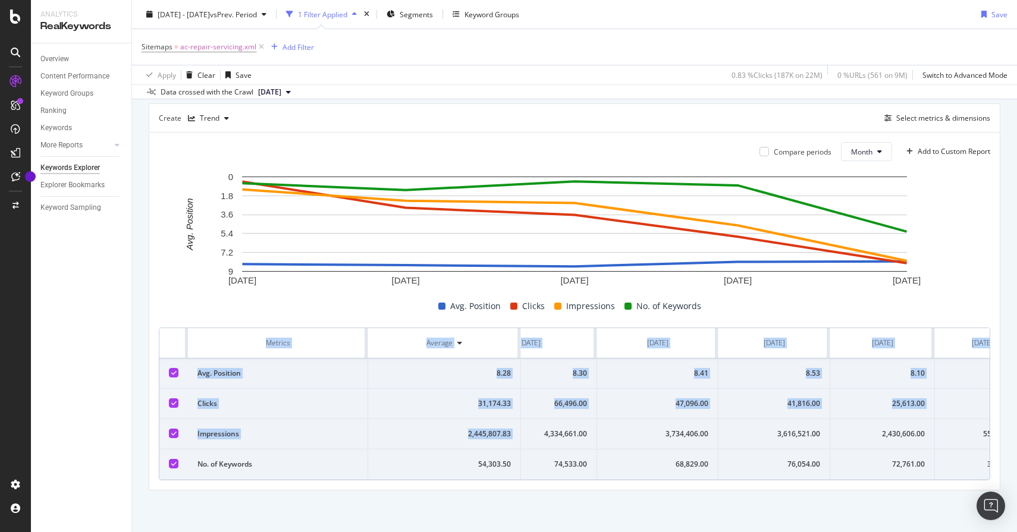
scroll to position [0, 99]
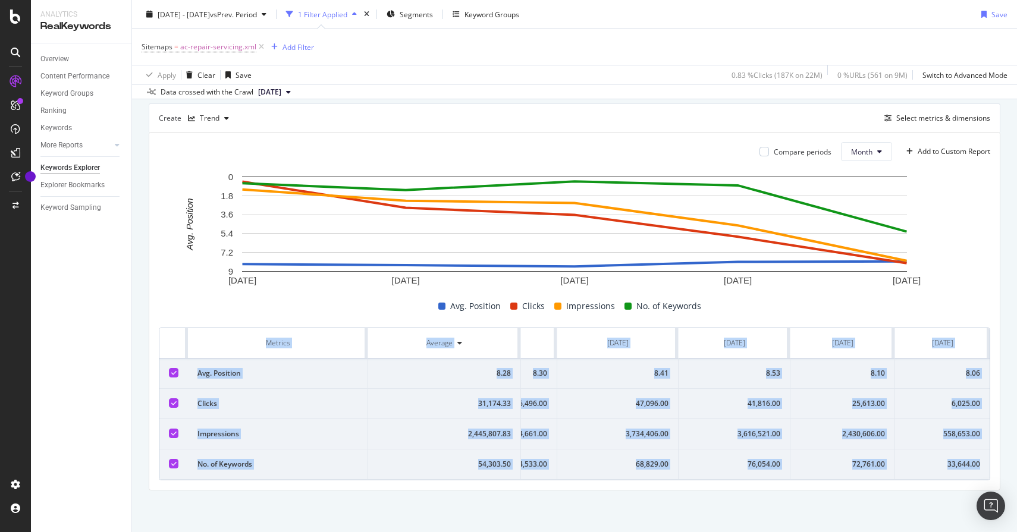
click at [985, 462] on td "33,644.00" at bounding box center [942, 465] width 95 height 30
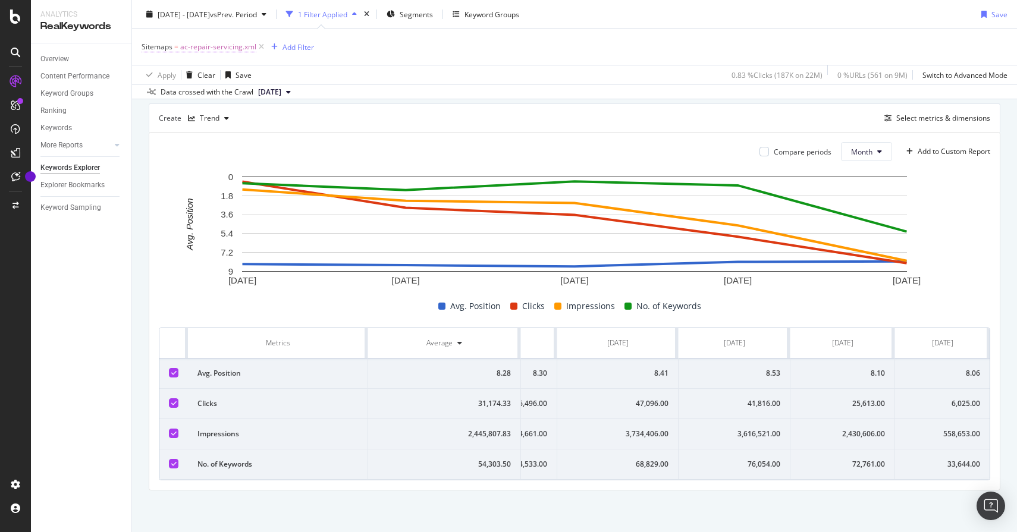
click at [222, 45] on span "ac-repair-servicing.xml" at bounding box center [218, 47] width 76 height 17
click at [252, 111] on input "ac-repair-servicing.xml" at bounding box center [208, 115] width 112 height 19
paste input "packers-and-movers"
type input "packers-and-movers.xml"
click at [272, 138] on div "Apply" at bounding box center [273, 141] width 18 height 10
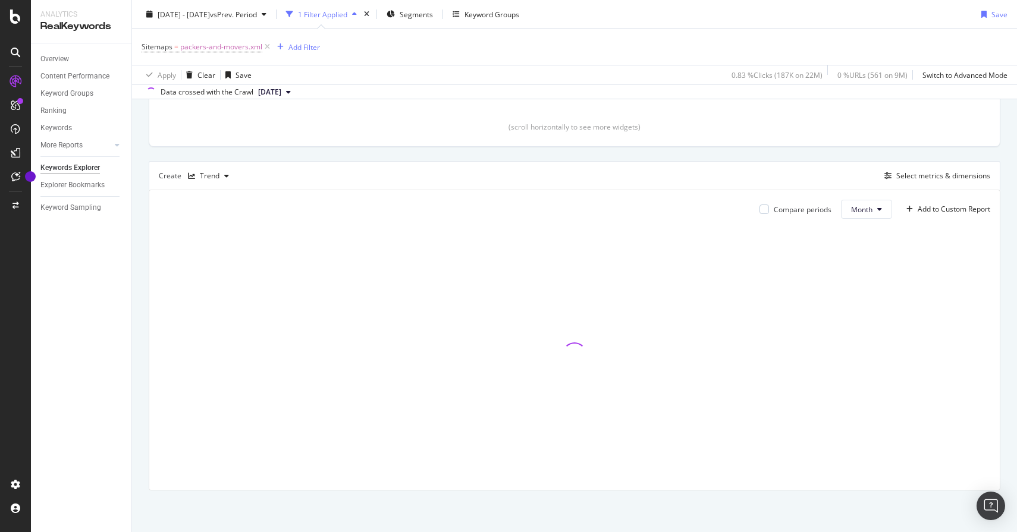
scroll to position [265, 0]
click at [433, 15] on span "Segments" at bounding box center [416, 14] width 33 height 10
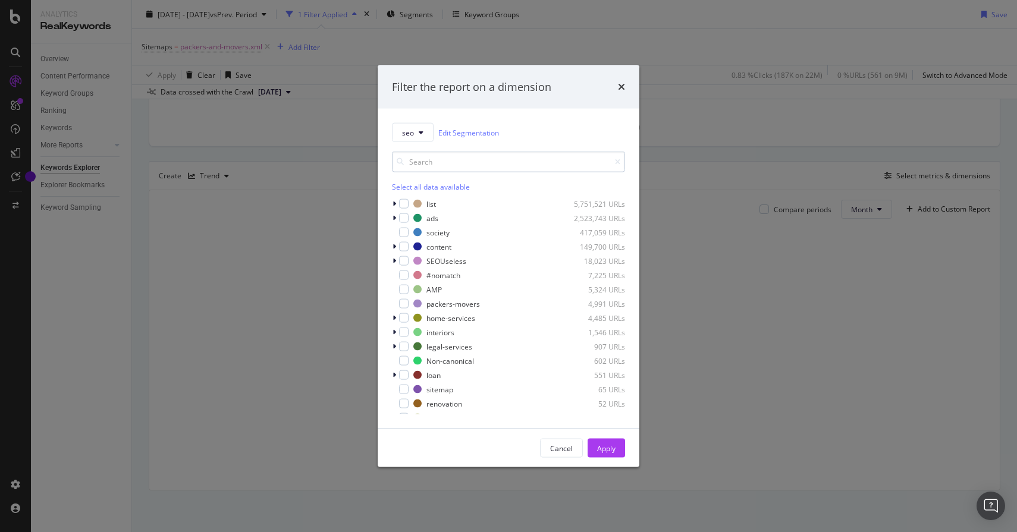
click at [442, 165] on input "modal" at bounding box center [508, 162] width 233 height 21
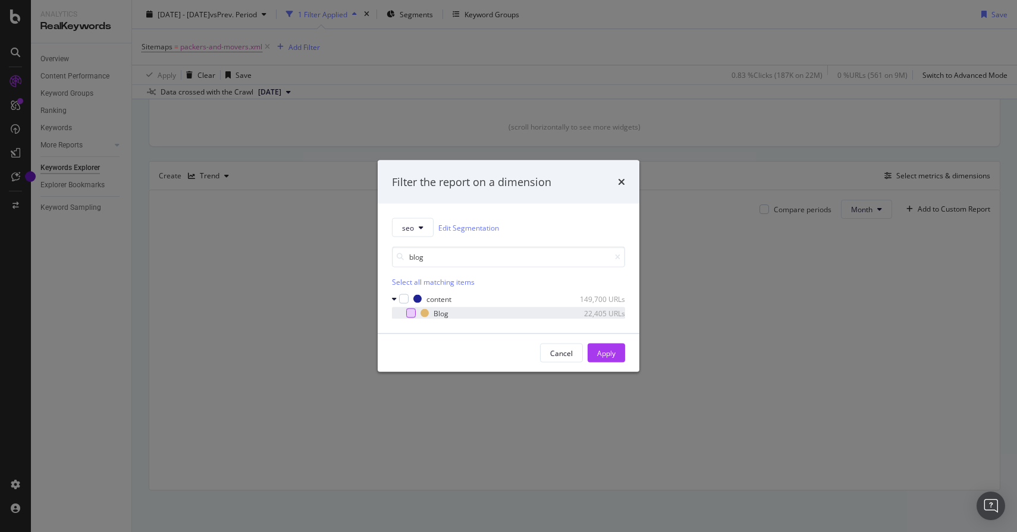
type input "blog"
click at [412, 313] on div "modal" at bounding box center [411, 314] width 10 height 10
click at [618, 354] on button "Apply" at bounding box center [606, 353] width 37 height 19
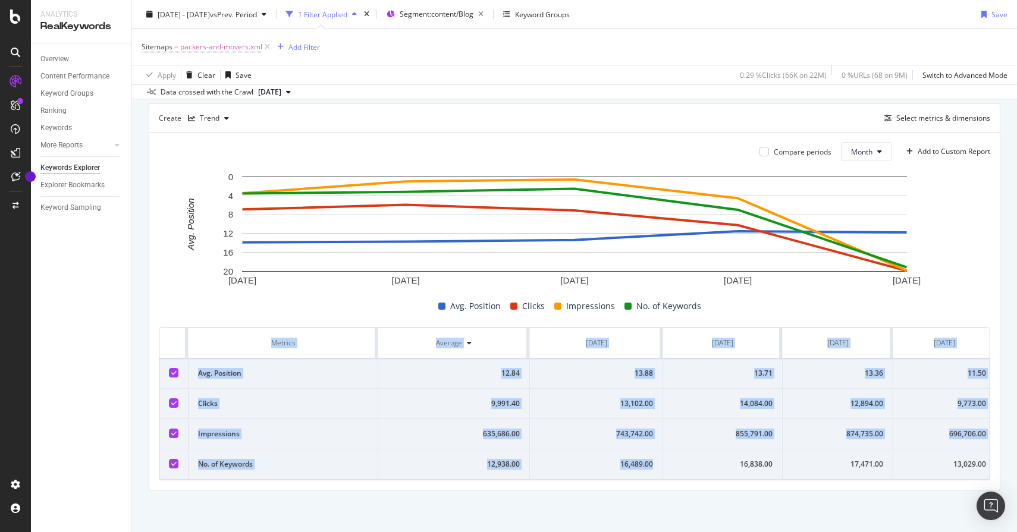
drag, startPoint x: 230, startPoint y: 342, endPoint x: 567, endPoint y: 477, distance: 362.6
click at [567, 477] on table "Metrics Average [DATE] [DATE] [DATE] [DATE] [DATE] Avg. Position 12.84 13.88 13…" at bounding box center [626, 404] width 934 height 152
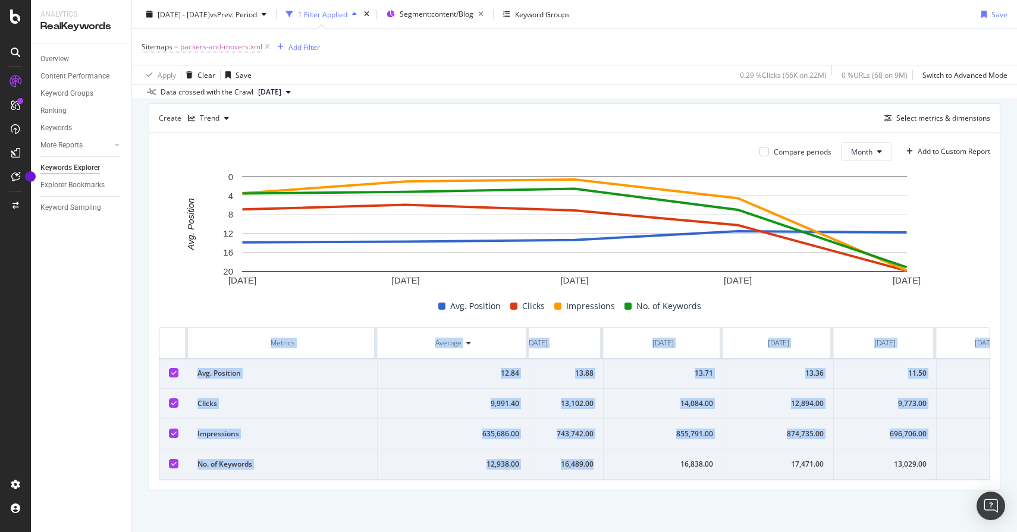
scroll to position [0, 103]
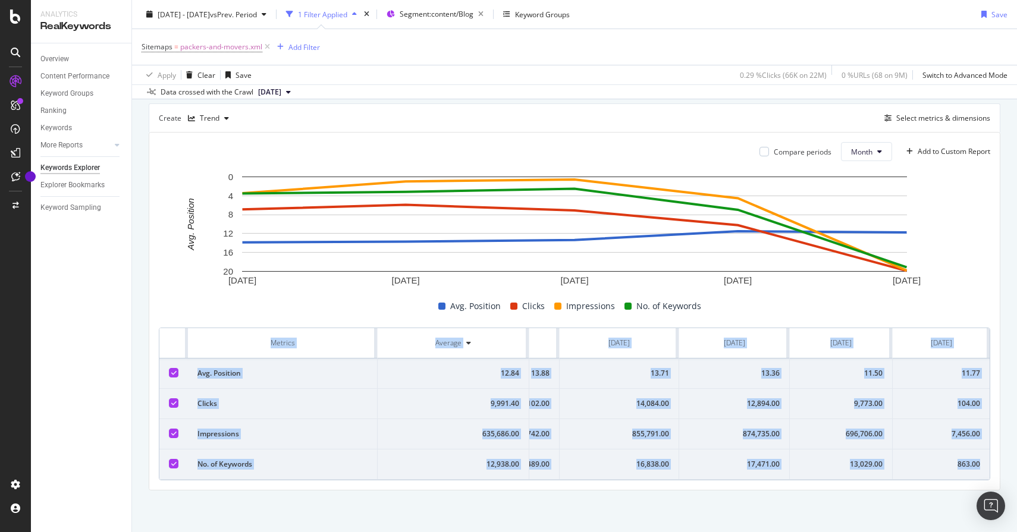
click at [982, 466] on td "863.00" at bounding box center [941, 465] width 97 height 30
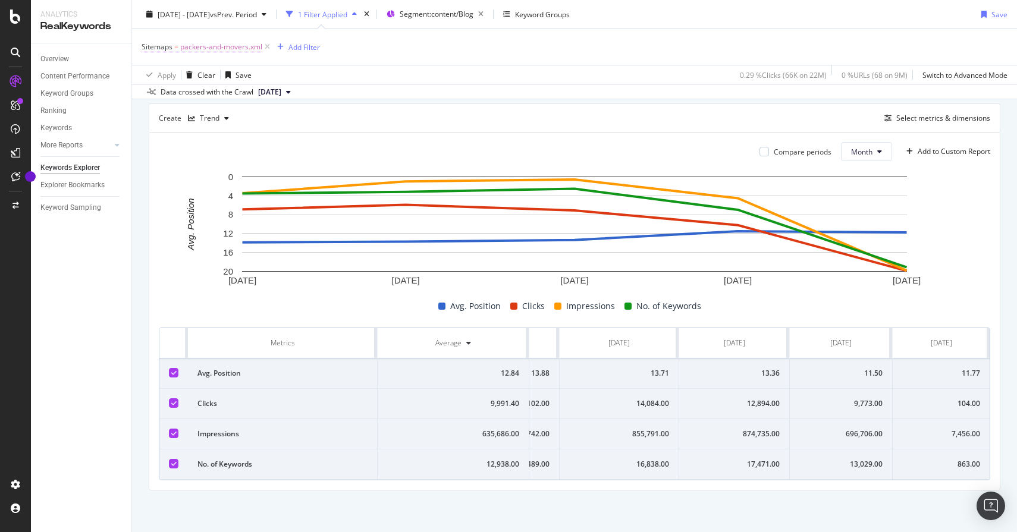
click at [230, 43] on span "packers-and-movers.xml" at bounding box center [221, 47] width 82 height 17
click at [206, 115] on input "packers-and-movers.xml" at bounding box center [208, 115] width 112 height 19
paste input "inting-tip"
type input "painting-tips.xml"
click at [275, 141] on div "Apply" at bounding box center [273, 141] width 18 height 10
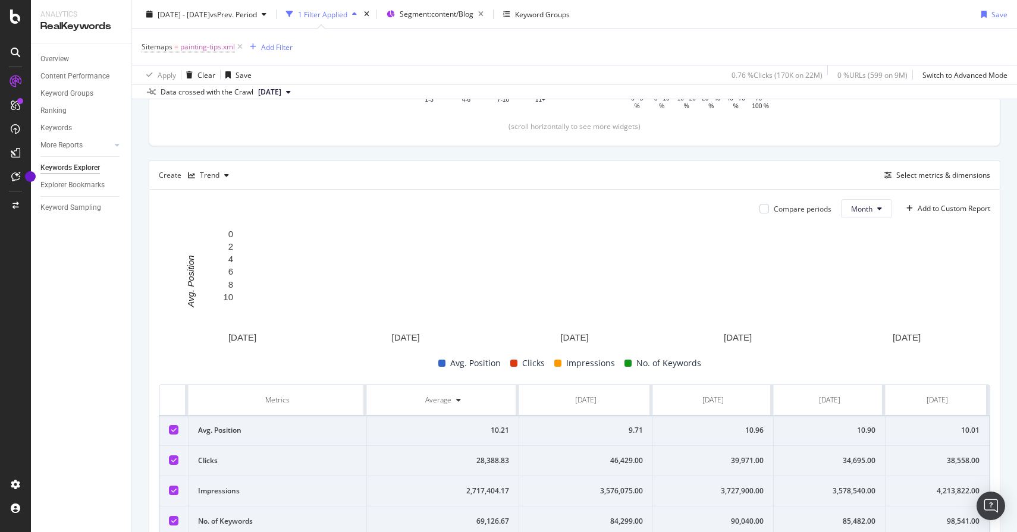
scroll to position [323, 0]
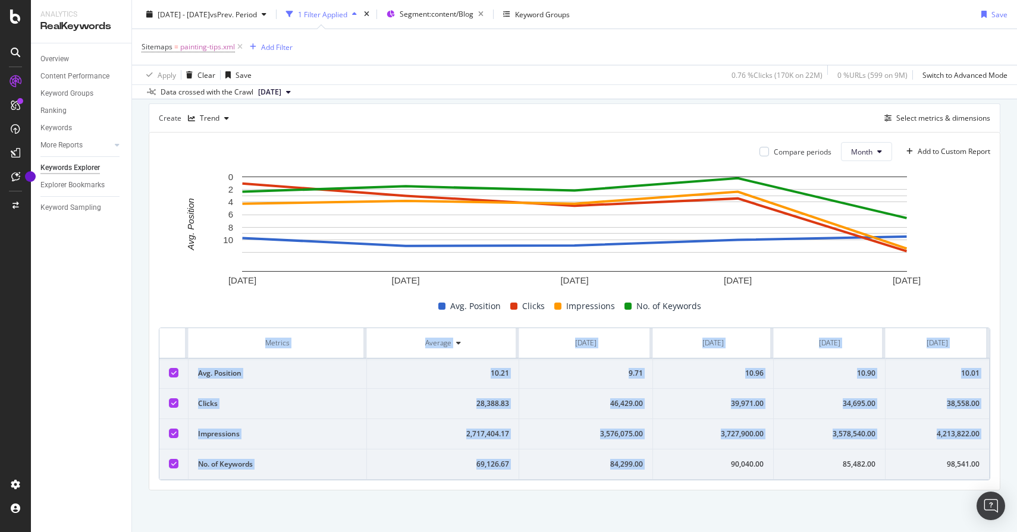
drag, startPoint x: 244, startPoint y: 346, endPoint x: 679, endPoint y: 457, distance: 448.9
click at [679, 457] on table "Metrics Average [DATE] [DATE] [DATE] [DATE] [DATE] Avg. Position 10.21 9.71 10.…" at bounding box center [623, 404] width 928 height 152
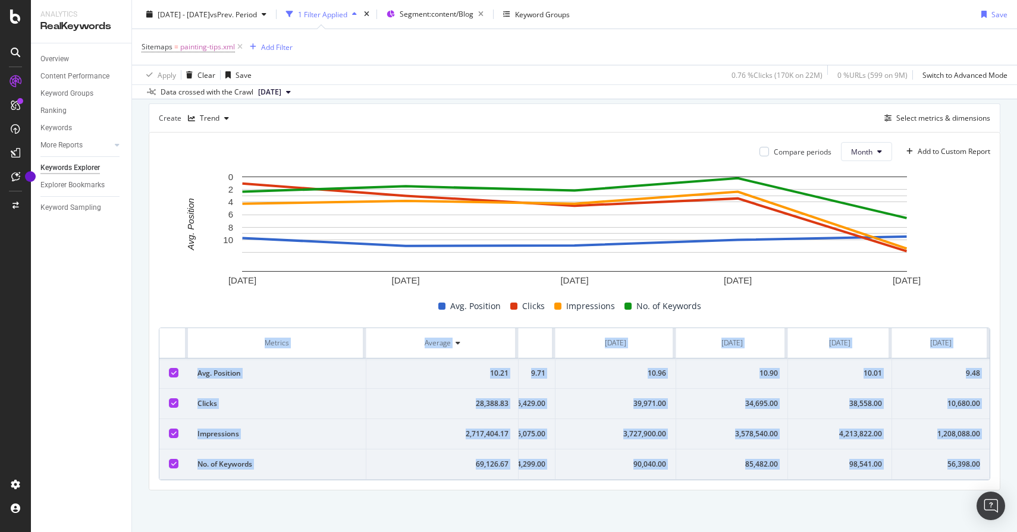
click at [979, 467] on div "56,398.00" at bounding box center [941, 464] width 78 height 11
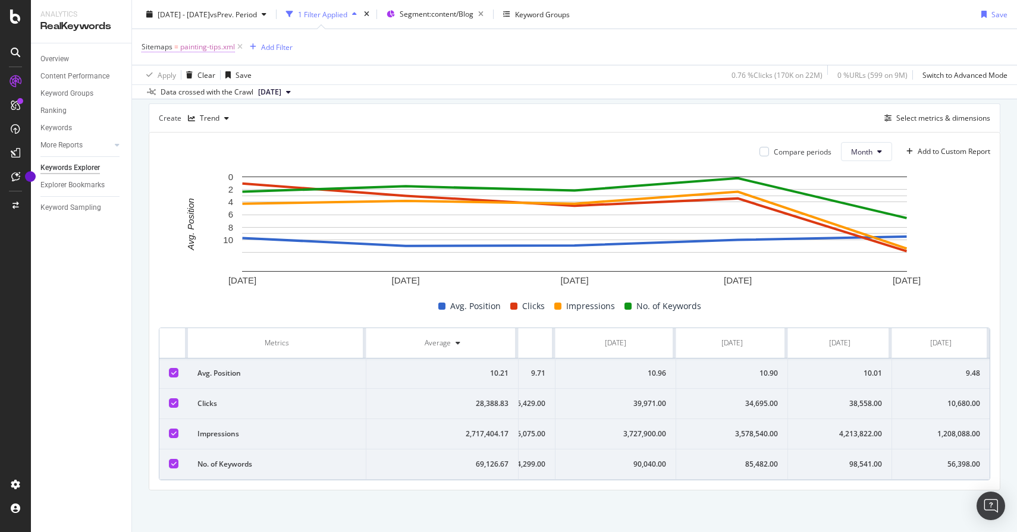
click at [215, 45] on span "painting-tips.xml" at bounding box center [207, 47] width 55 height 17
click at [213, 120] on input "painting-tips.xml" at bounding box center [208, 115] width 112 height 19
paste input "clean"
type input "cleaning-tips.xml"
click at [272, 137] on div "Apply" at bounding box center [273, 141] width 18 height 10
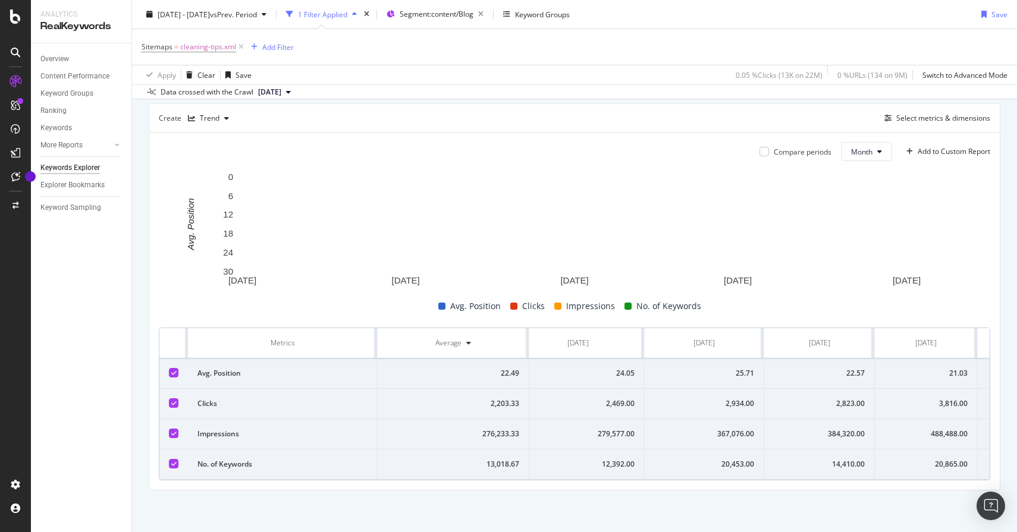
scroll to position [0, 21]
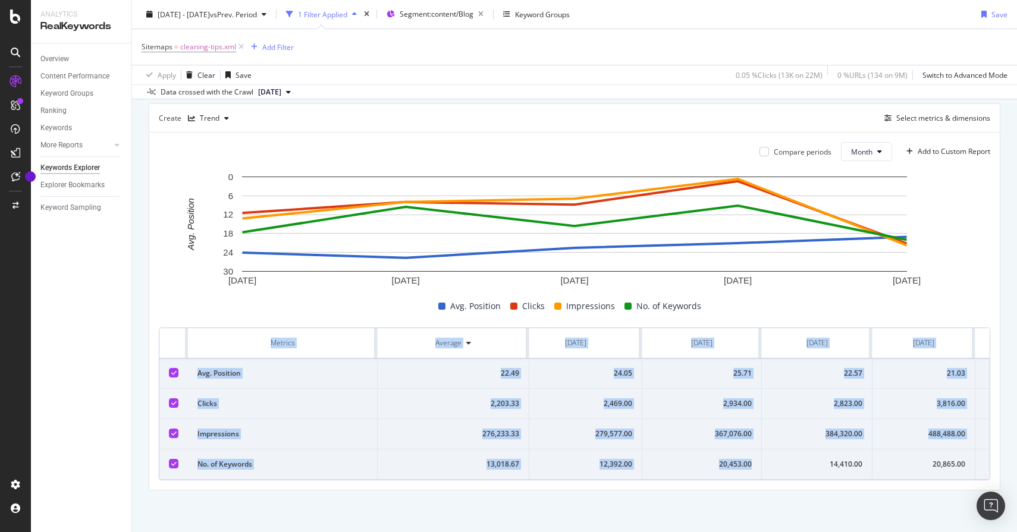
drag, startPoint x: 263, startPoint y: 341, endPoint x: 654, endPoint y: 476, distance: 413.2
click at [653, 476] on table "Metrics Average [DATE] [DATE] [DATE] [DATE] [DATE] Avg. Position 22.49 24.05 25…" at bounding box center [606, 404] width 934 height 152
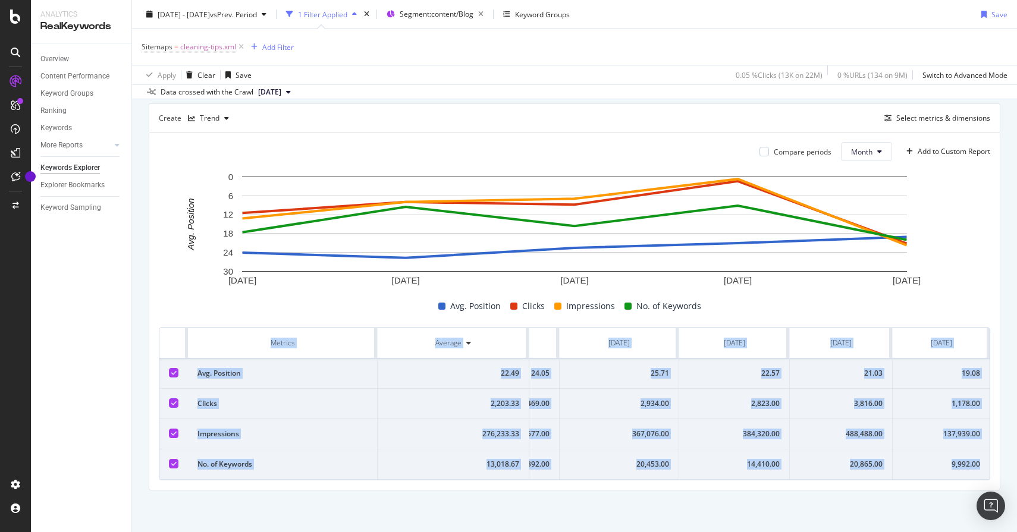
click at [985, 463] on td "9,992.00" at bounding box center [941, 465] width 97 height 30
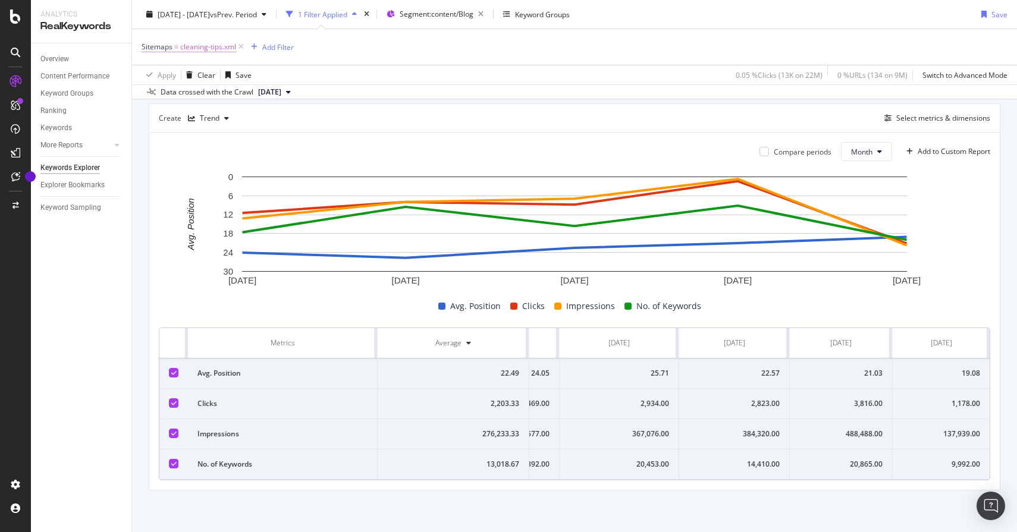
click at [220, 49] on span "cleaning-tips.xml" at bounding box center [208, 47] width 56 height 17
click at [220, 109] on input "cleaning-tips.xml" at bounding box center [208, 115] width 112 height 19
paste input "painting"
type input "painting.xml"
click at [265, 137] on div "Apply" at bounding box center [273, 141] width 18 height 10
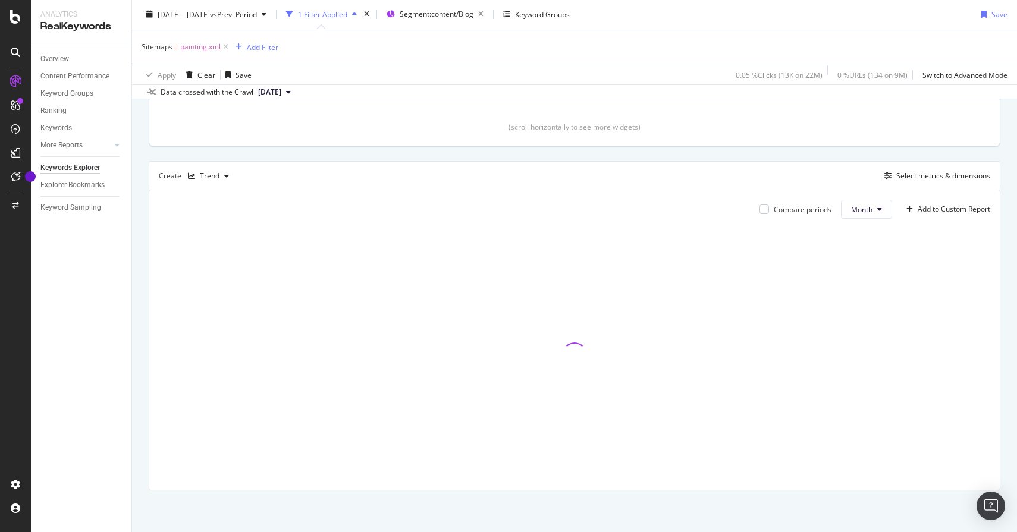
scroll to position [265, 0]
click at [478, 8] on div "Segment: content/Blog" at bounding box center [444, 14] width 89 height 17
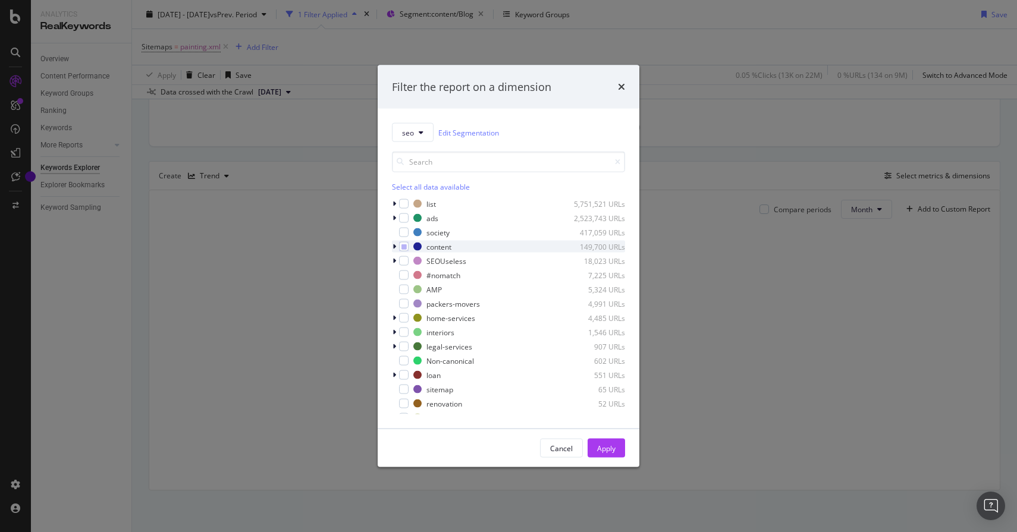
click at [394, 243] on icon "modal" at bounding box center [394, 246] width 4 height 7
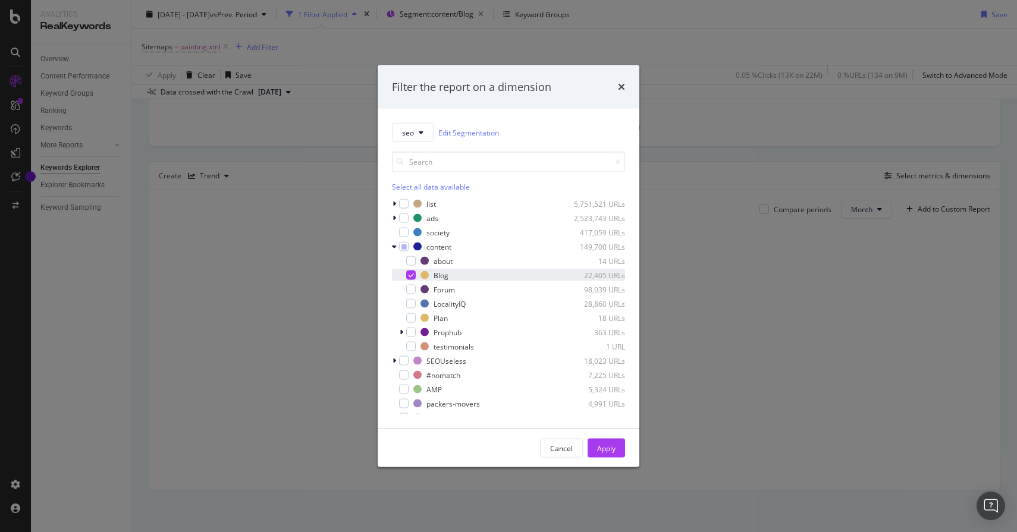
click at [414, 271] on div "modal" at bounding box center [411, 276] width 10 height 10
click at [478, 164] on input "modal" at bounding box center [508, 162] width 233 height 21
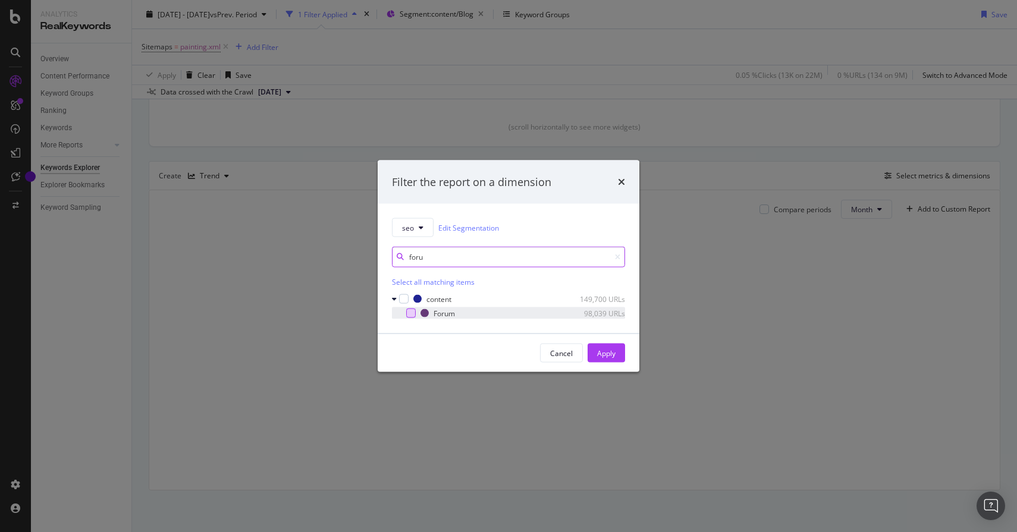
type input "foru"
click at [408, 316] on div "modal" at bounding box center [411, 314] width 10 height 10
click at [611, 357] on div "Apply" at bounding box center [606, 353] width 18 height 10
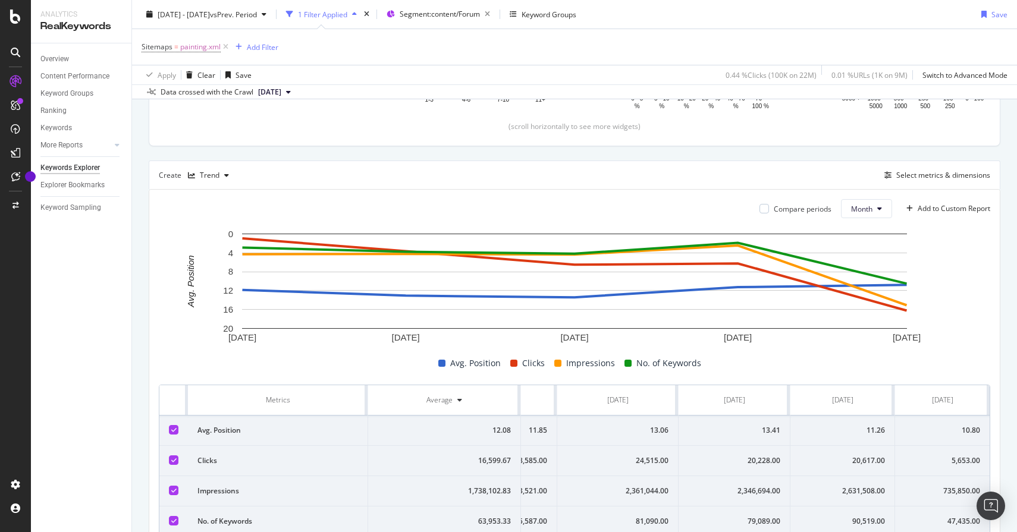
scroll to position [323, 0]
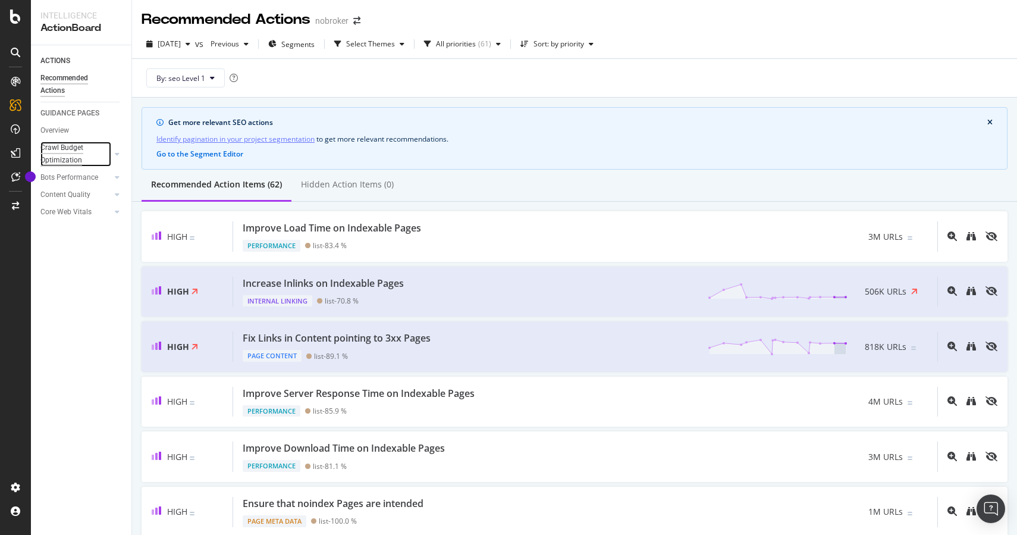
click at [62, 146] on div "Crawl Budget Optimization" at bounding box center [71, 154] width 62 height 25
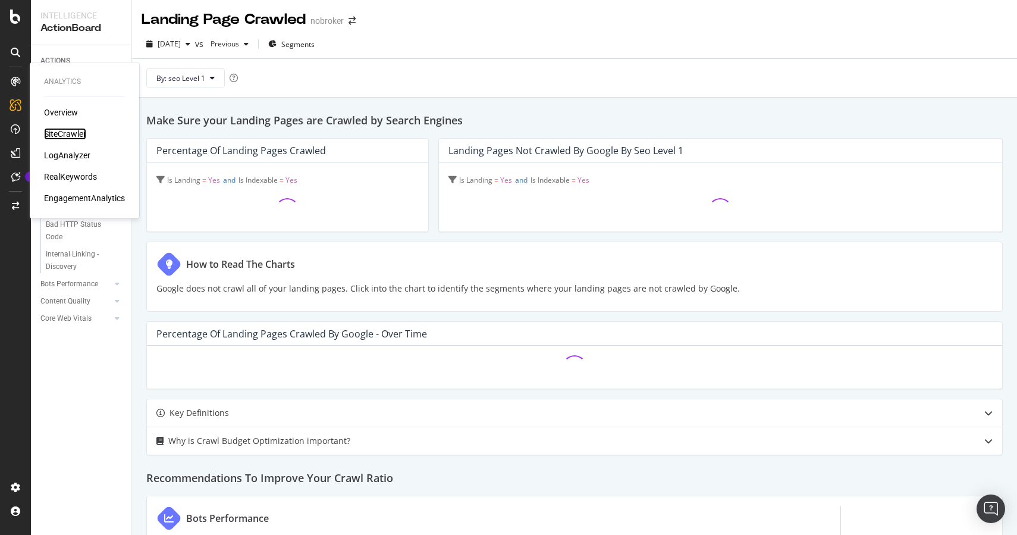
click at [67, 135] on div "SiteCrawler" at bounding box center [65, 134] width 42 height 12
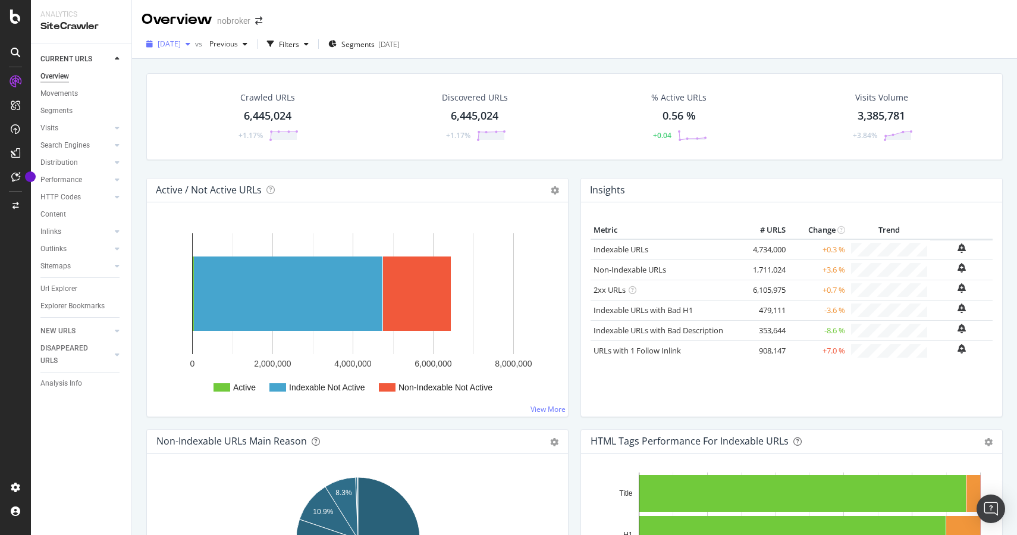
click at [181, 46] on span "[DATE]" at bounding box center [169, 44] width 23 height 10
click at [299, 42] on div "Filters" at bounding box center [289, 44] width 20 height 10
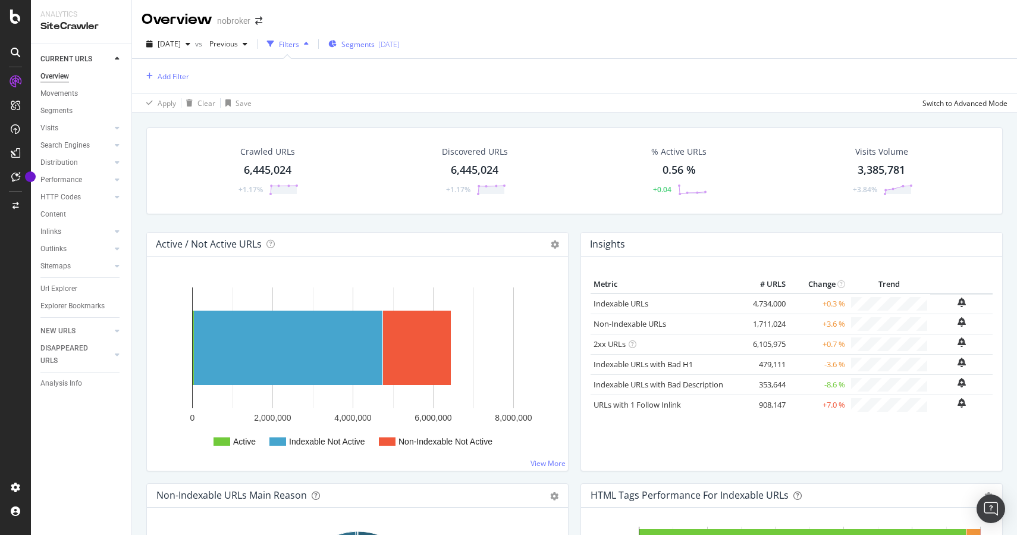
click at [370, 47] on span "Segments" at bounding box center [357, 44] width 33 height 10
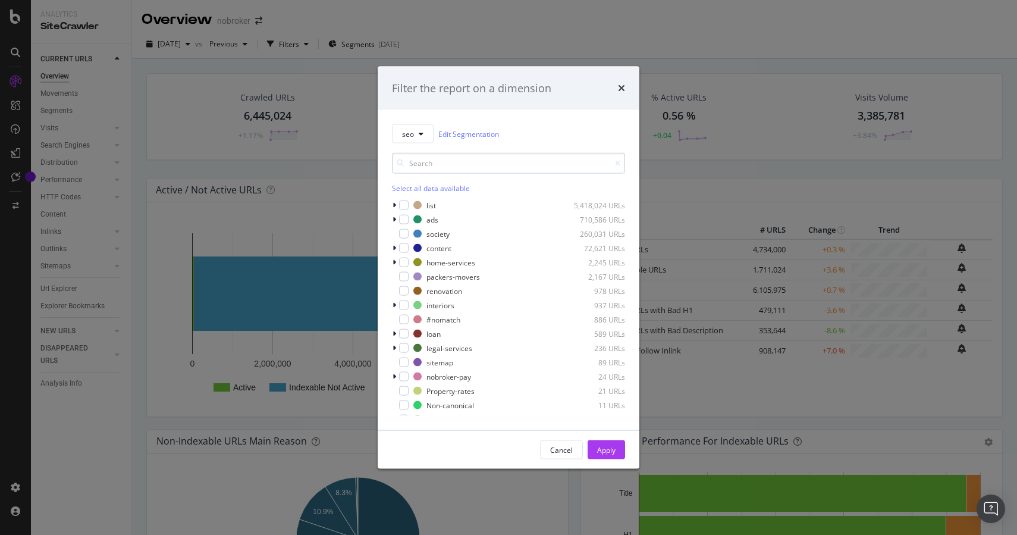
click at [415, 168] on input "modal" at bounding box center [508, 163] width 233 height 21
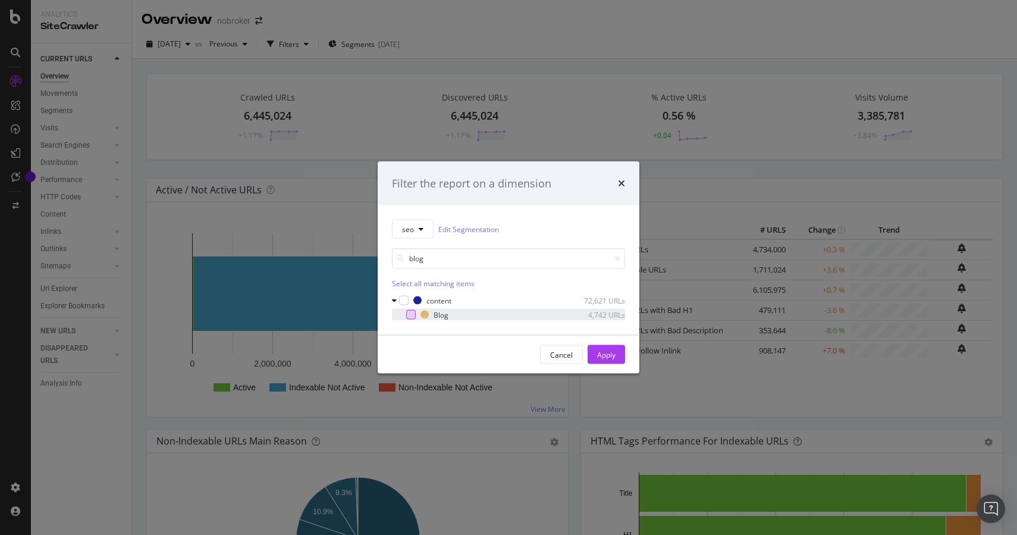
type input "blog"
click at [408, 315] on div "modal" at bounding box center [411, 315] width 10 height 10
click at [614, 354] on div "Apply" at bounding box center [606, 354] width 18 height 10
